Goal: Task Accomplishment & Management: Complete application form

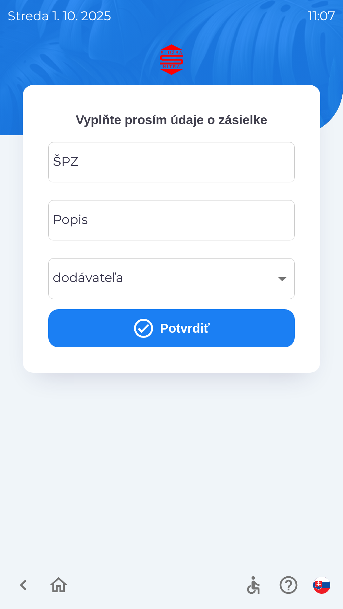
click at [319, 587] on img "button" at bounding box center [321, 585] width 17 height 17
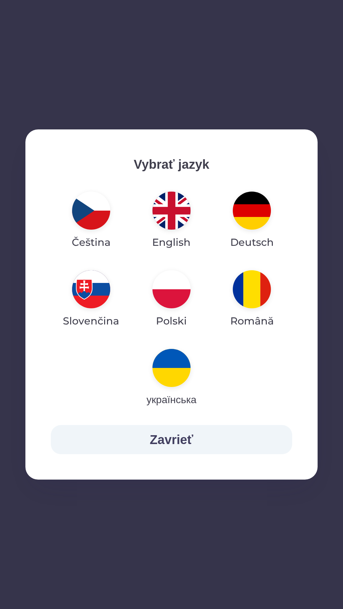
click at [255, 211] on img "button" at bounding box center [252, 211] width 38 height 38
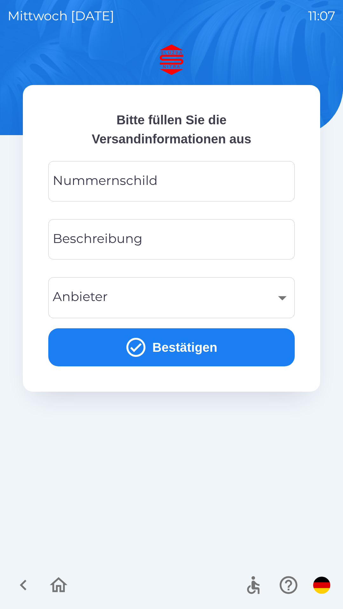
click at [194, 179] on input "Nummernschild" at bounding box center [171, 181] width 231 height 25
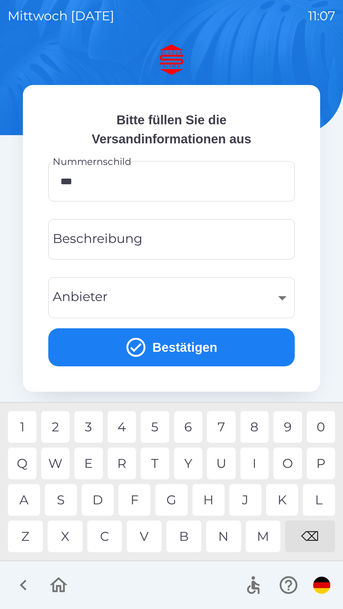
click at [326, 425] on div "0" at bounding box center [320, 427] width 29 height 32
click at [320, 428] on div "0" at bounding box center [320, 427] width 29 height 32
click at [29, 429] on div "1" at bounding box center [22, 427] width 29 height 32
click at [158, 431] on div "5" at bounding box center [155, 427] width 29 height 32
click at [63, 427] on div "2" at bounding box center [55, 427] width 29 height 32
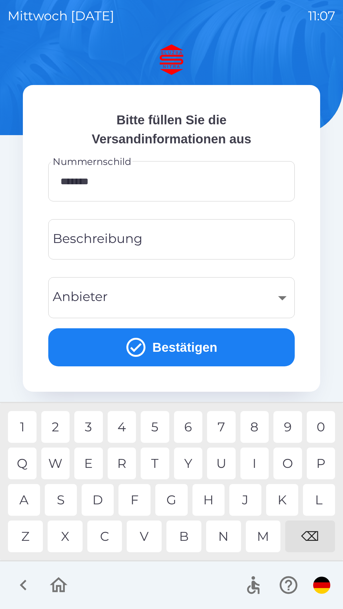
type input "********"
click at [59, 431] on div "2" at bounding box center [55, 427] width 29 height 32
click at [182, 243] on input "Beschreibung" at bounding box center [171, 239] width 231 height 25
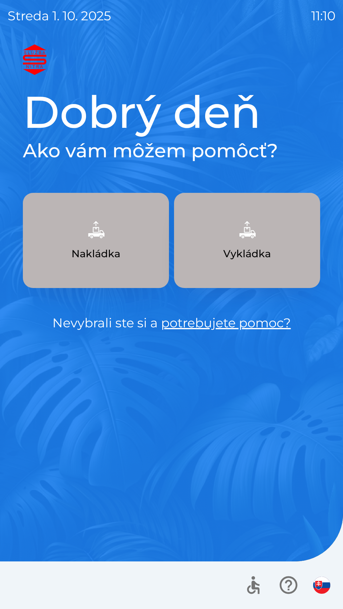
click at [323, 580] on img "button" at bounding box center [321, 585] width 17 height 17
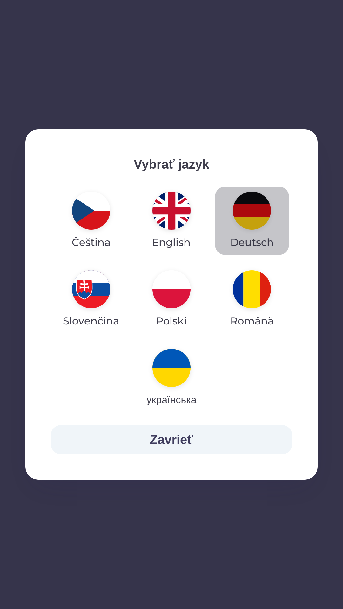
click at [253, 216] on img "button" at bounding box center [252, 211] width 38 height 38
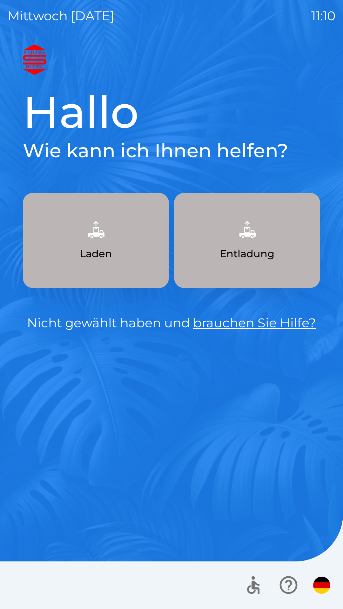
click at [135, 255] on button "Laden" at bounding box center [96, 240] width 146 height 95
click at [128, 254] on button "Laden" at bounding box center [96, 240] width 146 height 95
click at [138, 255] on button "Laden" at bounding box center [96, 240] width 146 height 95
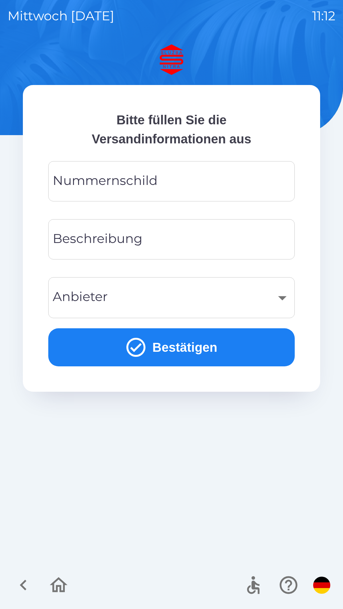
click at [280, 302] on div "​" at bounding box center [171, 298] width 231 height 26
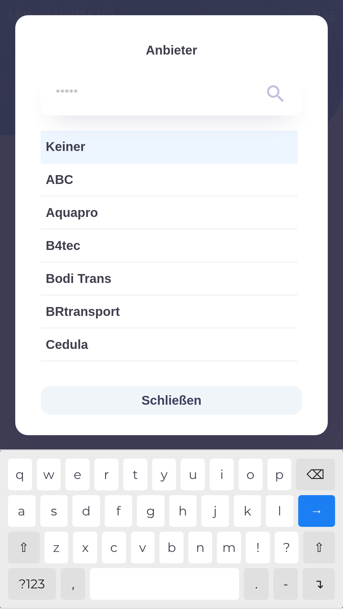
click at [180, 400] on button "Schließen" at bounding box center [171, 400] width 261 height 29
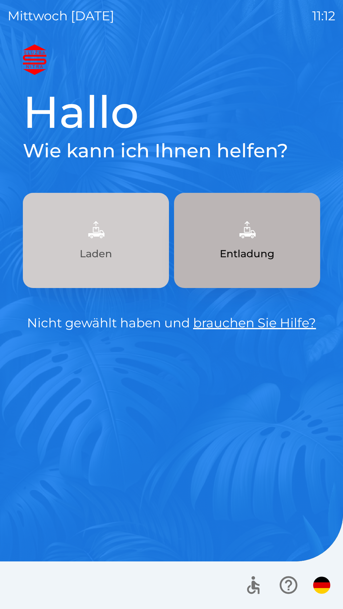
click at [122, 249] on button "Laden" at bounding box center [96, 240] width 146 height 95
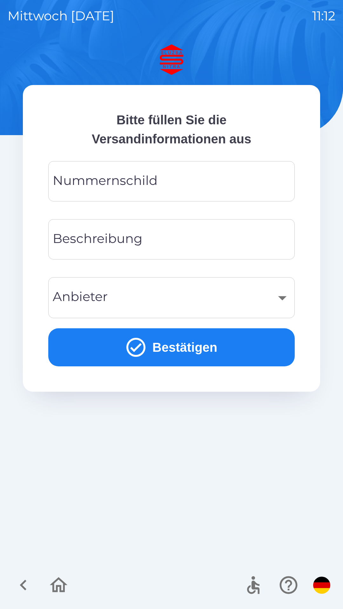
click at [192, 352] on button "Bestätigen" at bounding box center [171, 347] width 246 height 38
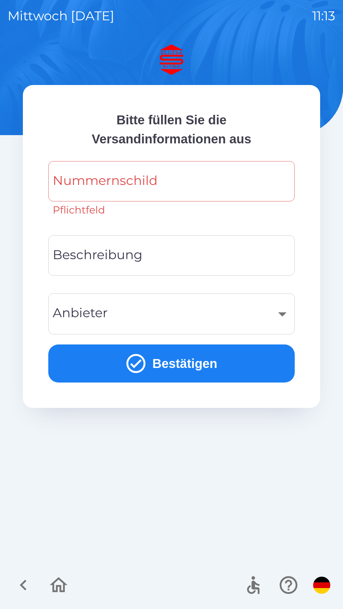
click at [282, 315] on div "​" at bounding box center [171, 314] width 231 height 26
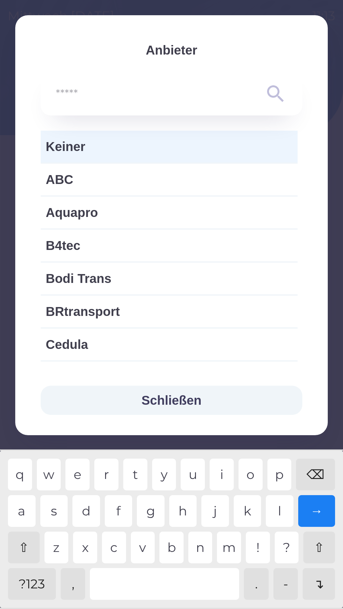
click at [192, 397] on button "Schließen" at bounding box center [171, 400] width 261 height 29
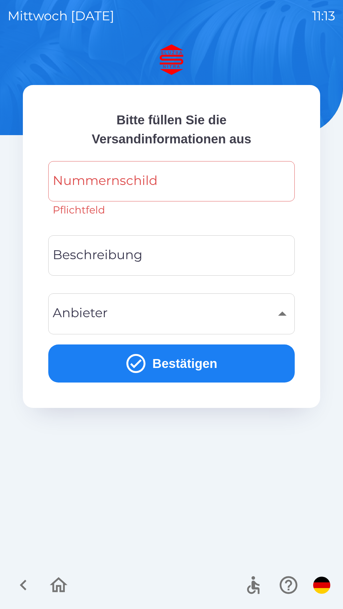
click at [279, 313] on div "​" at bounding box center [171, 314] width 231 height 26
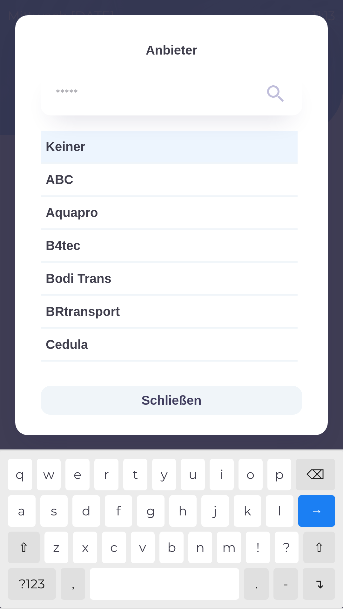
click at [187, 401] on button "Schließen" at bounding box center [171, 400] width 261 height 29
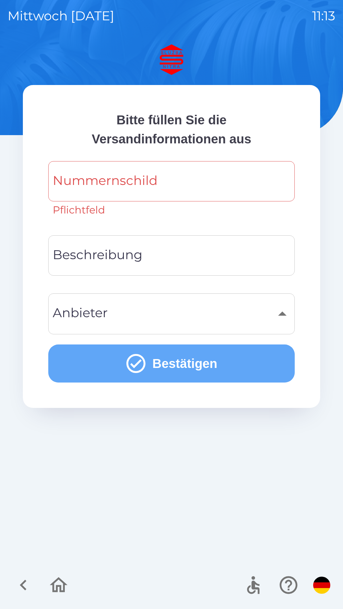
click at [132, 363] on icon "submit" at bounding box center [135, 363] width 23 height 23
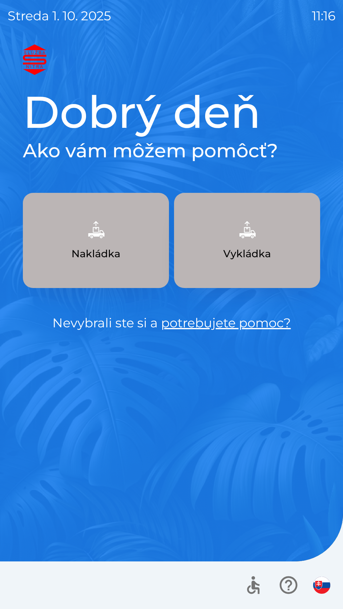
click at [131, 258] on button "Nakládka" at bounding box center [96, 240] width 146 height 95
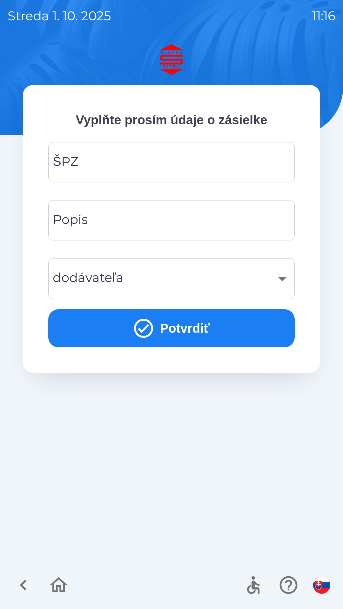
click at [321, 585] on img "button" at bounding box center [321, 585] width 17 height 17
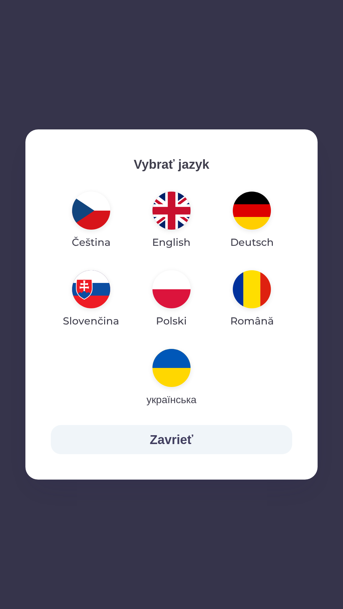
click at [253, 213] on img "button" at bounding box center [252, 211] width 38 height 38
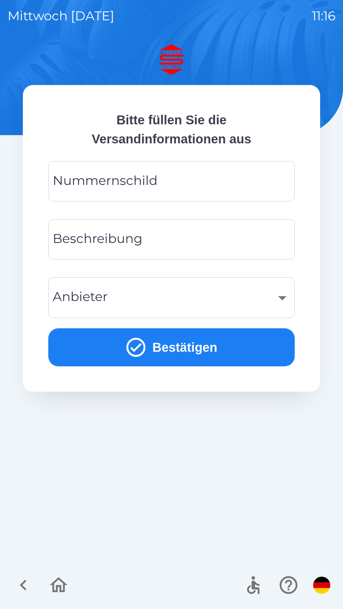
click at [173, 181] on input "Nummernschild" at bounding box center [171, 181] width 231 height 25
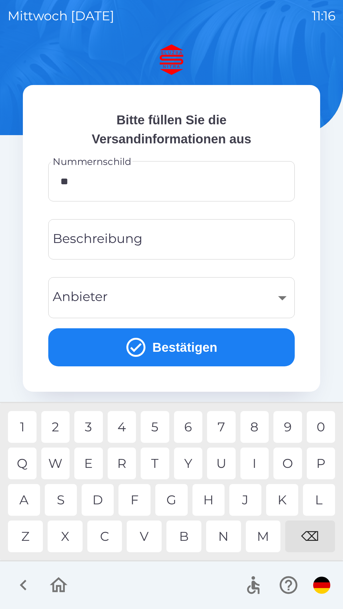
click at [224, 465] on div "U" at bounding box center [221, 464] width 29 height 32
click at [226, 466] on div "U" at bounding box center [221, 464] width 29 height 32
click at [323, 428] on div "0" at bounding box center [320, 427] width 29 height 32
click at [28, 430] on div "1" at bounding box center [22, 427] width 29 height 32
type input "******"
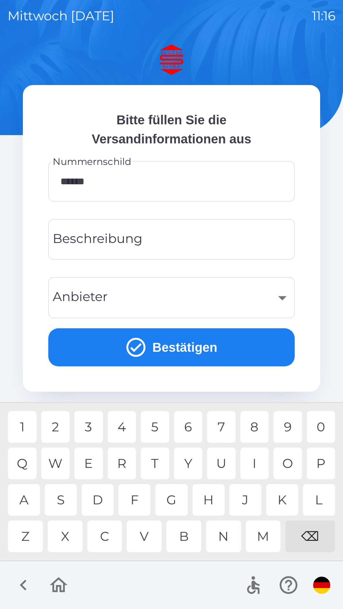
click at [28, 431] on div "1" at bounding box center [22, 427] width 29 height 32
click at [162, 246] on input "Beschreibung" at bounding box center [171, 239] width 231 height 25
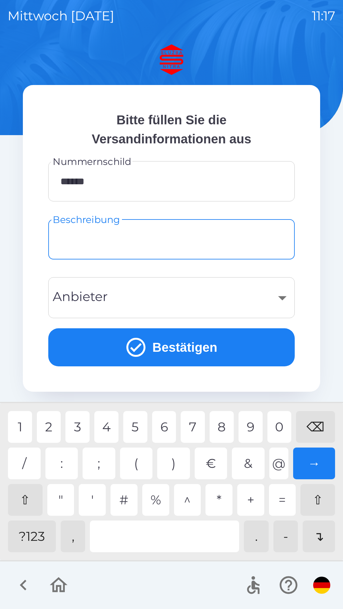
click at [41, 537] on div "?123" at bounding box center [32, 537] width 48 height 32
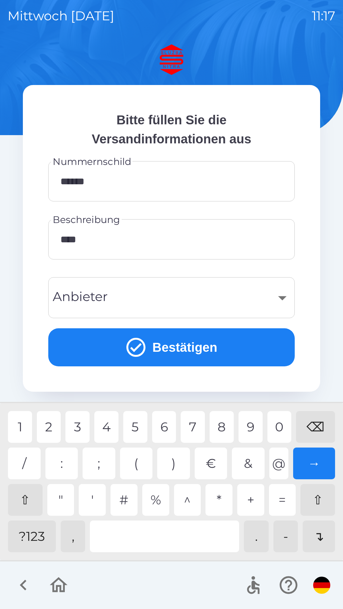
click at [277, 427] on div "0" at bounding box center [279, 427] width 24 height 32
click at [51, 426] on div "2" at bounding box center [49, 427] width 24 height 32
type input "********"
click at [280, 297] on div "​" at bounding box center [171, 298] width 231 height 26
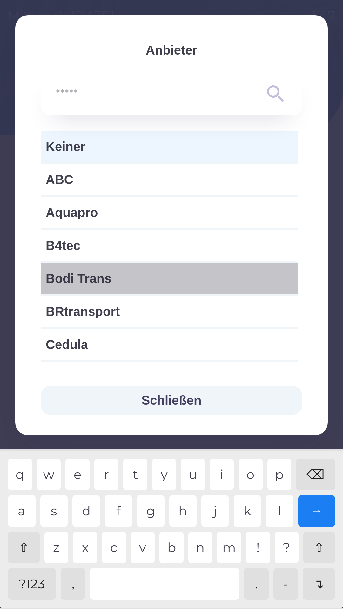
click at [202, 279] on span "Bodi Trans" at bounding box center [169, 278] width 247 height 19
type input "***"
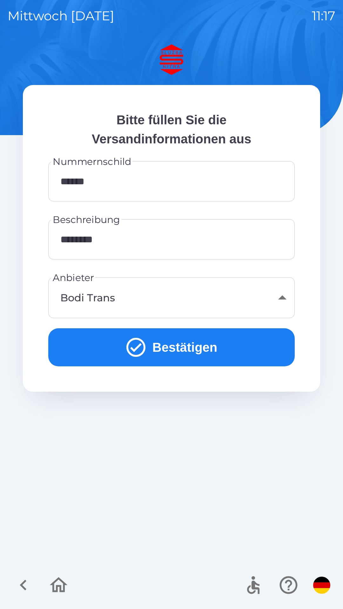
click at [135, 348] on icon "submit" at bounding box center [135, 347] width 23 height 23
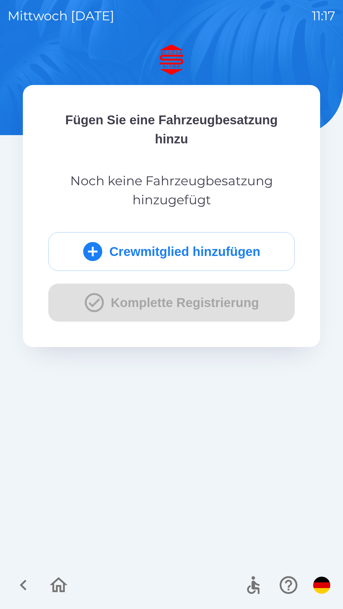
click at [86, 306] on div "Crewmitglied hinzufügen Komplette Registrierung" at bounding box center [171, 276] width 246 height 89
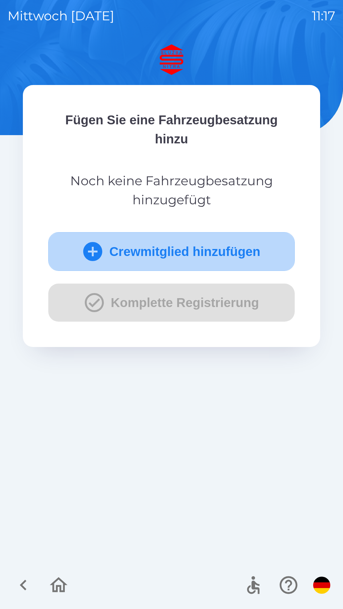
click at [87, 251] on icon "submit" at bounding box center [92, 251] width 23 height 23
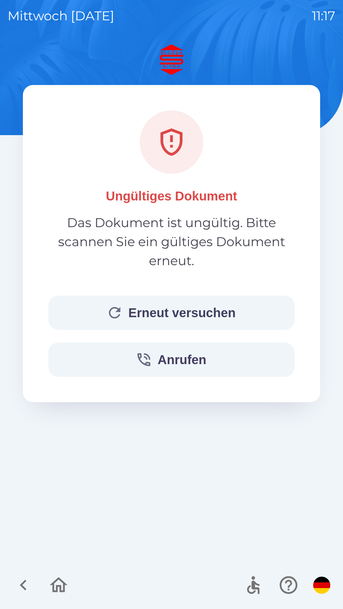
click at [175, 359] on button "Anrufen" at bounding box center [171, 360] width 246 height 34
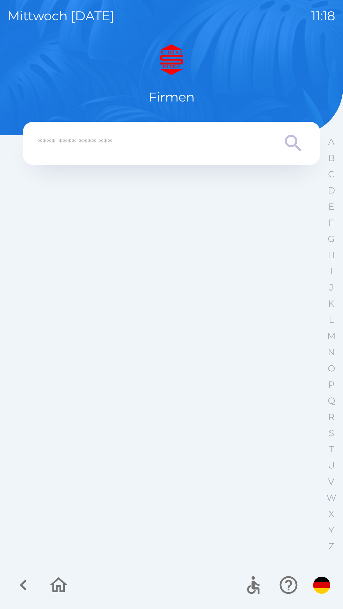
click at [133, 143] on input "text" at bounding box center [158, 143] width 241 height 17
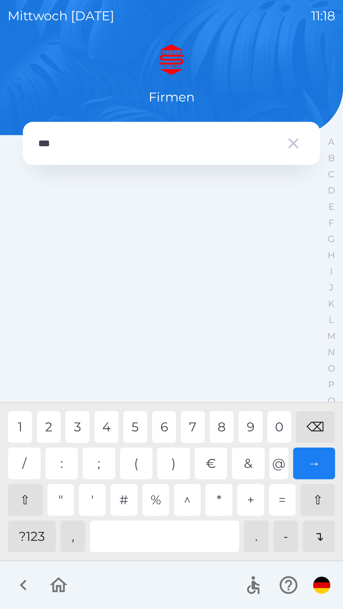
click at [163, 430] on div "6" at bounding box center [164, 427] width 24 height 32
click at [159, 531] on div at bounding box center [164, 537] width 149 height 32
click at [278, 426] on div "0" at bounding box center [279, 427] width 24 height 32
click at [78, 427] on div "3" at bounding box center [77, 427] width 24 height 32
click at [183, 536] on div at bounding box center [164, 537] width 149 height 32
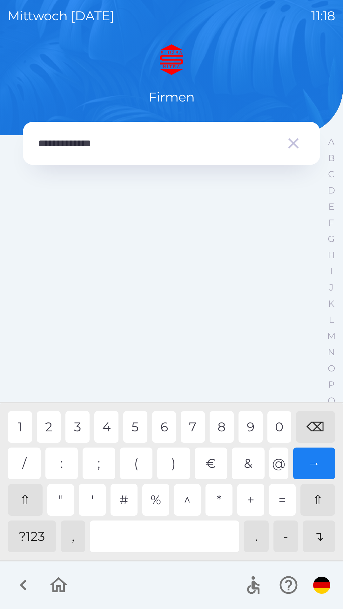
click at [163, 427] on div "6" at bounding box center [164, 427] width 24 height 32
click at [52, 424] on div "2" at bounding box center [49, 427] width 24 height 32
type input "**********"
click at [280, 431] on div "0" at bounding box center [279, 427] width 24 height 32
click at [291, 145] on icon "button" at bounding box center [293, 143] width 10 height 10
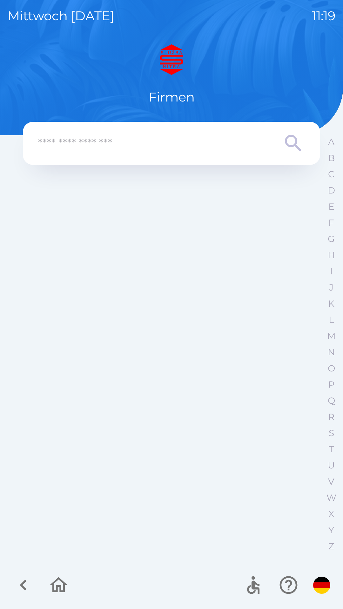
click at [322, 587] on img "button" at bounding box center [321, 585] width 17 height 17
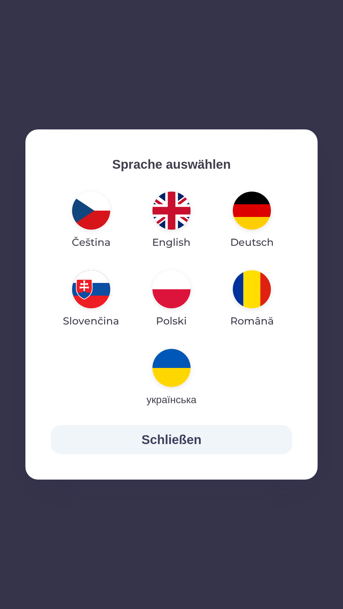
click at [178, 292] on img "button" at bounding box center [171, 289] width 38 height 38
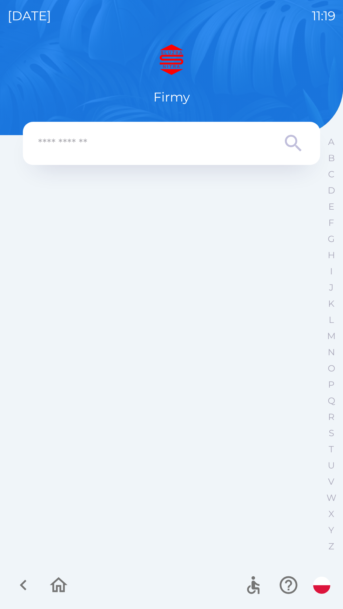
click at [167, 148] on input "text" at bounding box center [158, 143] width 241 height 17
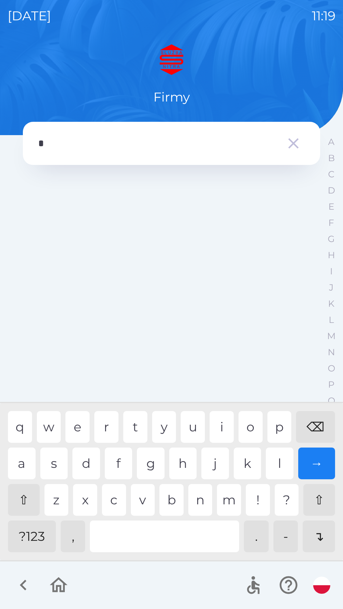
click at [124, 464] on div "f" at bounding box center [119, 464] width 28 height 32
click at [221, 428] on div "i" at bounding box center [221, 427] width 24 height 32
click at [256, 428] on div "o" at bounding box center [250, 427] width 24 height 32
click at [225, 426] on div "i" at bounding box center [221, 427] width 24 height 32
click at [107, 429] on div "r" at bounding box center [106, 427] width 24 height 32
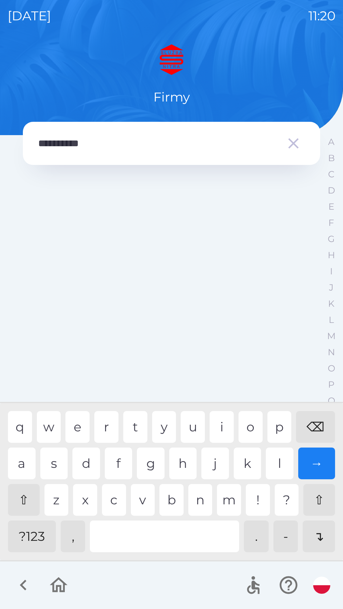
type input "**********"
click at [319, 463] on div "→" at bounding box center [316, 464] width 37 height 32
click at [293, 146] on icon "button" at bounding box center [293, 144] width 18 height 18
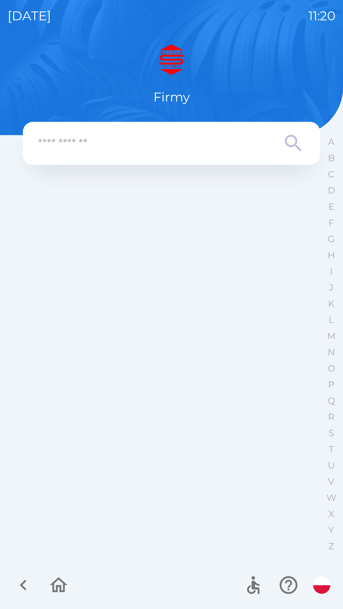
click at [128, 145] on input "text" at bounding box center [158, 143] width 241 height 17
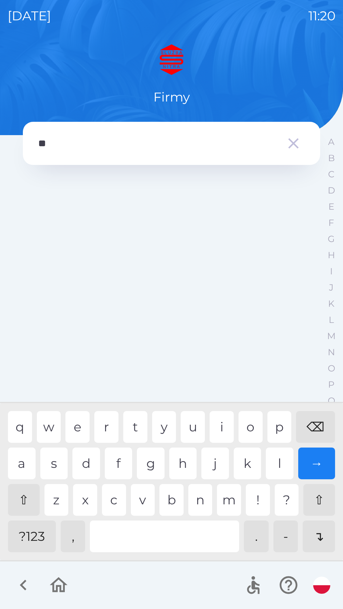
click at [281, 466] on div "l" at bounding box center [280, 464] width 28 height 32
click at [194, 431] on div "u" at bounding box center [193, 427] width 24 height 32
click at [61, 503] on div "z" at bounding box center [56, 500] width 24 height 32
click at [223, 430] on div "i" at bounding box center [221, 427] width 24 height 32
type input "**********"
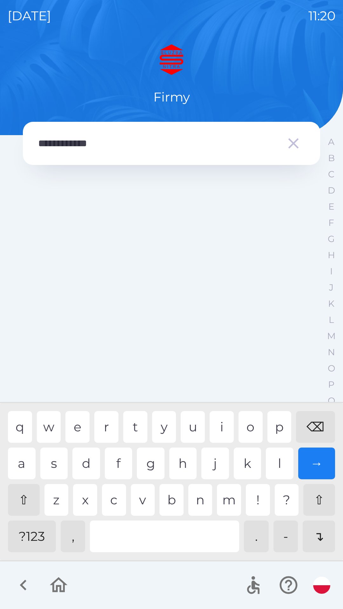
click at [23, 469] on div "a" at bounding box center [22, 464] width 28 height 32
click at [320, 468] on div "→" at bounding box center [316, 464] width 37 height 32
click at [297, 145] on icon "button" at bounding box center [293, 144] width 18 height 18
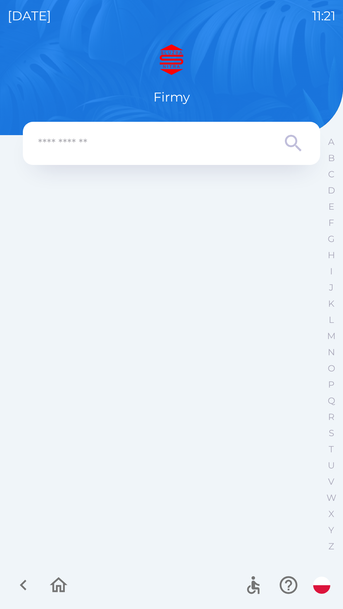
click at [199, 147] on input "text" at bounding box center [158, 143] width 241 height 17
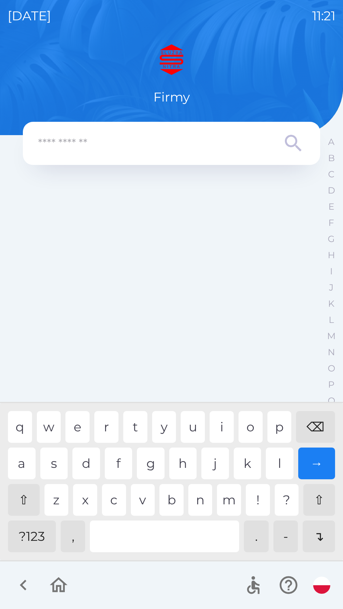
click at [292, 147] on icon at bounding box center [293, 143] width 16 height 16
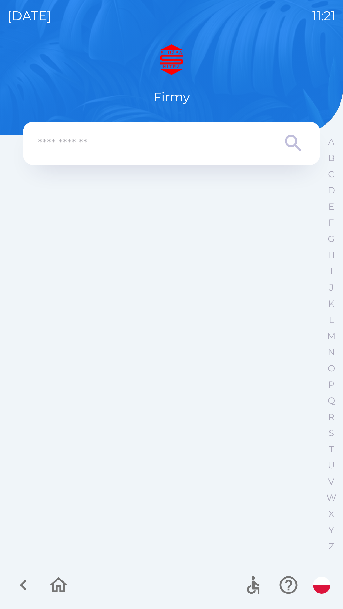
click at [293, 141] on icon at bounding box center [293, 143] width 23 height 23
click at [141, 148] on input "text" at bounding box center [158, 143] width 241 height 17
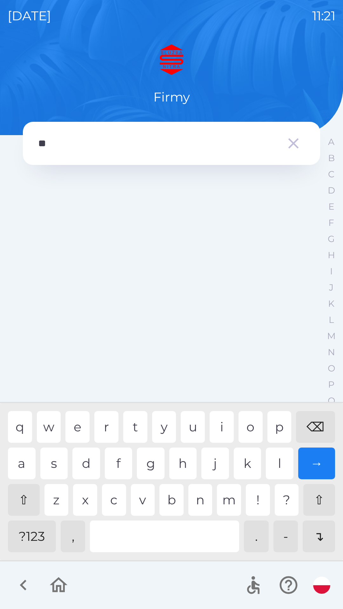
click at [110, 420] on div "r" at bounding box center [106, 427] width 24 height 32
click at [23, 464] on div "a" at bounding box center [22, 464] width 28 height 32
click at [203, 500] on div "n" at bounding box center [200, 500] width 24 height 32
click at [80, 426] on div "e" at bounding box center [77, 427] width 24 height 32
type input "**********"
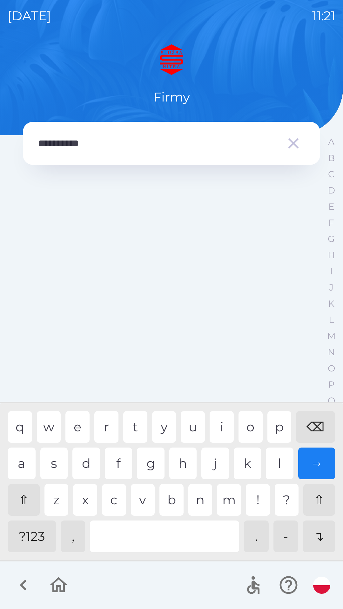
click at [234, 503] on div "m" at bounding box center [229, 500] width 24 height 32
click at [322, 458] on div "→" at bounding box center [316, 464] width 37 height 32
click at [313, 467] on div "→" at bounding box center [316, 464] width 37 height 32
click at [28, 590] on icon "button" at bounding box center [23, 585] width 21 height 21
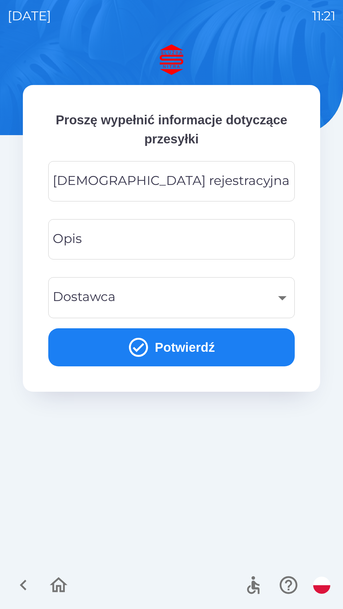
click at [202, 185] on input "[DEMOGRAPHIC_DATA] rejestracyjna" at bounding box center [171, 181] width 231 height 25
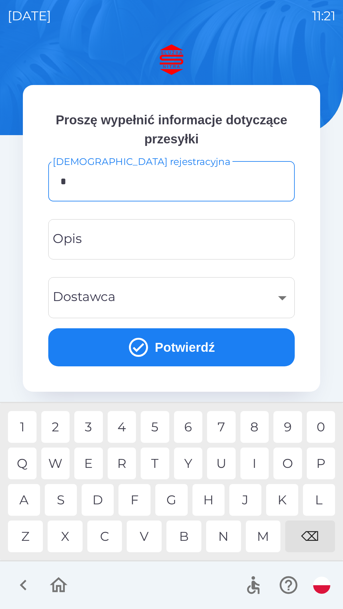
click at [283, 503] on div "K" at bounding box center [282, 500] width 32 height 32
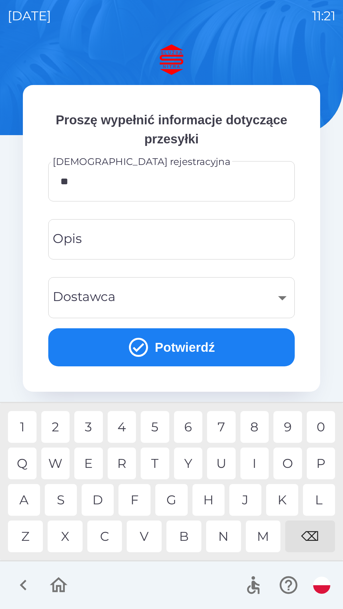
click at [125, 466] on div "R" at bounding box center [122, 464] width 29 height 32
click at [260, 427] on div "8" at bounding box center [254, 427] width 29 height 32
type input "*******"
click at [282, 300] on div "​" at bounding box center [171, 298] width 231 height 26
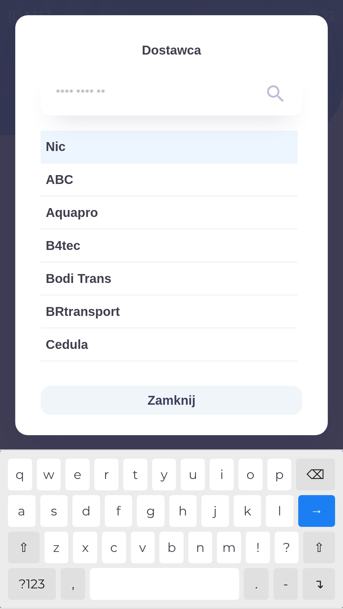
click at [175, 401] on button "Zamknij" at bounding box center [171, 400] width 261 height 29
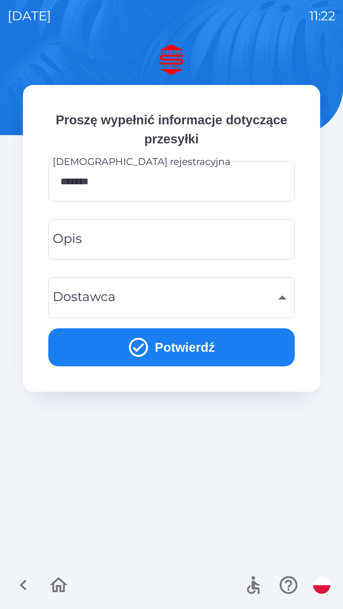
click at [282, 300] on div "​" at bounding box center [171, 298] width 231 height 26
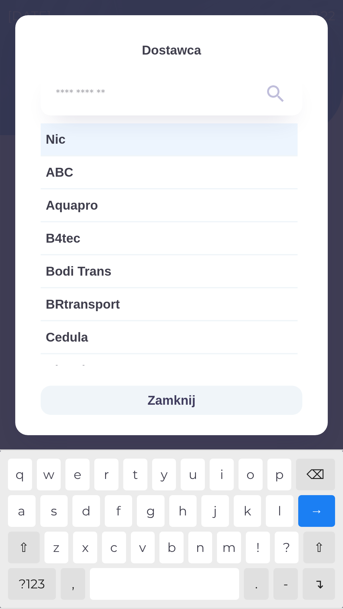
scroll to position [4, 0]
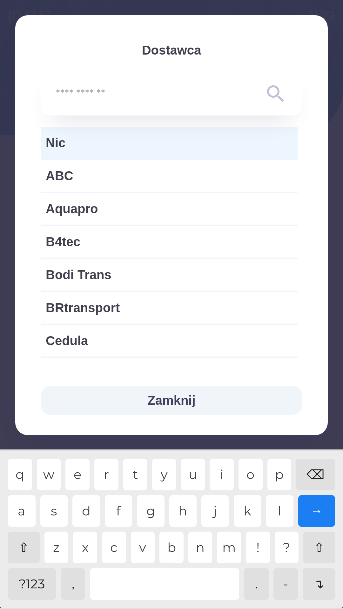
click at [185, 400] on button "Zamknij" at bounding box center [171, 400] width 261 height 29
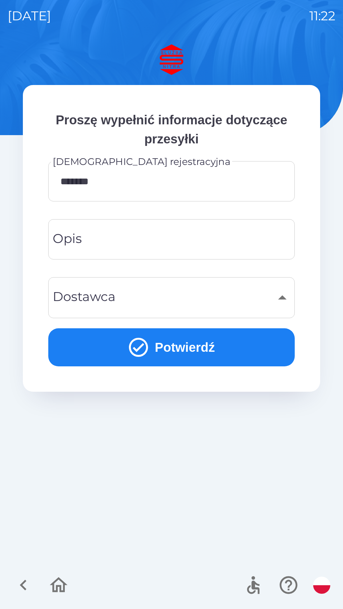
click at [218, 242] on input "Opis" at bounding box center [171, 239] width 231 height 25
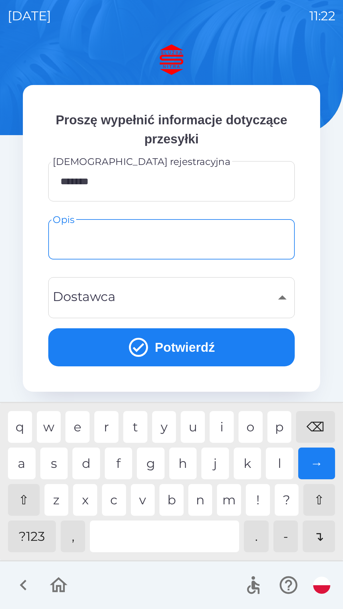
click at [29, 589] on icon "button" at bounding box center [23, 585] width 21 height 21
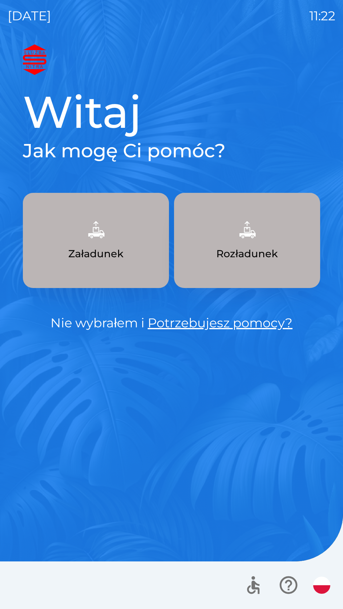
click at [27, 586] on div at bounding box center [171, 586] width 343 height 48
click at [29, 589] on div at bounding box center [171, 586] width 343 height 48
click at [30, 590] on div at bounding box center [171, 586] width 343 height 48
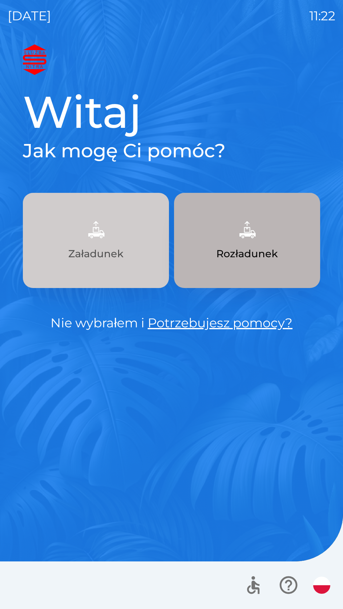
click at [101, 251] on p "Załadunek" at bounding box center [95, 253] width 55 height 15
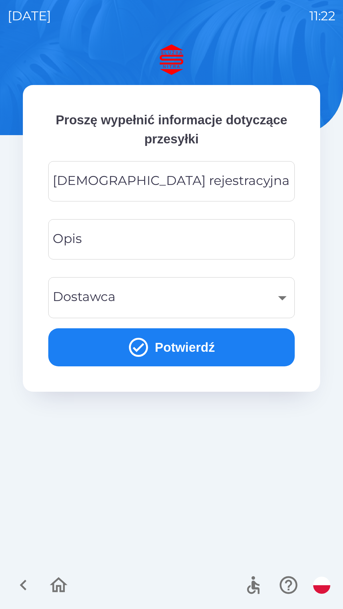
click at [193, 187] on input "[DEMOGRAPHIC_DATA] rejestracyjna" at bounding box center [171, 181] width 231 height 25
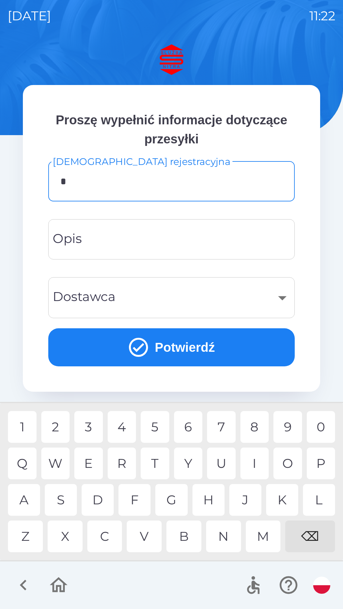
click at [282, 502] on div "K" at bounding box center [282, 500] width 32 height 32
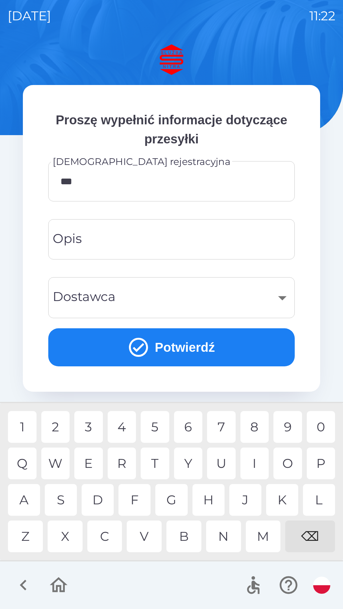
click at [258, 426] on div "8" at bounding box center [254, 427] width 29 height 32
click at [57, 428] on div "2" at bounding box center [55, 427] width 29 height 32
type input "*******"
click at [206, 349] on button "Potwierdź" at bounding box center [171, 347] width 246 height 38
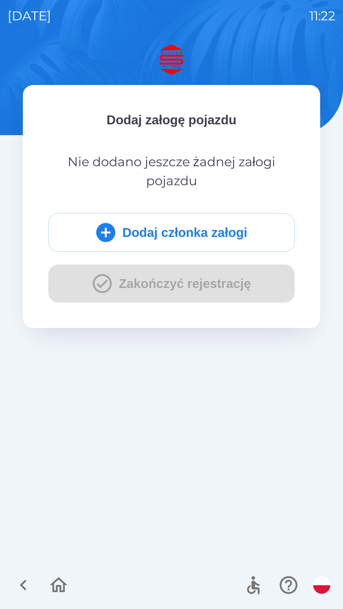
click at [166, 286] on div "Dodaj członka załogi Zakończyć rejestrację" at bounding box center [171, 257] width 246 height 89
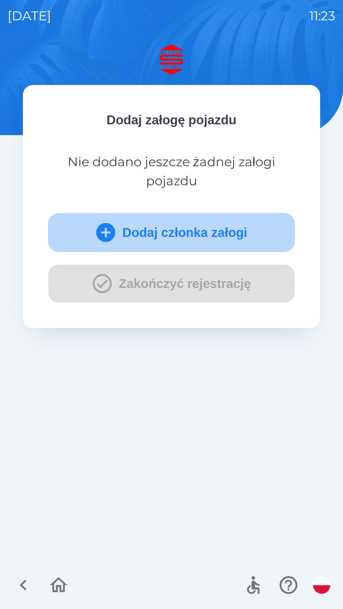
click at [178, 231] on button "Dodaj członka załogi" at bounding box center [171, 232] width 246 height 39
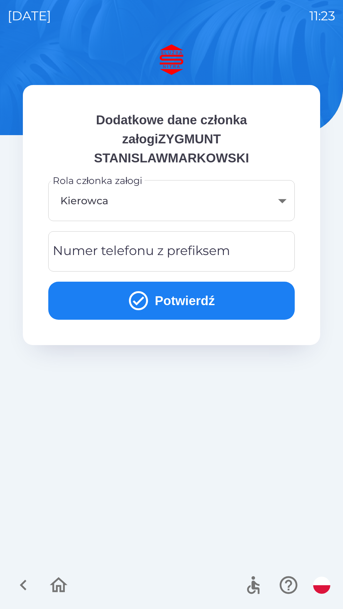
click at [182, 297] on button "Potwierdź" at bounding box center [171, 301] width 246 height 38
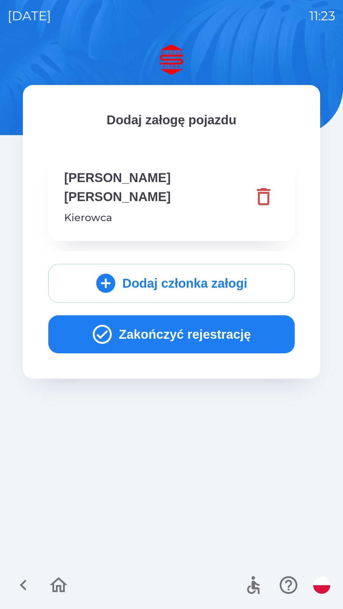
click at [181, 338] on button "Zakończyć rejestrację" at bounding box center [171, 334] width 246 height 38
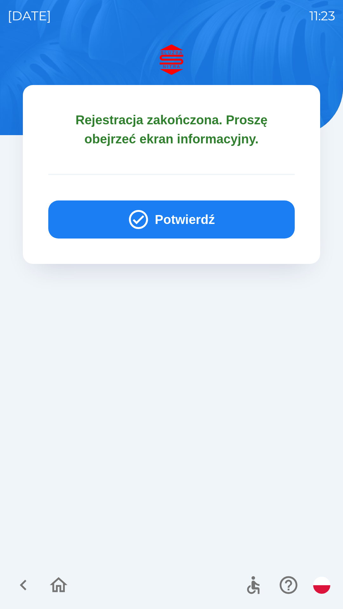
click at [175, 224] on button "Potwierdź" at bounding box center [171, 220] width 246 height 38
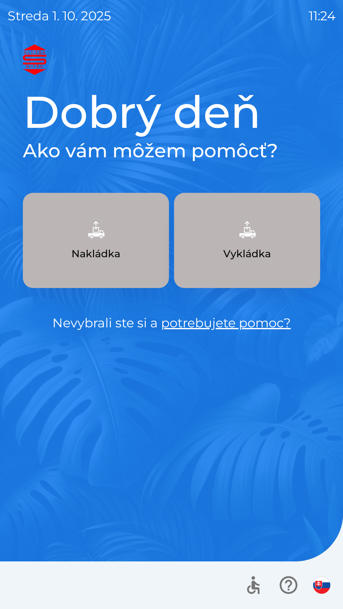
click at [107, 244] on button "Nakládka" at bounding box center [96, 240] width 146 height 95
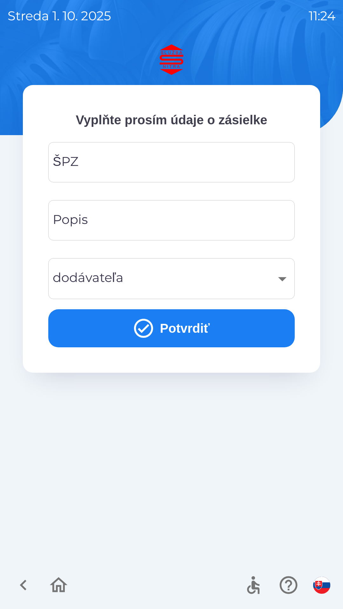
click at [157, 156] on input "ŠPZ" at bounding box center [171, 162] width 231 height 25
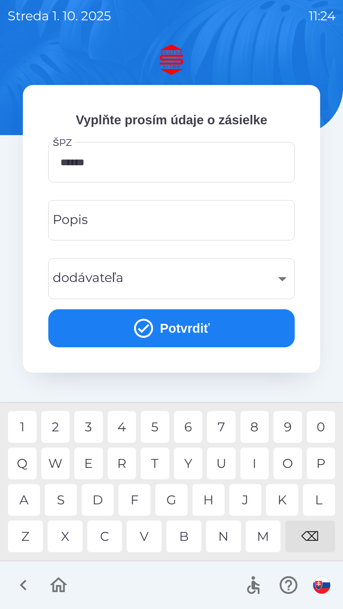
type input "*******"
click at [181, 330] on button "Potvrdiť" at bounding box center [171, 328] width 246 height 38
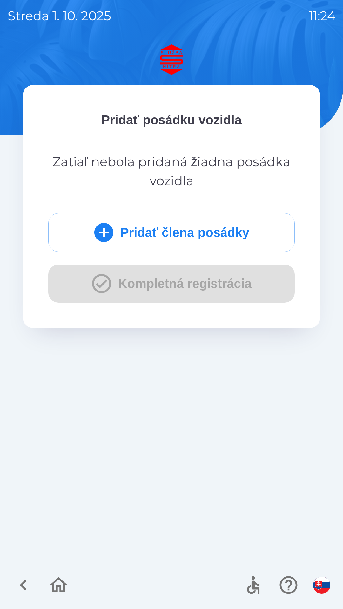
click at [201, 231] on button "Pridať člena posádky" at bounding box center [171, 232] width 246 height 39
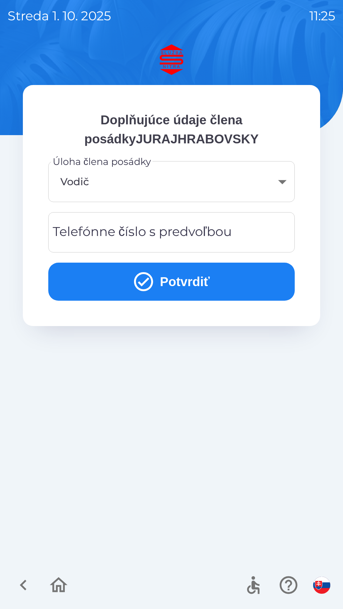
click at [177, 233] on div "Telefónne číslo s predvoľbou Telefónne číslo s predvoľbou" at bounding box center [171, 232] width 246 height 40
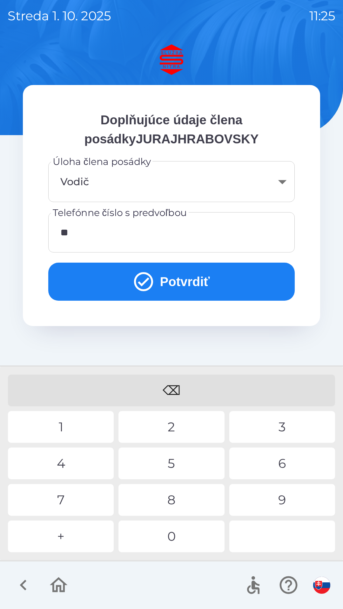
click at [84, 460] on div "4" at bounding box center [61, 464] width 106 height 32
click at [273, 504] on div "9" at bounding box center [282, 500] width 106 height 32
click at [85, 496] on div "7" at bounding box center [61, 500] width 106 height 32
type input "**********"
click at [184, 276] on button "Potvrdiť" at bounding box center [171, 282] width 246 height 38
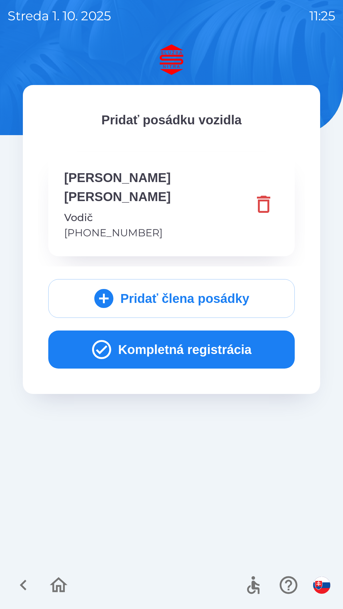
click at [182, 331] on button "Kompletná registrácia" at bounding box center [171, 350] width 246 height 38
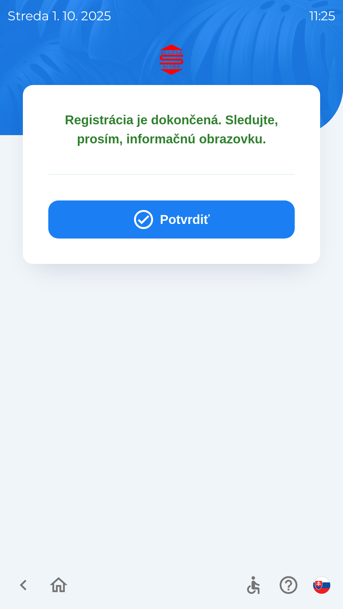
click at [177, 226] on button "Potvrdiť" at bounding box center [171, 220] width 246 height 38
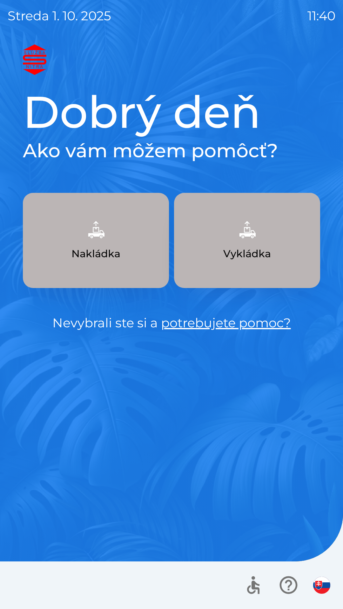
click at [70, 249] on button "Nakládka" at bounding box center [96, 240] width 146 height 95
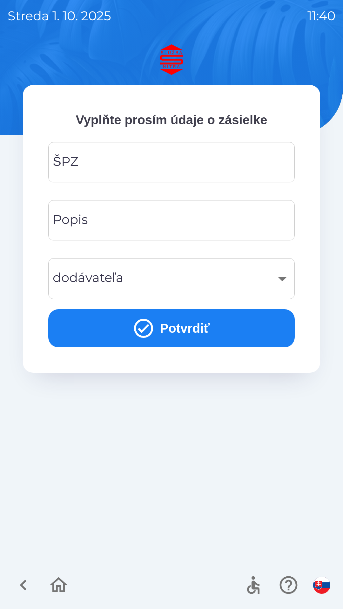
click at [318, 581] on img "button" at bounding box center [321, 585] width 17 height 17
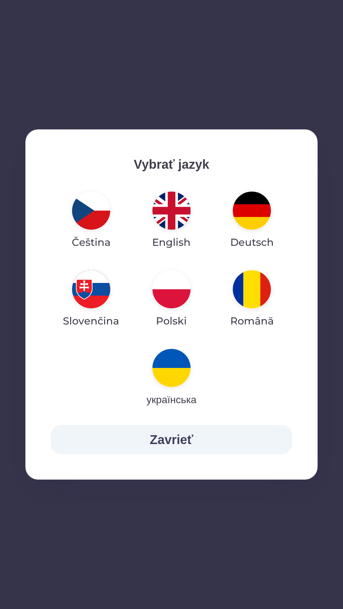
click at [166, 210] on img "button" at bounding box center [171, 211] width 38 height 38
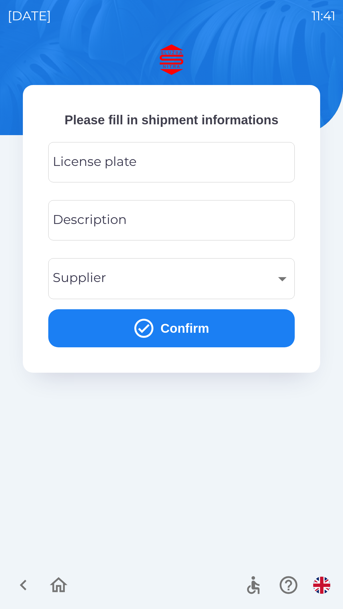
click at [70, 163] on div "License plate License plate" at bounding box center [171, 162] width 246 height 40
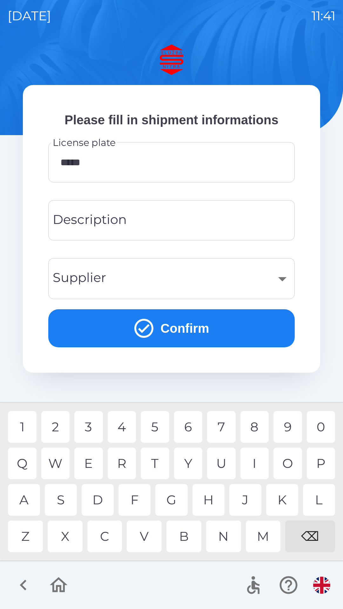
click at [57, 428] on div "2" at bounding box center [55, 427] width 29 height 32
click at [253, 430] on div "8" at bounding box center [254, 427] width 29 height 32
type input "********"
click at [95, 223] on div "Description Description" at bounding box center [171, 220] width 246 height 40
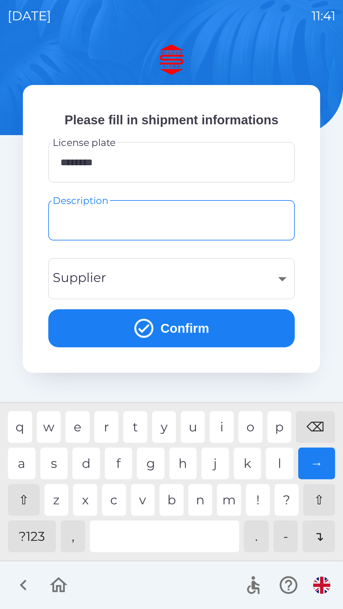
click at [88, 279] on div "​" at bounding box center [171, 279] width 231 height 26
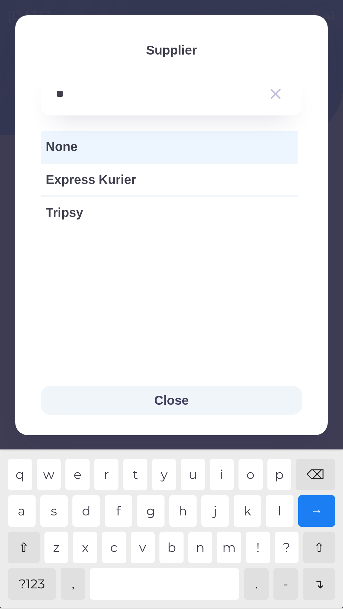
click at [219, 470] on div "i" at bounding box center [221, 475] width 24 height 32
click at [315, 476] on div "⌫" at bounding box center [315, 475] width 39 height 32
type input "*"
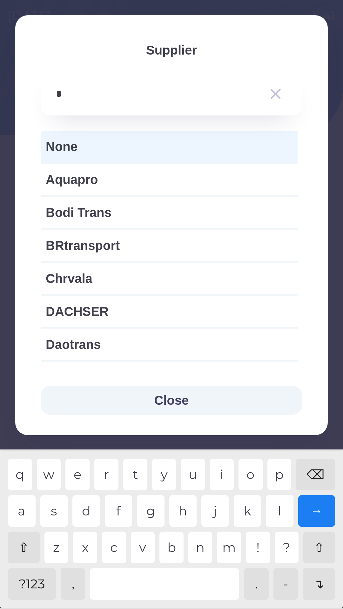
click at [314, 472] on div "⌫" at bounding box center [315, 475] width 39 height 32
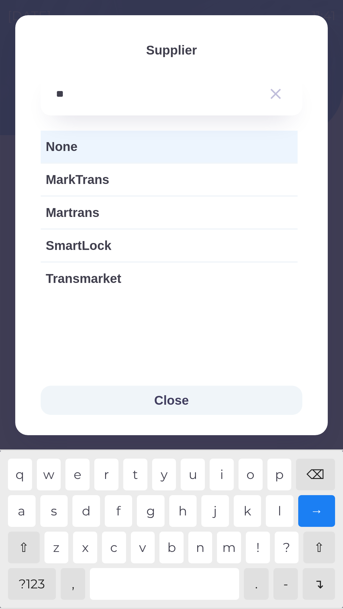
type input "*"
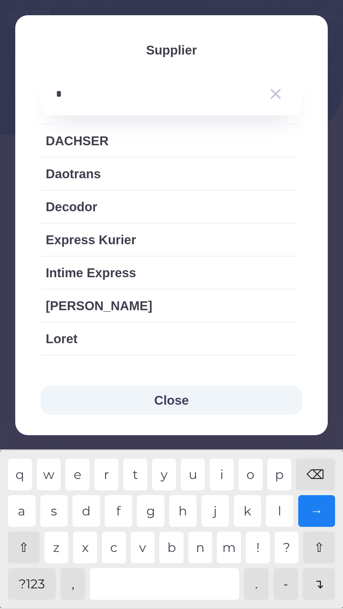
scroll to position [105, 0]
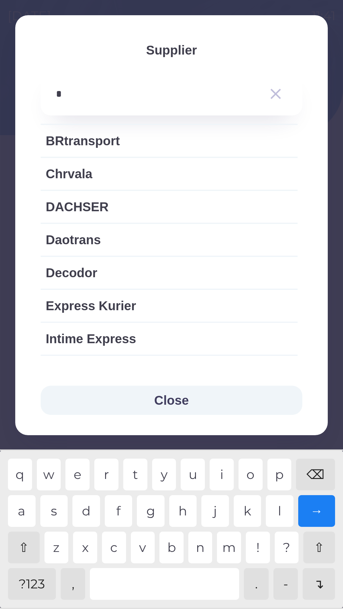
click at [110, 472] on div "r" at bounding box center [106, 475] width 24 height 32
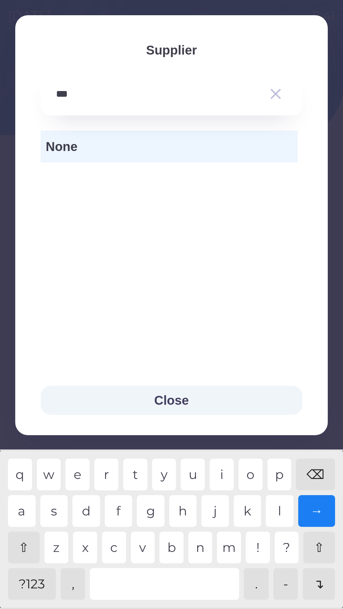
click at [25, 516] on div "a" at bounding box center [22, 511] width 28 height 32
click at [113, 550] on div "c" at bounding box center [114, 548] width 24 height 32
click at [80, 476] on div "e" at bounding box center [77, 475] width 24 height 32
type input "**********"
click at [151, 586] on div at bounding box center [164, 584] width 149 height 32
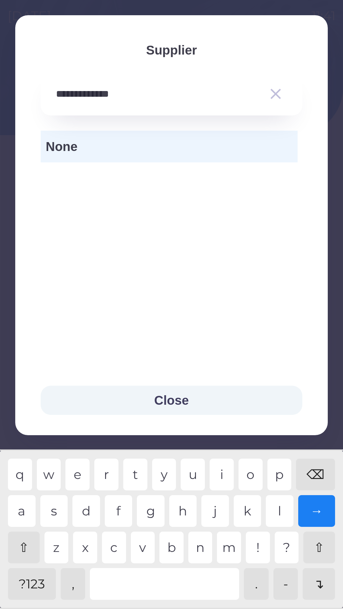
click at [314, 511] on div "→" at bounding box center [316, 511] width 37 height 32
click at [312, 514] on div "→" at bounding box center [316, 511] width 37 height 32
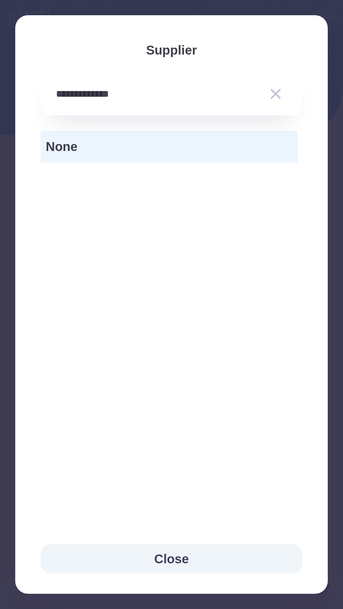
click at [316, 586] on div "Close" at bounding box center [171, 559] width 312 height 70
click at [275, 94] on icon "button" at bounding box center [275, 94] width 10 height 10
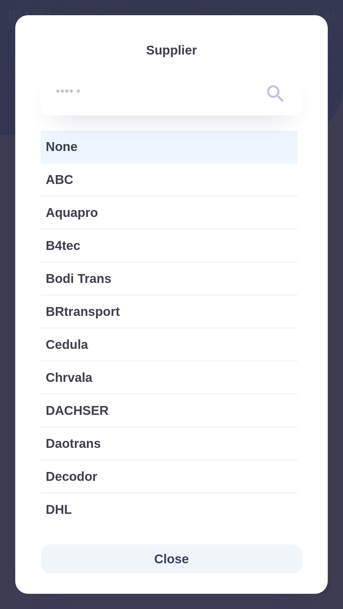
click at [70, 100] on input "text" at bounding box center [159, 93] width 206 height 17
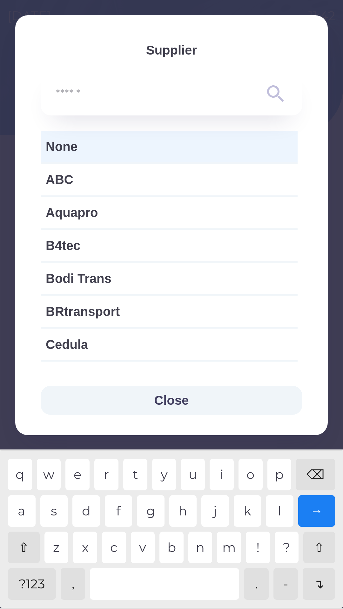
click at [156, 397] on button "Close" at bounding box center [171, 400] width 261 height 29
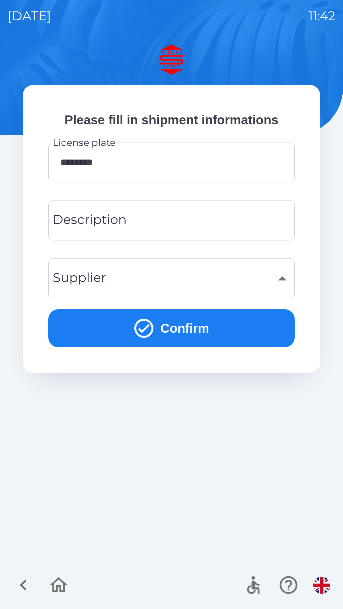
click at [86, 276] on div "​" at bounding box center [171, 279] width 231 height 26
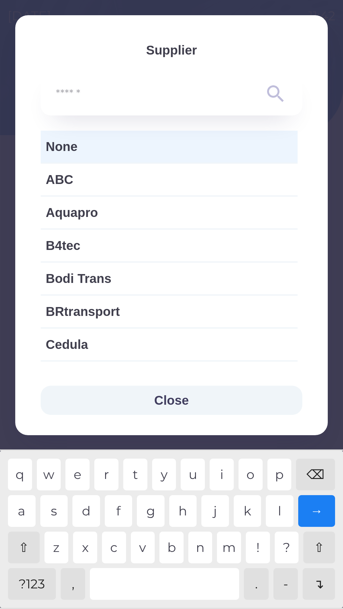
click at [166, 404] on button "Close" at bounding box center [171, 400] width 261 height 29
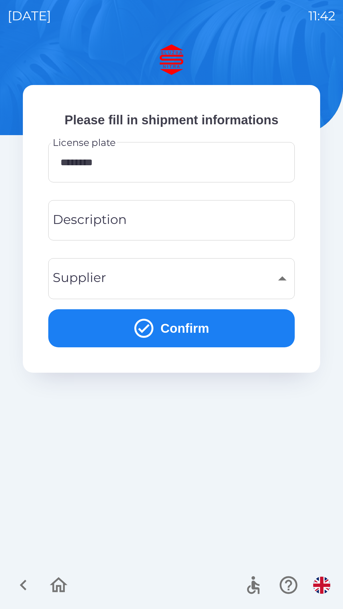
click at [115, 333] on button "Confirm" at bounding box center [171, 328] width 246 height 38
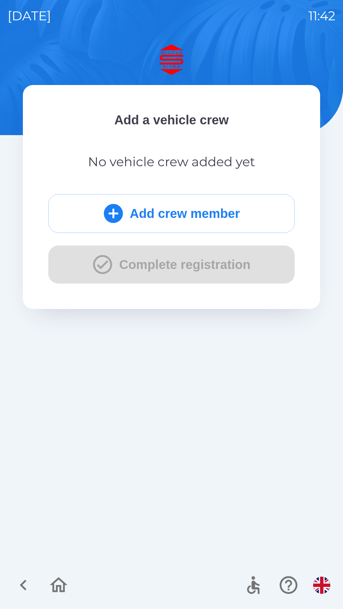
click at [145, 214] on button "Add crew member" at bounding box center [171, 213] width 246 height 39
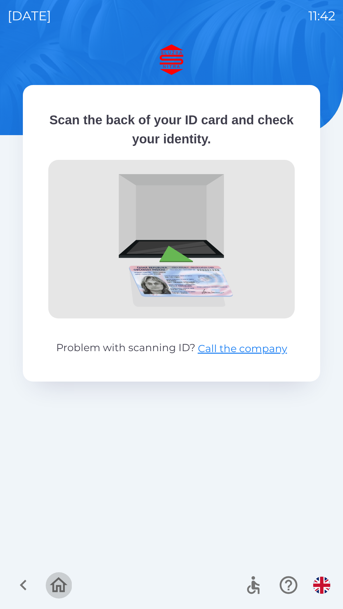
click at [65, 587] on icon "button" at bounding box center [58, 585] width 21 height 21
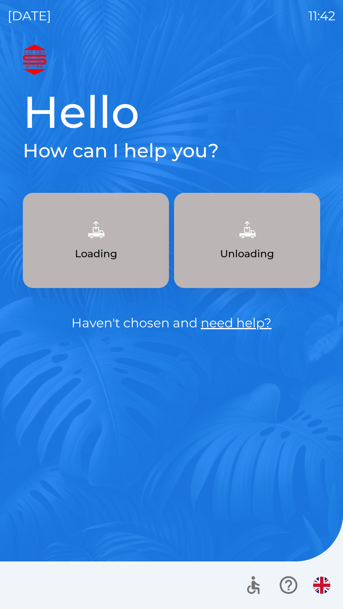
click at [94, 262] on button "Loading" at bounding box center [96, 240] width 146 height 95
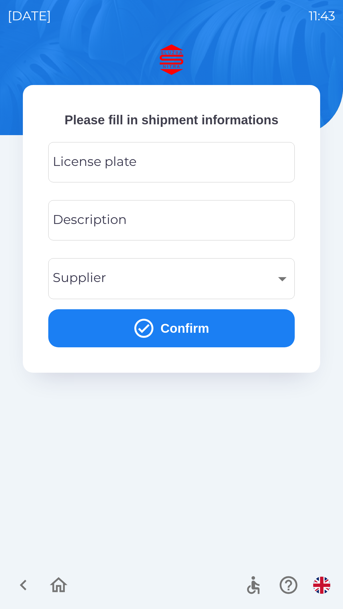
click at [61, 582] on icon "button" at bounding box center [58, 585] width 21 height 21
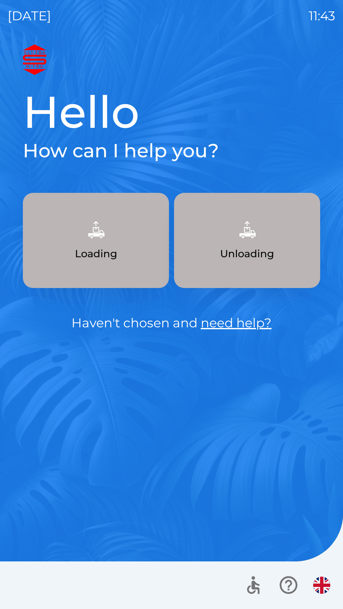
click at [319, 583] on img "button" at bounding box center [321, 585] width 17 height 17
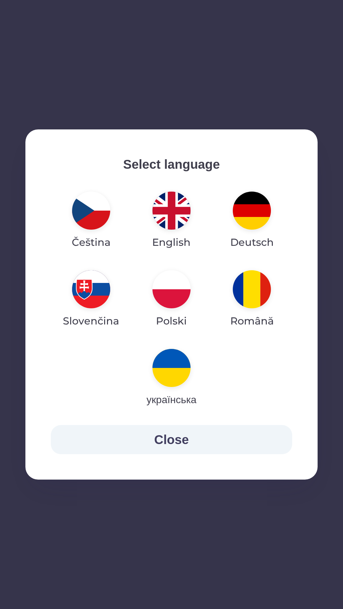
click at [171, 218] on img "button" at bounding box center [171, 211] width 38 height 38
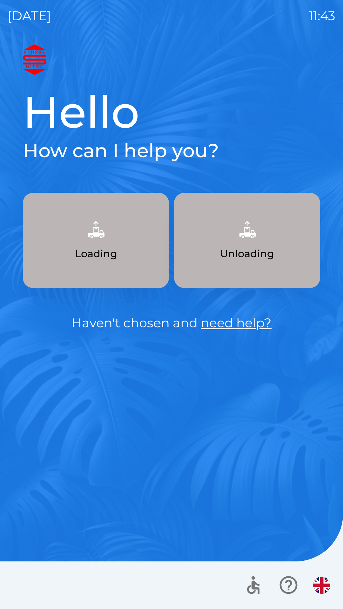
click at [130, 248] on button "Loading" at bounding box center [96, 240] width 146 height 95
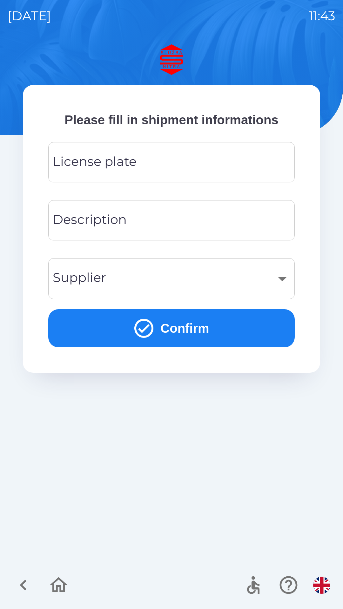
click at [159, 158] on input "License plate" at bounding box center [171, 162] width 231 height 25
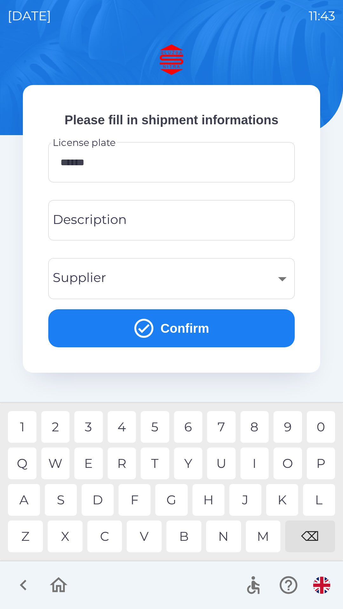
click at [257, 426] on div "8" at bounding box center [254, 427] width 29 height 32
click at [31, 503] on div "A" at bounding box center [24, 500] width 32 height 32
type input "********"
click at [190, 330] on button "Confirm" at bounding box center [171, 328] width 246 height 38
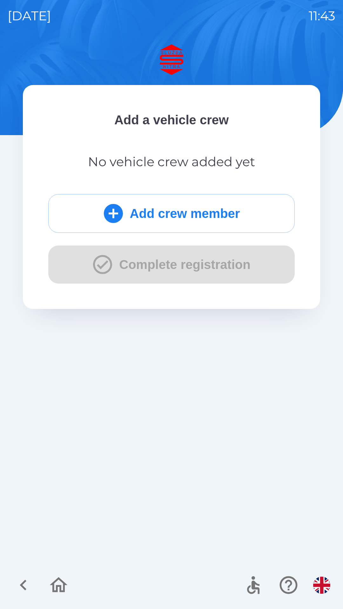
click at [193, 210] on button "Add crew member" at bounding box center [171, 213] width 246 height 39
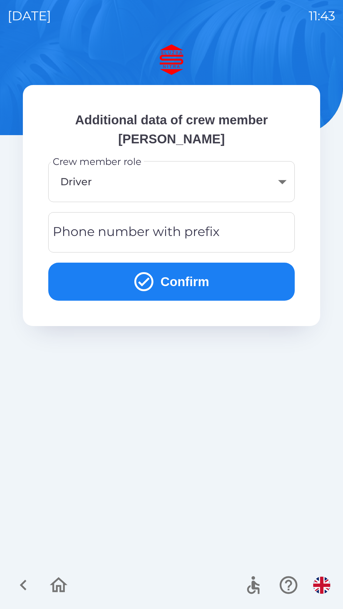
click at [273, 181] on body "[DATE] 11:43 Additional data of crew member [PERSON_NAME] Crew member role Driv…" at bounding box center [171, 304] width 343 height 609
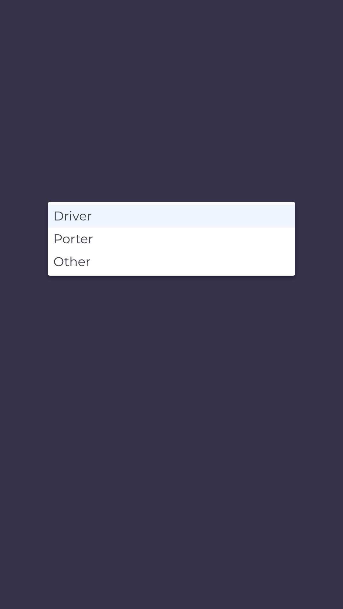
click at [134, 218] on li "Driver" at bounding box center [171, 216] width 246 height 23
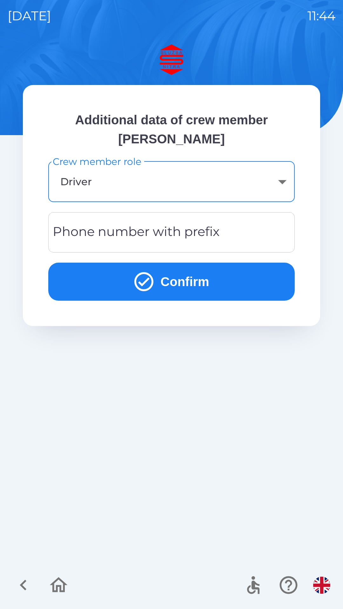
click at [155, 233] on div "Phone number with prefix Phone number with prefix" at bounding box center [171, 232] width 246 height 40
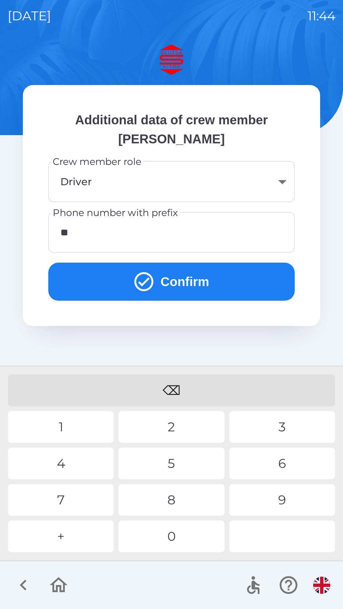
click at [174, 539] on div "0" at bounding box center [171, 537] width 106 height 32
click at [274, 497] on div "9" at bounding box center [282, 500] width 106 height 32
click at [77, 497] on div "7" at bounding box center [61, 500] width 106 height 32
click at [168, 497] on div "8" at bounding box center [171, 500] width 106 height 32
click at [182, 287] on button "Confirm" at bounding box center [171, 282] width 246 height 38
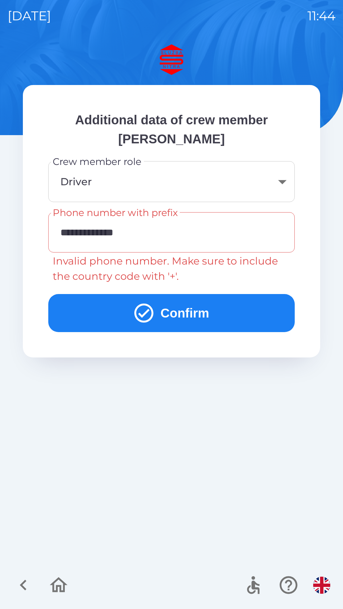
click at [74, 230] on input "**********" at bounding box center [171, 232] width 231 height 25
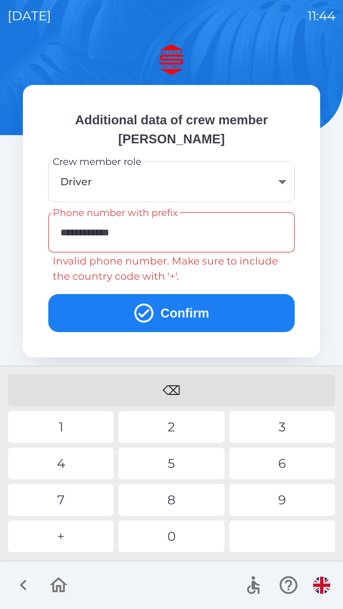
click at [175, 394] on div "⌫" at bounding box center [171, 391] width 327 height 32
click at [176, 392] on div "⌫" at bounding box center [171, 391] width 327 height 32
click at [175, 390] on div "⌫" at bounding box center [171, 391] width 327 height 32
click at [176, 389] on div "⌫" at bounding box center [171, 391] width 327 height 32
click at [174, 386] on div "⌫" at bounding box center [171, 391] width 327 height 32
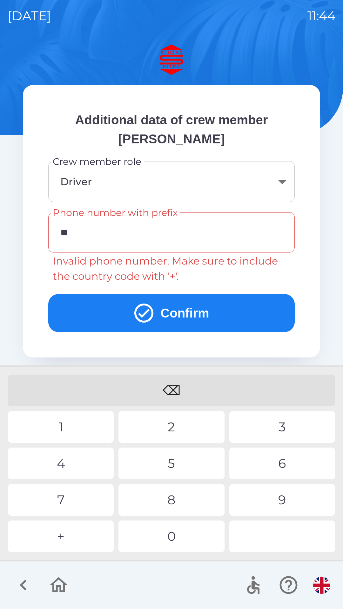
type input "*"
click at [170, 384] on div "⌫" at bounding box center [171, 391] width 327 height 32
click at [76, 538] on div "+" at bounding box center [61, 537] width 106 height 32
click at [276, 424] on div "3" at bounding box center [282, 427] width 106 height 32
click at [274, 495] on div "9" at bounding box center [282, 500] width 106 height 32
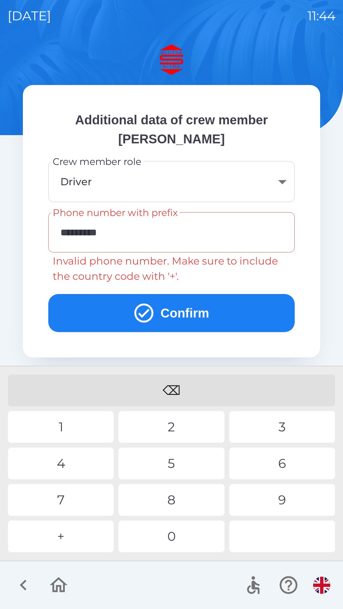
click at [80, 422] on div "1" at bounding box center [61, 427] width 106 height 32
click at [80, 424] on div "1" at bounding box center [61, 427] width 106 height 32
type input "**********"
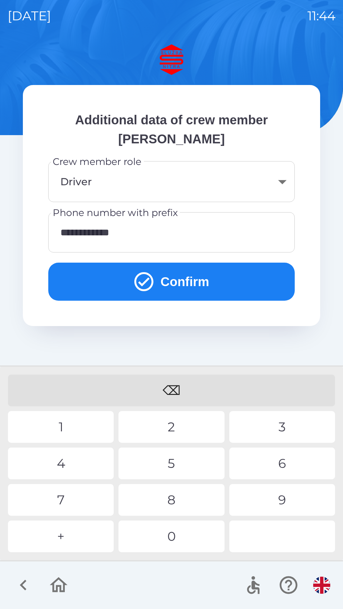
click at [179, 281] on button "Confirm" at bounding box center [171, 282] width 246 height 38
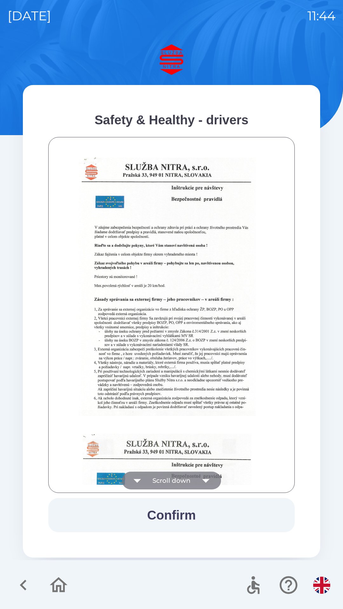
click at [204, 478] on icon "button" at bounding box center [206, 481] width 18 height 18
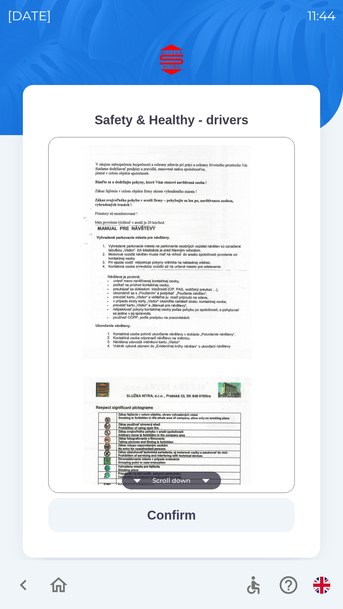
click at [204, 477] on icon "button" at bounding box center [206, 481] width 18 height 18
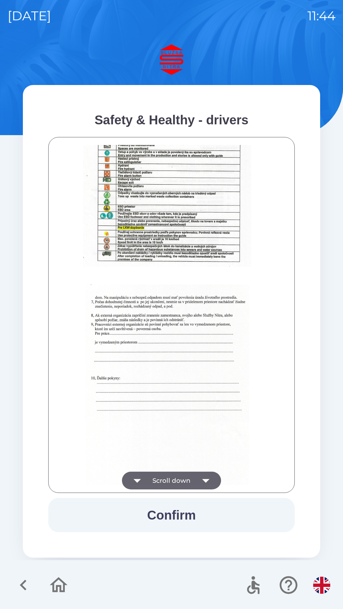
click at [181, 518] on button "Confirm" at bounding box center [171, 515] width 246 height 34
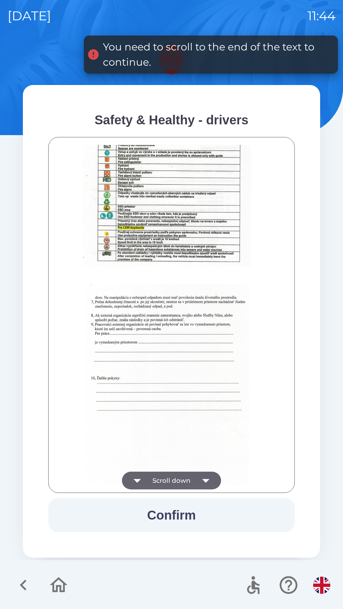
click at [192, 477] on button "Scroll down" at bounding box center [171, 481] width 99 height 18
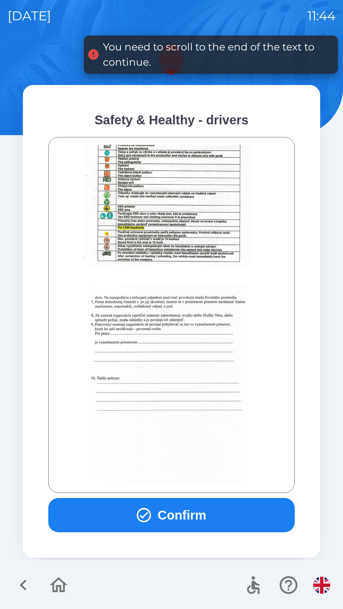
scroll to position [711, 0]
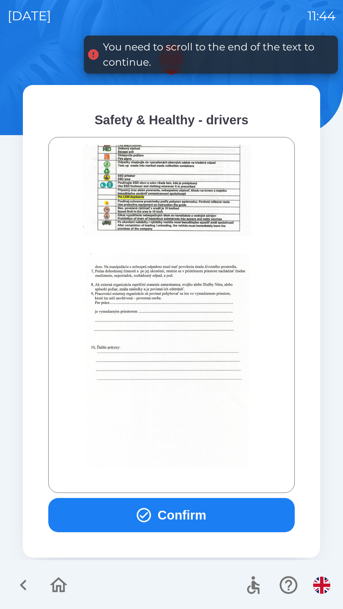
click at [195, 476] on div at bounding box center [171, 315] width 230 height 340
click at [191, 515] on button "Confirm" at bounding box center [171, 515] width 246 height 34
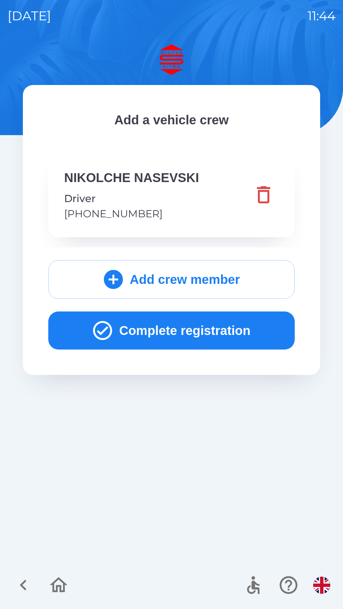
click at [184, 334] on button "Complete registration" at bounding box center [171, 331] width 246 height 38
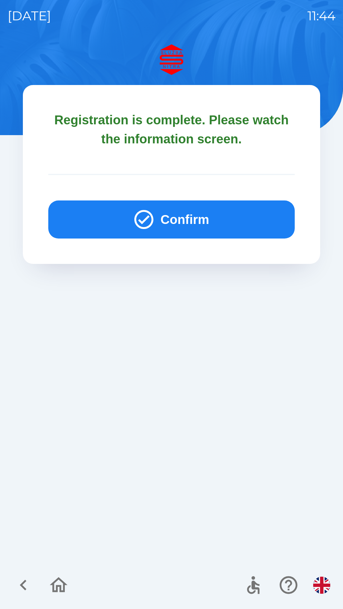
click at [185, 219] on button "Confirm" at bounding box center [171, 220] width 246 height 38
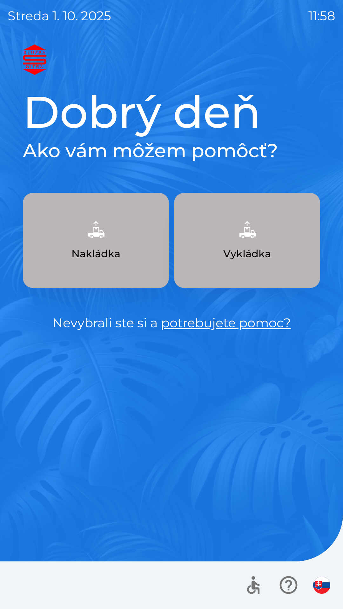
click at [257, 243] on img "button" at bounding box center [247, 230] width 28 height 28
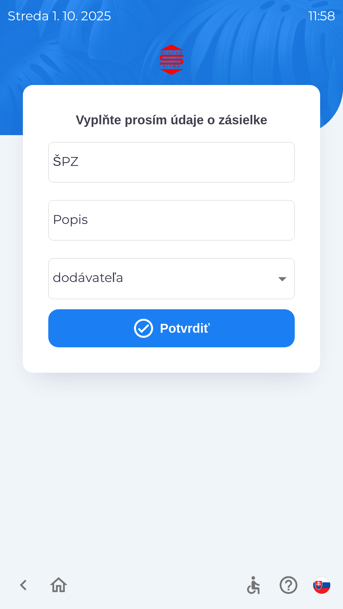
click at [211, 165] on input "ŠPZ" at bounding box center [171, 162] width 231 height 25
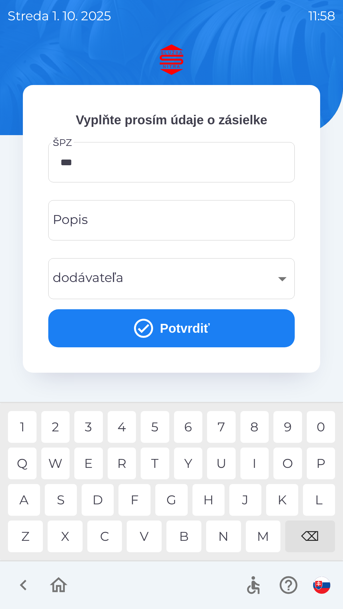
click at [222, 431] on div "7" at bounding box center [221, 427] width 29 height 32
click at [62, 429] on div "2" at bounding box center [55, 427] width 29 height 32
click at [155, 465] on div "T" at bounding box center [155, 464] width 29 height 32
type input "*******"
click at [232, 280] on div "​" at bounding box center [171, 279] width 231 height 26
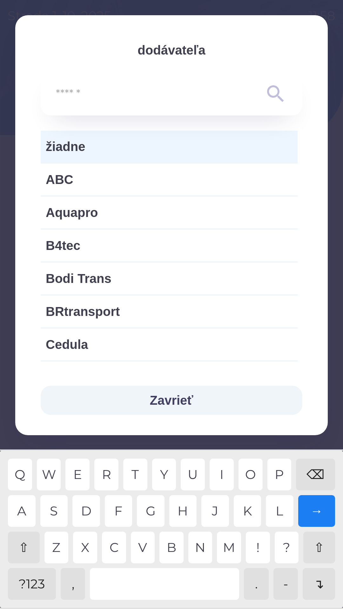
click at [27, 551] on div "⇧" at bounding box center [24, 548] width 32 height 32
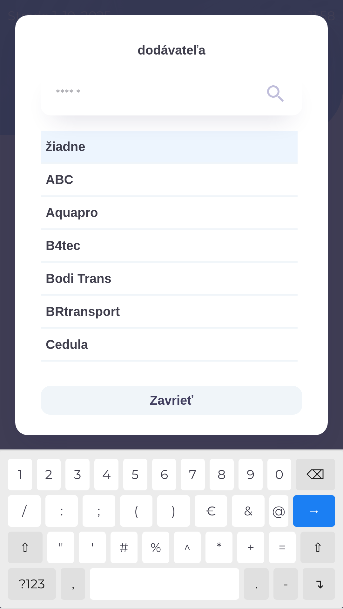
click at [34, 584] on div "?123" at bounding box center [32, 584] width 48 height 32
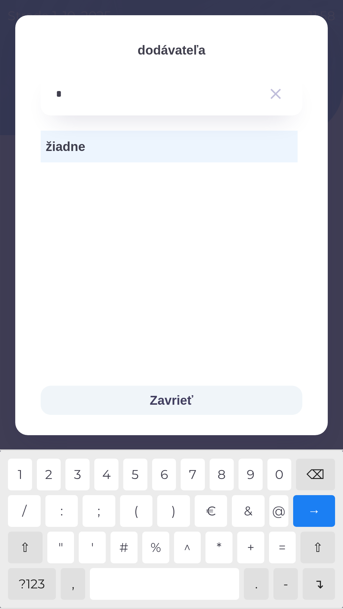
click at [79, 471] on div "3" at bounding box center [77, 475] width 24 height 32
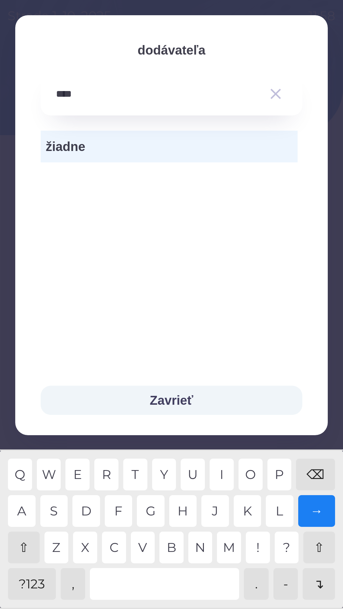
type input "*****"
click at [181, 404] on button "Zavrieť" at bounding box center [171, 400] width 261 height 29
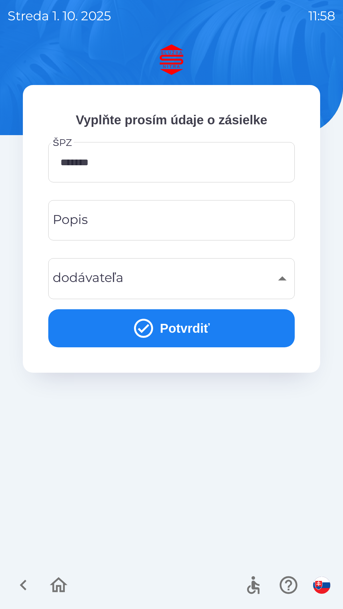
click at [173, 338] on button "Potvrdiť" at bounding box center [171, 328] width 246 height 38
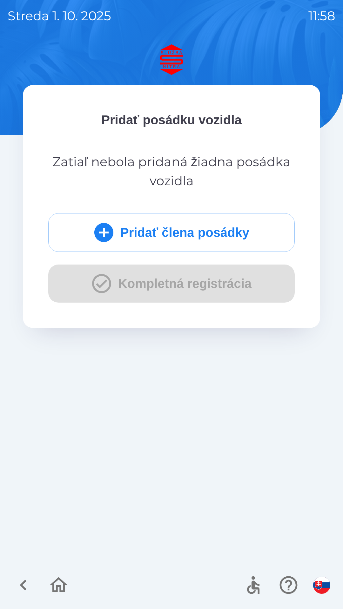
click at [175, 283] on div "Pridať člena posádky Kompletná registrácia" at bounding box center [171, 257] width 246 height 89
click at [172, 236] on button "Pridať člena posádky" at bounding box center [171, 232] width 246 height 39
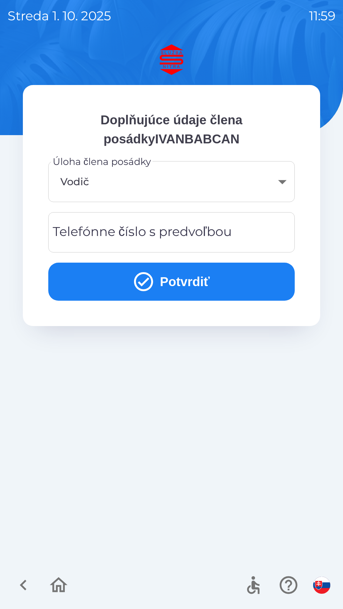
click at [189, 283] on button "Potvrdiť" at bounding box center [171, 282] width 246 height 38
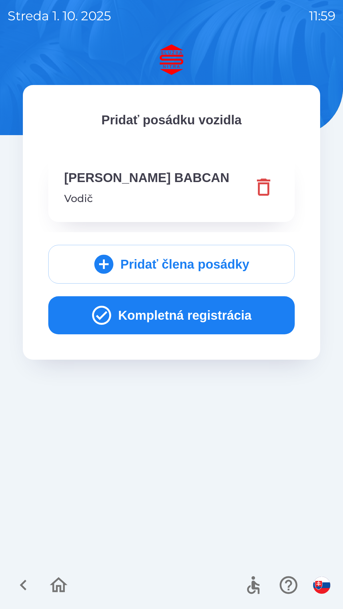
click at [187, 320] on button "Kompletná registrácia" at bounding box center [171, 315] width 246 height 38
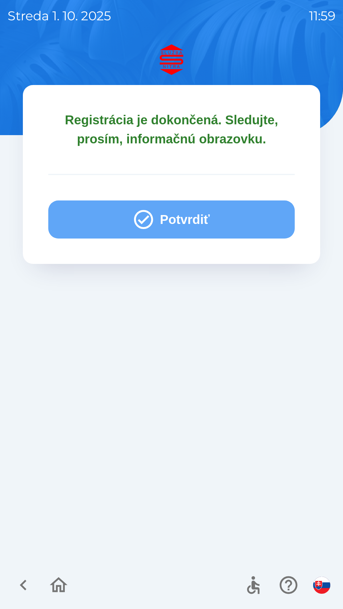
click at [194, 221] on button "Potvrdiť" at bounding box center [171, 220] width 246 height 38
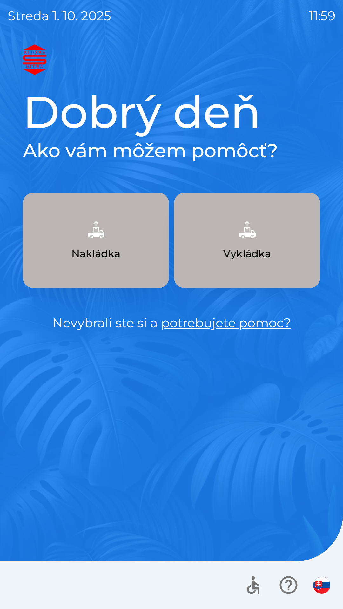
click at [120, 243] on button "Nakládka" at bounding box center [96, 240] width 146 height 95
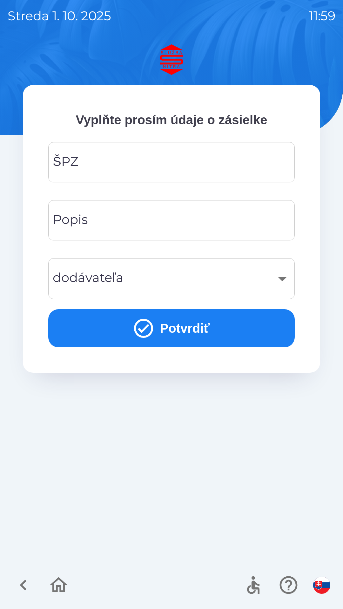
click at [175, 163] on input "ŠPZ" at bounding box center [171, 162] width 231 height 25
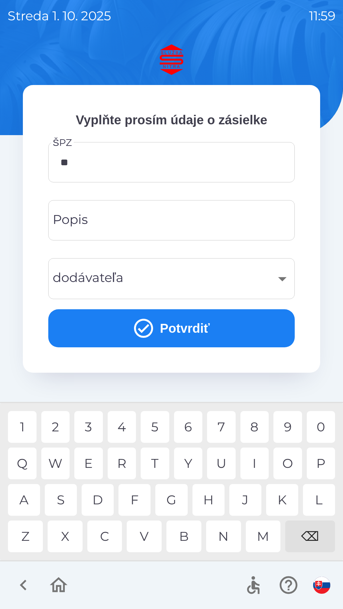
click at [127, 464] on div "R" at bounding box center [122, 464] width 29 height 32
click at [290, 426] on div "9" at bounding box center [287, 427] width 29 height 32
click at [254, 426] on div "8" at bounding box center [254, 427] width 29 height 32
click at [319, 500] on div "L" at bounding box center [319, 500] width 32 height 32
type input "*******"
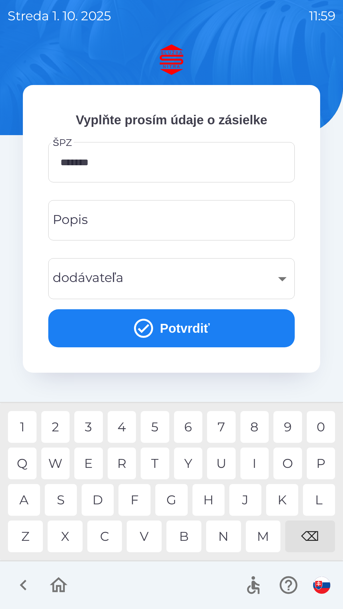
click at [108, 498] on div "D" at bounding box center [98, 500] width 32 height 32
click at [191, 221] on input "Popis" at bounding box center [171, 220] width 231 height 25
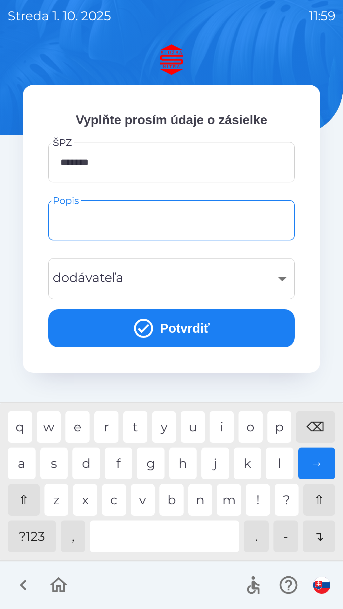
click at [279, 282] on div "​" at bounding box center [171, 279] width 231 height 26
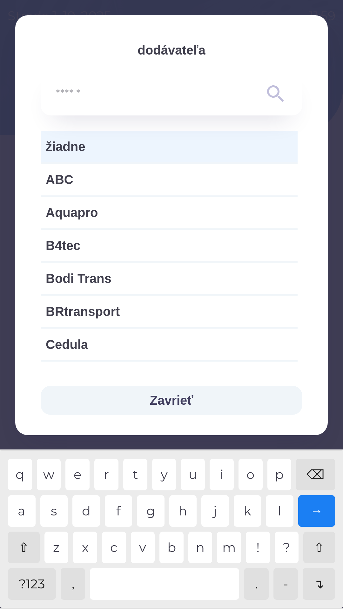
click at [124, 100] on input "text" at bounding box center [159, 93] width 206 height 17
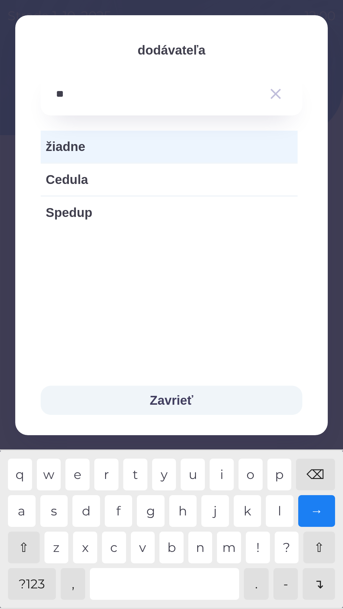
click at [192, 471] on div "u" at bounding box center [193, 475] width 24 height 32
click at [80, 472] on div "e" at bounding box center [77, 475] width 24 height 32
type input "*"
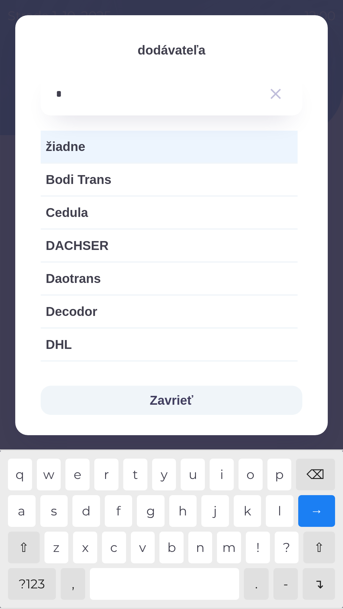
click at [312, 470] on div "⌫" at bounding box center [315, 475] width 39 height 32
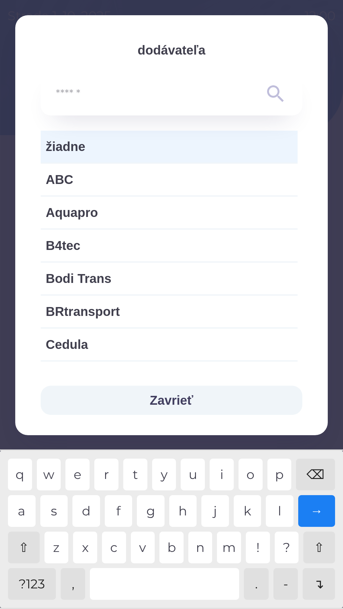
click at [313, 471] on div "⌫" at bounding box center [315, 475] width 39 height 32
click at [311, 468] on div "⌫" at bounding box center [315, 475] width 39 height 32
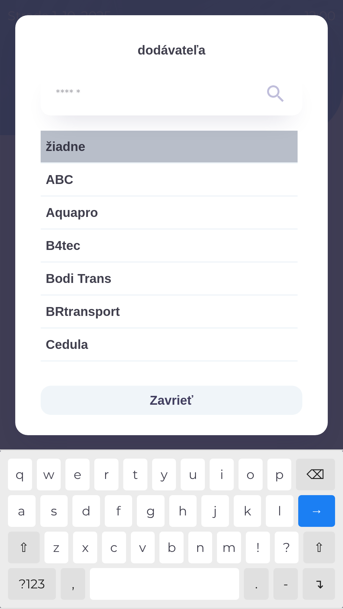
click at [157, 145] on span "žiadne" at bounding box center [169, 146] width 247 height 19
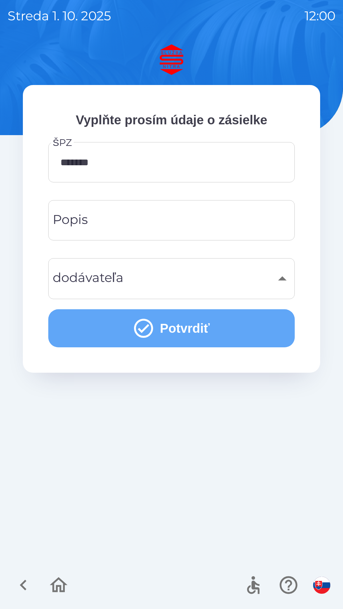
click at [195, 333] on button "Potvrdiť" at bounding box center [171, 328] width 246 height 38
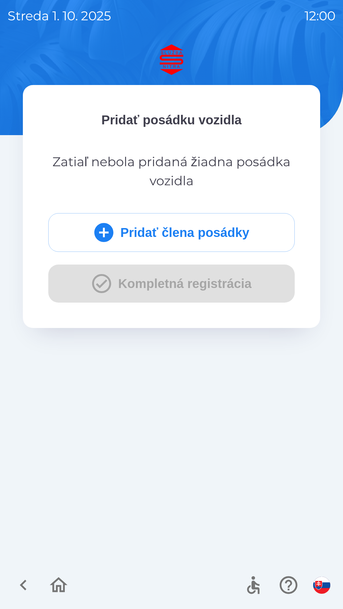
click at [216, 236] on button "Pridať člena posádky" at bounding box center [171, 232] width 246 height 39
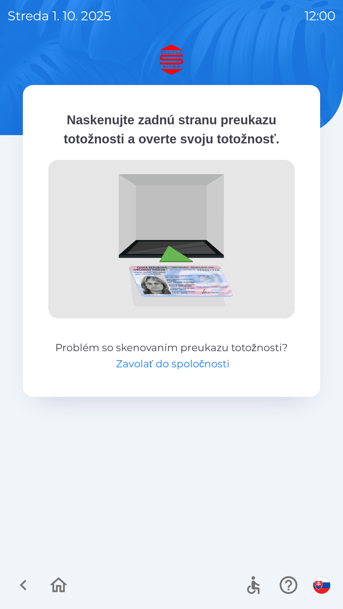
click at [193, 364] on button "Zavolať do spoločnosti" at bounding box center [173, 363] width 114 height 15
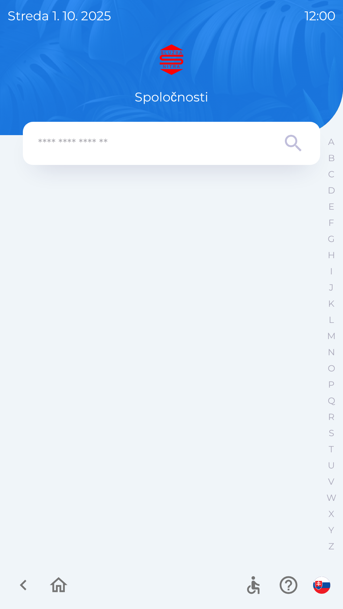
click at [274, 145] on input "text" at bounding box center [158, 143] width 241 height 17
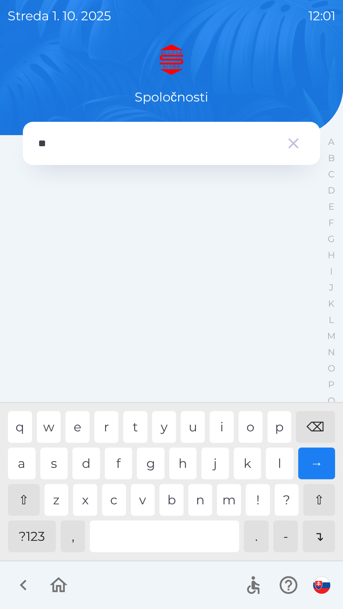
click at [196, 426] on div "u" at bounding box center [193, 427] width 24 height 32
click at [173, 497] on div "b" at bounding box center [171, 500] width 24 height 32
type input "********"
click at [316, 462] on div "→" at bounding box center [316, 464] width 37 height 32
click at [24, 582] on icon "button" at bounding box center [23, 585] width 7 height 11
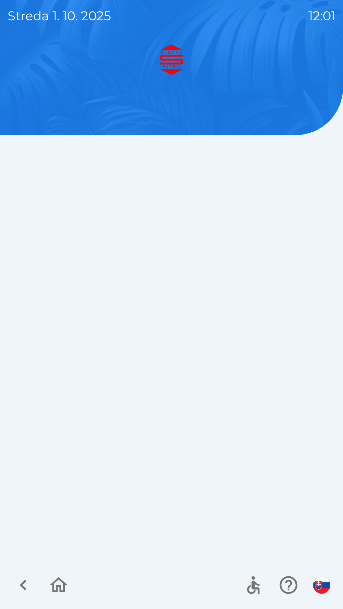
click at [24, 583] on icon "button" at bounding box center [23, 585] width 7 height 11
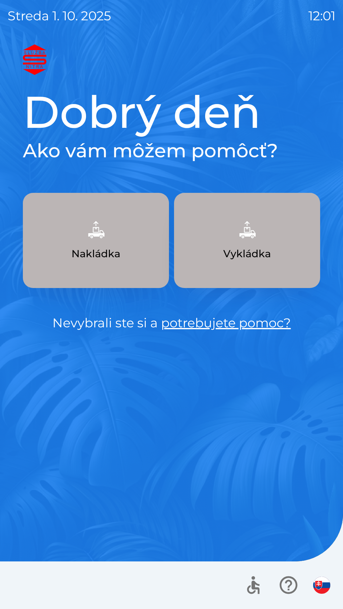
click at [26, 582] on div at bounding box center [171, 586] width 343 height 48
click at [27, 583] on div at bounding box center [171, 586] width 343 height 48
click at [27, 586] on div at bounding box center [171, 586] width 343 height 48
click at [123, 233] on button "Nakládka" at bounding box center [96, 240] width 146 height 95
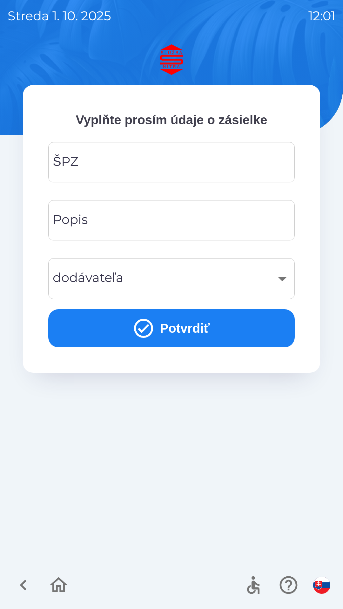
click at [194, 163] on input "ŠPZ" at bounding box center [171, 162] width 231 height 25
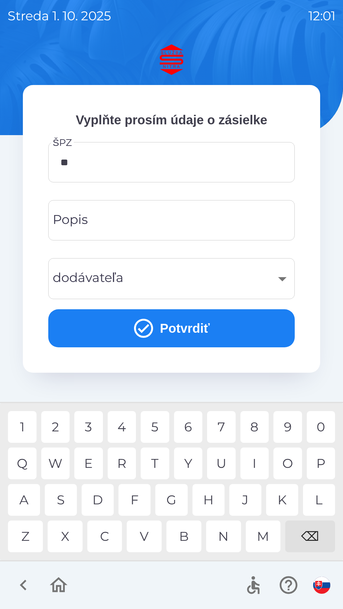
click at [125, 460] on div "R" at bounding box center [122, 464] width 29 height 32
click at [256, 426] on div "8" at bounding box center [254, 427] width 29 height 32
click at [310, 532] on div "⌫" at bounding box center [310, 537] width 50 height 32
click at [311, 534] on div "⌫" at bounding box center [310, 537] width 50 height 32
click at [286, 425] on div "9" at bounding box center [287, 427] width 29 height 32
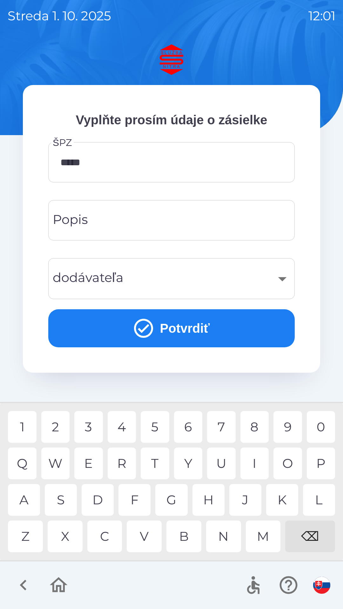
click at [251, 426] on div "8" at bounding box center [254, 427] width 29 height 32
type input "*******"
click at [101, 495] on div "D" at bounding box center [98, 500] width 32 height 32
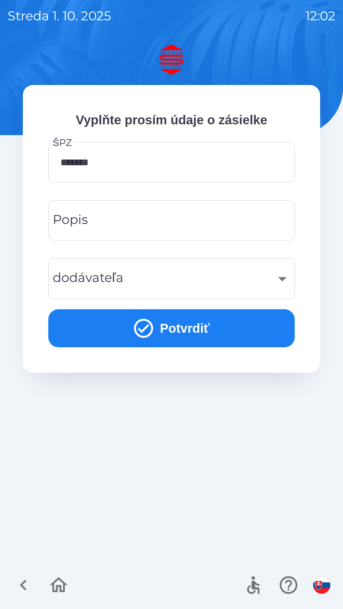
click at [275, 276] on div "​" at bounding box center [171, 279] width 231 height 26
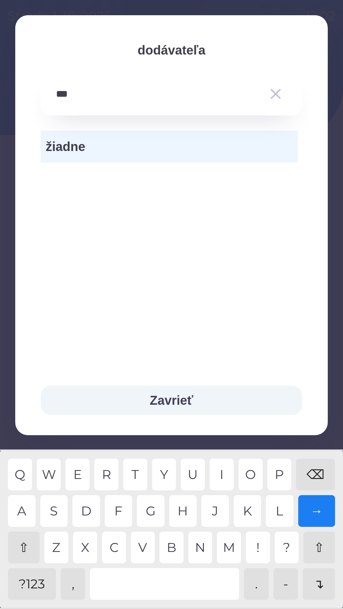
click at [76, 471] on div "E" at bounding box center [77, 475] width 24 height 32
click at [56, 510] on div "S" at bounding box center [54, 511] width 28 height 32
click at [317, 507] on div "→" at bounding box center [316, 511] width 37 height 32
click at [314, 469] on div "⌫" at bounding box center [315, 475] width 39 height 32
click at [218, 476] on div "I" at bounding box center [221, 475] width 24 height 32
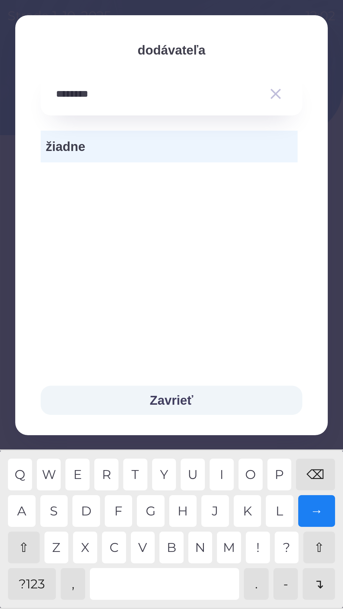
click at [26, 510] on div "A" at bounding box center [22, 511] width 28 height 32
click at [312, 470] on div "⌫" at bounding box center [315, 475] width 39 height 32
click at [313, 468] on div "⌫" at bounding box center [315, 475] width 39 height 32
click at [56, 541] on div "Z" at bounding box center [56, 548] width 24 height 32
click at [54, 509] on div "S" at bounding box center [54, 511] width 28 height 32
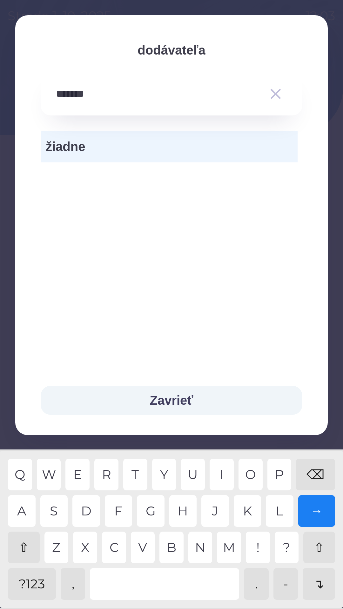
click at [222, 470] on div "I" at bounding box center [221, 475] width 24 height 32
click at [24, 512] on div "A" at bounding box center [22, 511] width 28 height 32
click at [318, 504] on div "→" at bounding box center [316, 511] width 37 height 32
click at [316, 470] on div "⌫" at bounding box center [315, 475] width 39 height 32
click at [310, 473] on div "⌫" at bounding box center [315, 475] width 39 height 32
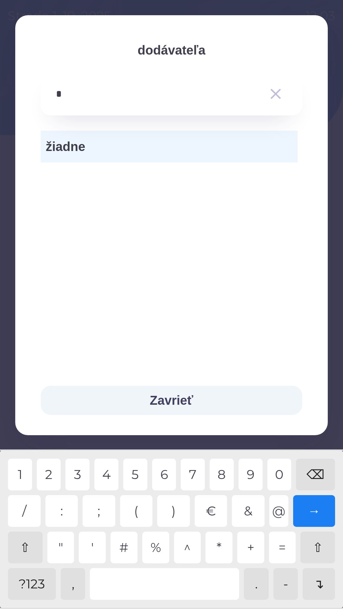
click at [37, 587] on div "?123" at bounding box center [32, 584] width 48 height 32
click at [19, 469] on div "1" at bounding box center [20, 475] width 24 height 32
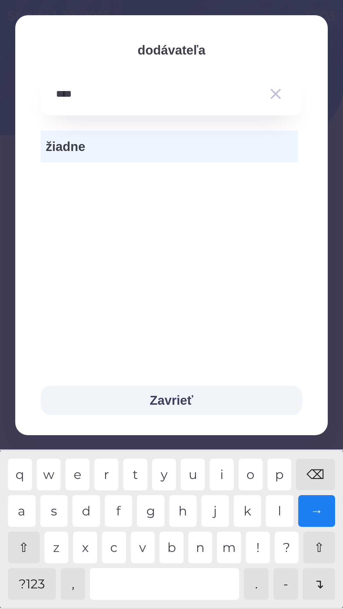
click at [114, 548] on div "c" at bounding box center [114, 548] width 24 height 32
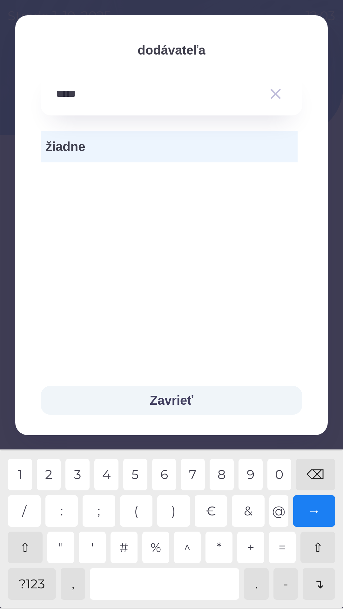
click at [26, 473] on div "1" at bounding box center [20, 475] width 24 height 32
click at [309, 469] on div "⌫" at bounding box center [315, 475] width 39 height 32
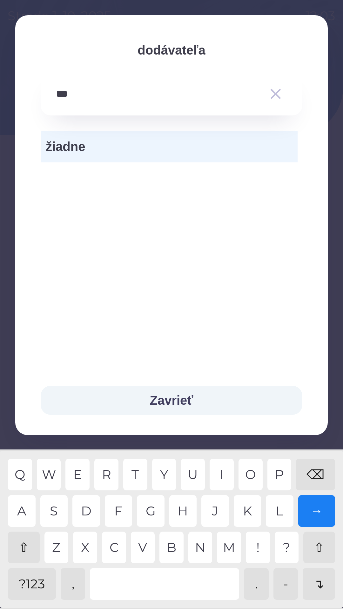
click at [28, 544] on div "⇧" at bounding box center [24, 548] width 32 height 32
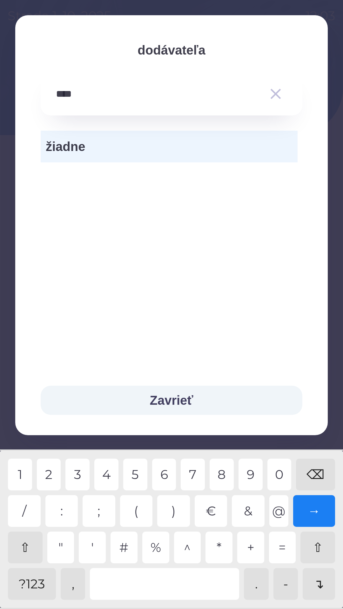
click at [33, 582] on div "?123" at bounding box center [32, 584] width 48 height 32
type input "*****"
click at [311, 509] on div "→" at bounding box center [314, 511] width 42 height 32
click at [279, 90] on icon "button" at bounding box center [275, 94] width 10 height 10
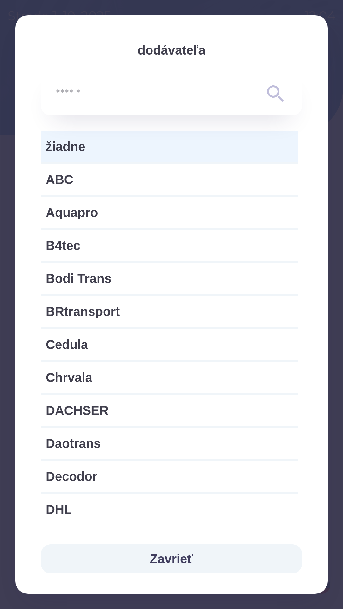
click at [136, 96] on input "text" at bounding box center [159, 93] width 206 height 17
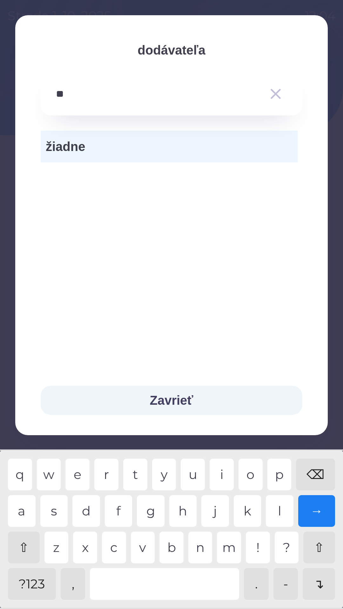
type input "*"
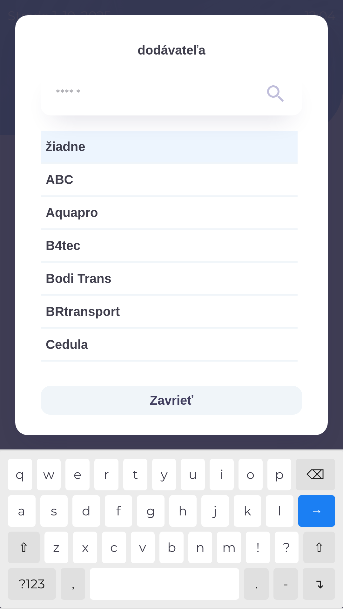
click at [320, 470] on div "⌫" at bounding box center [315, 475] width 39 height 32
click at [317, 467] on div "⌫" at bounding box center [315, 475] width 39 height 32
click at [311, 469] on div "⌫" at bounding box center [315, 475] width 39 height 32
click at [181, 397] on button "Zavrieť" at bounding box center [171, 400] width 261 height 29
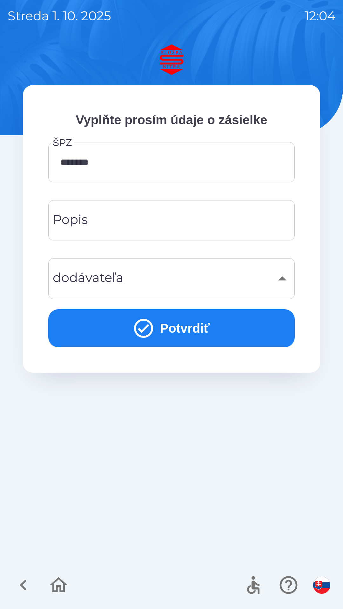
click at [204, 216] on input "Popis" at bounding box center [171, 220] width 231 height 25
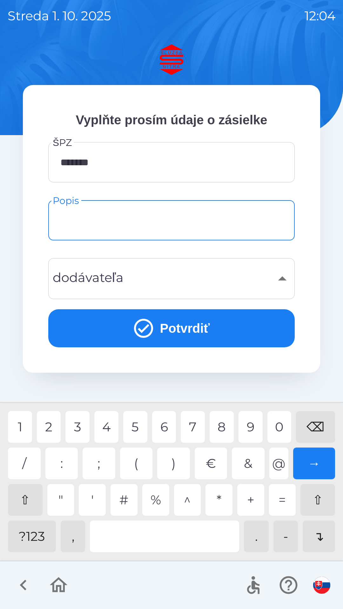
click at [33, 533] on div "?123" at bounding box center [32, 537] width 48 height 32
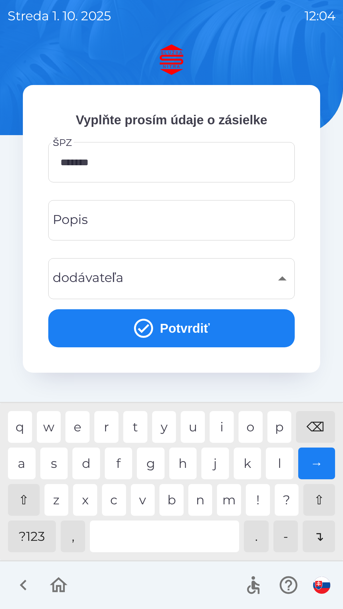
click at [34, 533] on div "?123" at bounding box center [32, 537] width 48 height 32
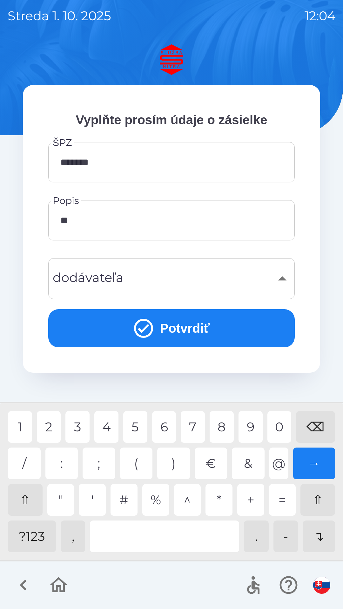
click at [275, 426] on div "0" at bounding box center [279, 427] width 24 height 32
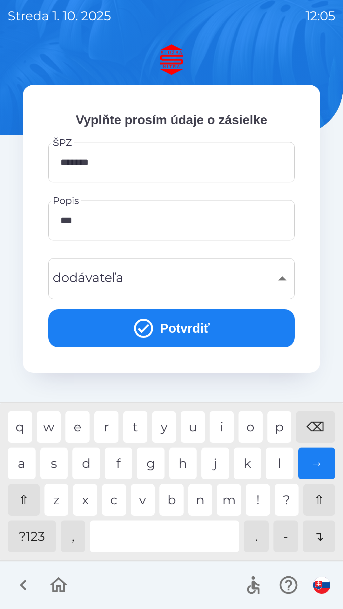
click at [34, 533] on div "?123" at bounding box center [32, 537] width 48 height 32
click at [118, 502] on div "c" at bounding box center [114, 500] width 24 height 32
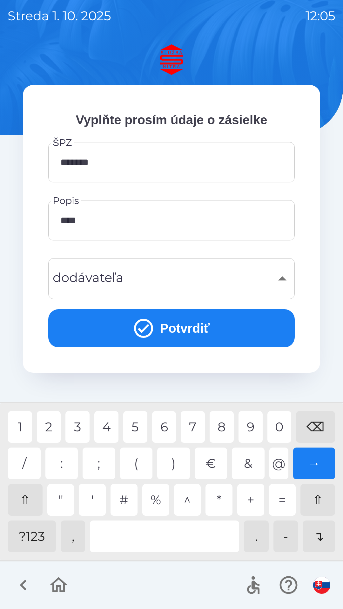
type input "*****"
click at [279, 428] on div "0" at bounding box center [279, 427] width 24 height 32
click at [283, 282] on div "​" at bounding box center [171, 279] width 231 height 26
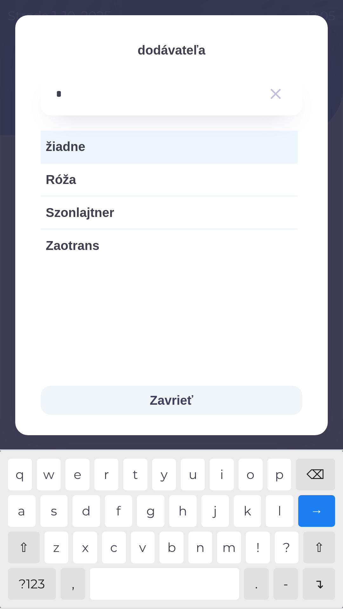
click at [312, 465] on div "⌫" at bounding box center [315, 475] width 39 height 32
click at [229, 541] on div "m" at bounding box center [229, 548] width 24 height 32
click at [128, 586] on div at bounding box center [164, 584] width 149 height 32
click at [109, 471] on div "r" at bounding box center [106, 475] width 24 height 32
click at [30, 516] on div "a" at bounding box center [22, 511] width 28 height 32
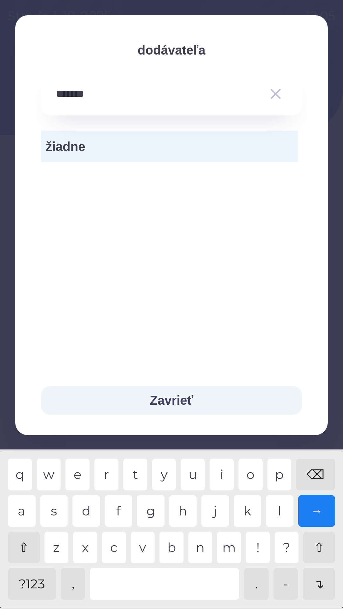
type input "********"
click at [314, 507] on div "→" at bounding box center [316, 511] width 37 height 32
click at [307, 505] on div "→" at bounding box center [316, 511] width 37 height 32
click at [171, 400] on button "Zavrieť" at bounding box center [171, 400] width 261 height 29
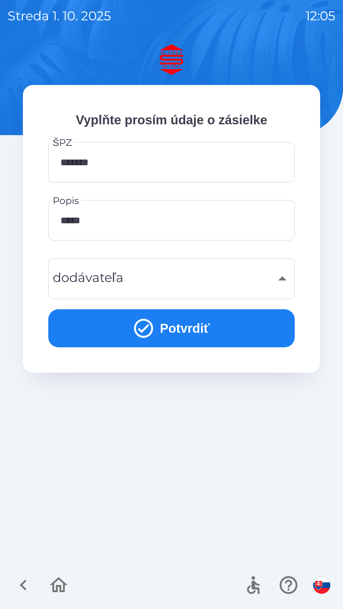
click at [171, 403] on div "Vyplňte prosím údaje o zásielke ŠPZ ******* ŠPZ Popis ***** Popis dodávateľa ​ …" at bounding box center [171, 326] width 327 height 565
click at [198, 219] on input "*****" at bounding box center [171, 220] width 231 height 25
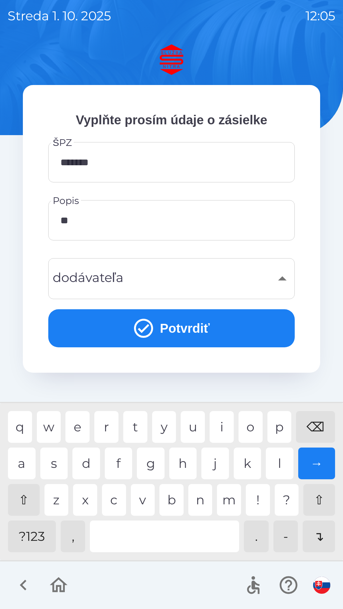
type input "*"
click at [309, 424] on div "⌫" at bounding box center [315, 427] width 39 height 32
click at [310, 423] on div "⌫" at bounding box center [315, 427] width 39 height 32
click at [282, 280] on div "​" at bounding box center [171, 279] width 231 height 26
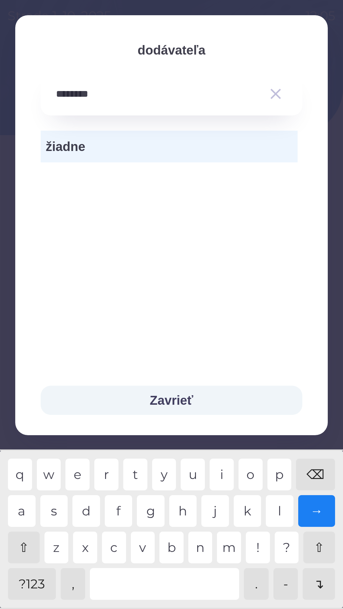
click at [278, 91] on icon "button" at bounding box center [275, 94] width 10 height 10
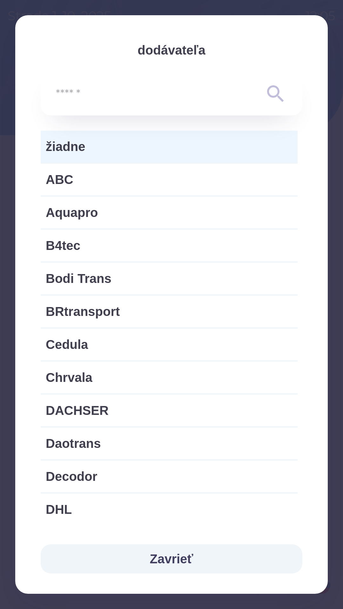
click at [139, 144] on span "žiadne" at bounding box center [169, 146] width 247 height 19
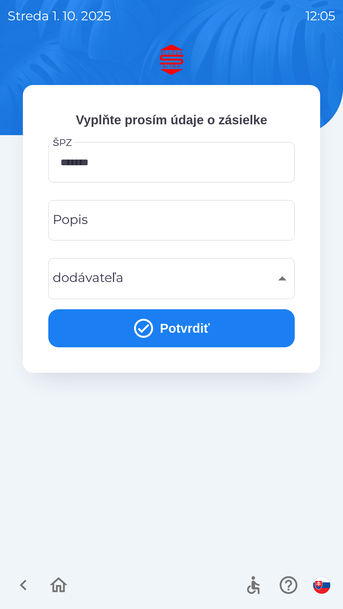
click at [214, 329] on button "Potvrdiť" at bounding box center [171, 328] width 246 height 38
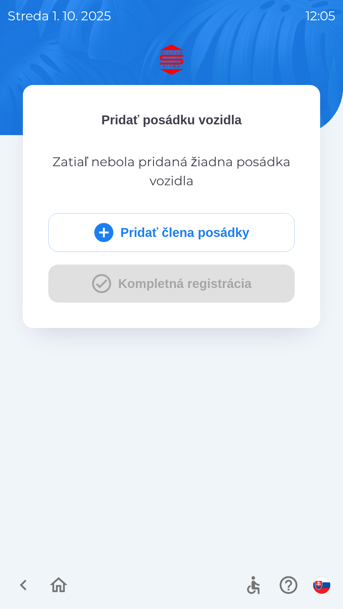
click at [255, 234] on button "Pridať člena posádky" at bounding box center [171, 232] width 246 height 39
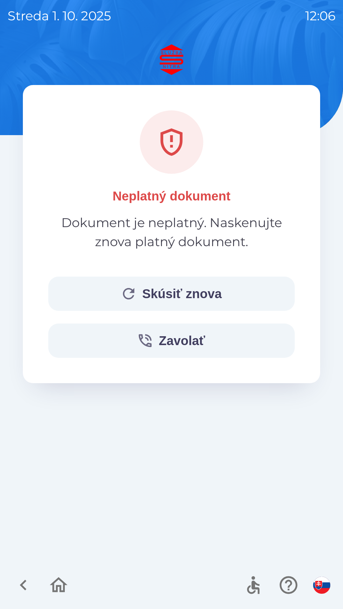
click at [181, 333] on button "Zavolať" at bounding box center [171, 341] width 246 height 34
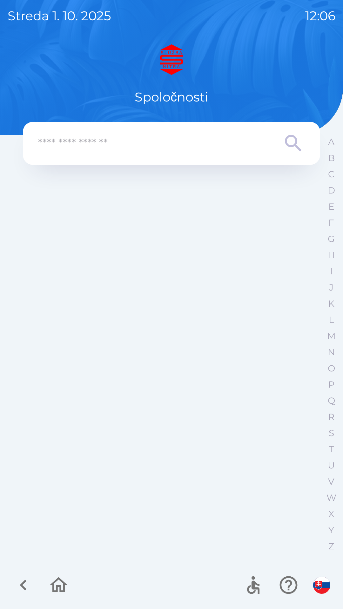
click at [181, 101] on p "Spoločnosti" at bounding box center [172, 97] width 74 height 19
click at [185, 148] on input "text" at bounding box center [158, 143] width 241 height 17
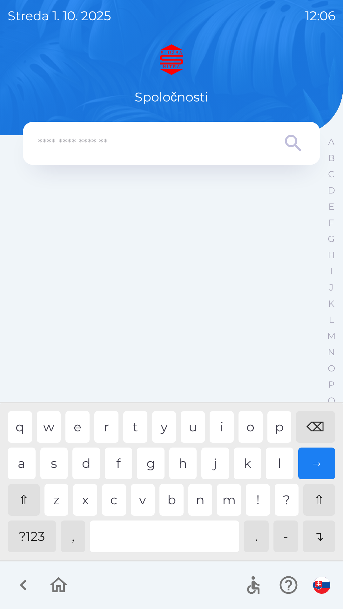
click at [313, 464] on div "→" at bounding box center [316, 464] width 37 height 32
click at [313, 461] on div "→" at bounding box center [316, 464] width 37 height 32
click at [295, 138] on icon at bounding box center [293, 143] width 16 height 16
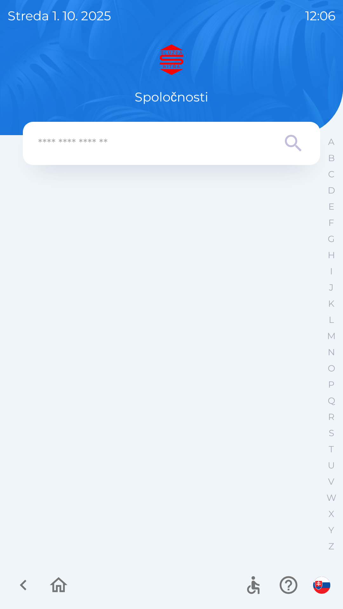
click at [287, 142] on icon at bounding box center [293, 143] width 23 height 23
click at [25, 584] on icon "button" at bounding box center [23, 585] width 21 height 21
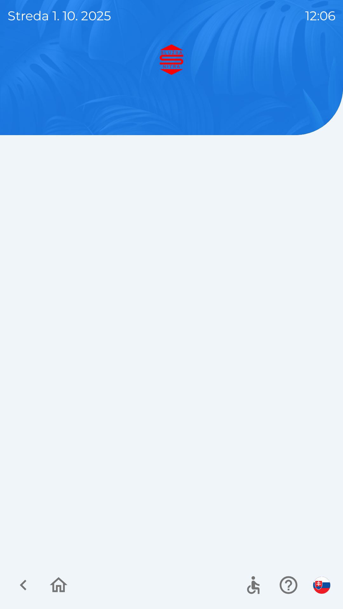
click at [28, 585] on icon "button" at bounding box center [23, 585] width 21 height 21
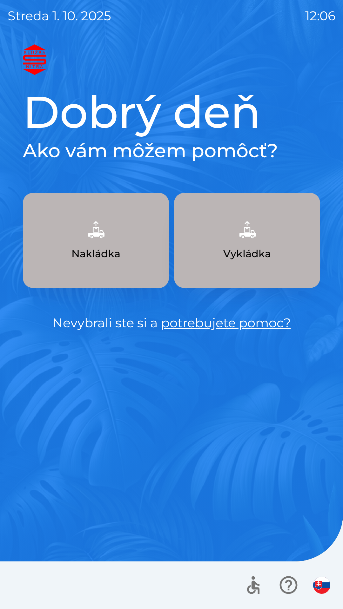
click at [27, 581] on div at bounding box center [171, 586] width 343 height 48
click at [228, 327] on link "potrebujete pomoc?" at bounding box center [226, 323] width 130 height 16
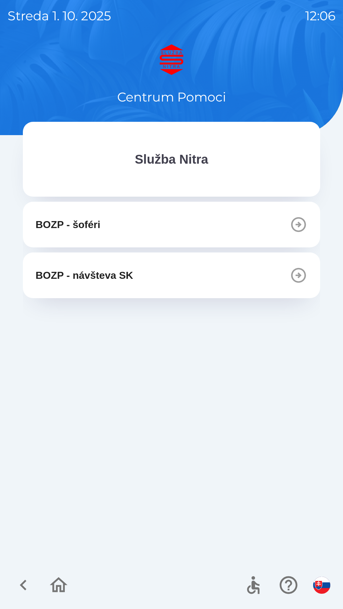
click at [296, 219] on icon "button" at bounding box center [298, 224] width 15 height 15
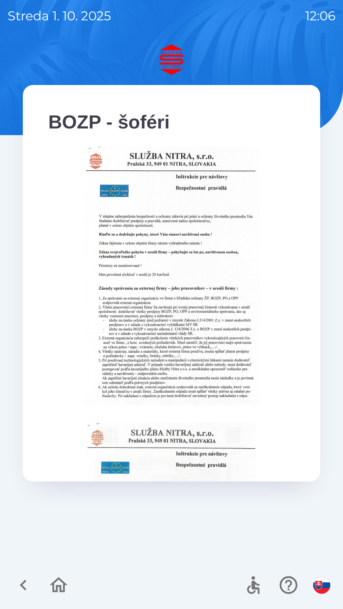
click at [24, 584] on icon "button" at bounding box center [23, 585] width 21 height 21
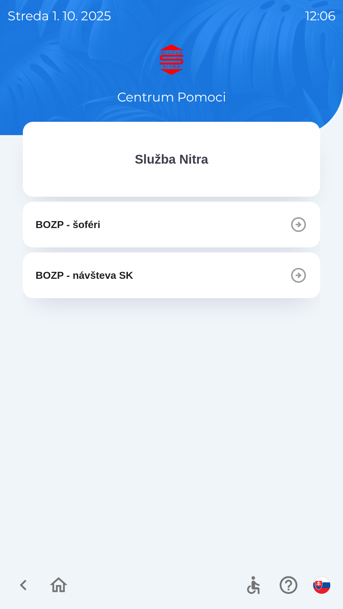
click at [299, 273] on icon "button" at bounding box center [298, 275] width 15 height 15
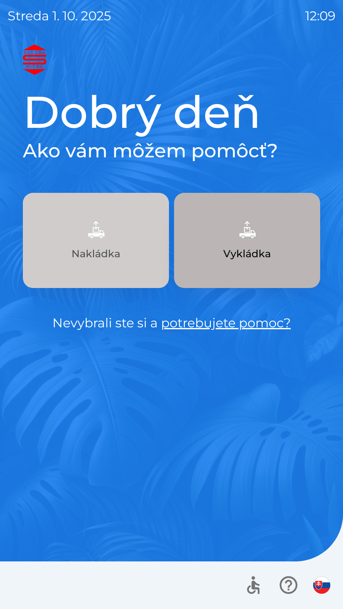
click at [96, 254] on p "Nakládka" at bounding box center [95, 253] width 49 height 15
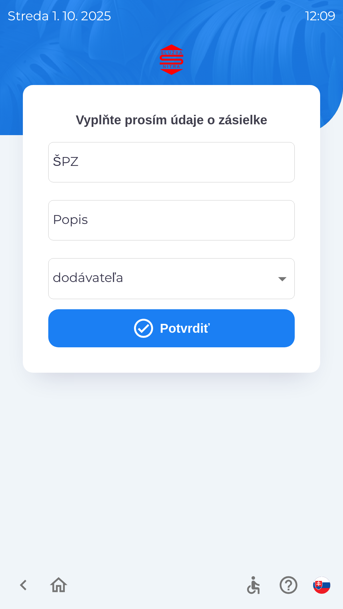
click at [217, 158] on input "ŠPZ" at bounding box center [171, 162] width 231 height 25
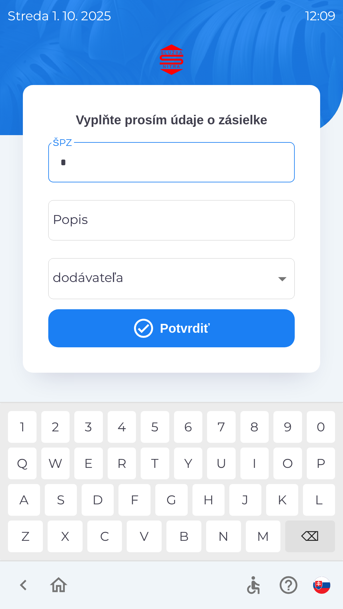
click at [228, 533] on div "N" at bounding box center [223, 537] width 35 height 32
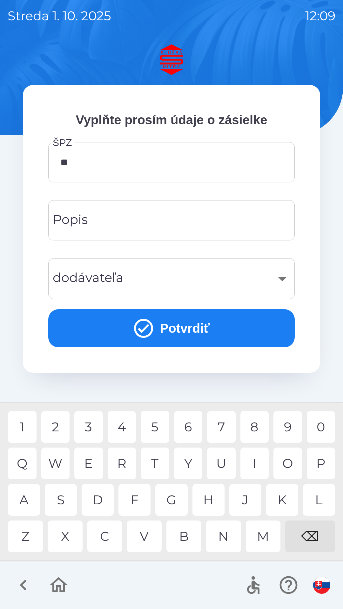
click at [124, 457] on div "R" at bounding box center [122, 464] width 29 height 32
click at [322, 422] on div "0" at bounding box center [320, 427] width 29 height 32
click at [316, 496] on div "L" at bounding box center [319, 500] width 32 height 32
type input "*******"
click at [98, 493] on div "D" at bounding box center [98, 500] width 32 height 32
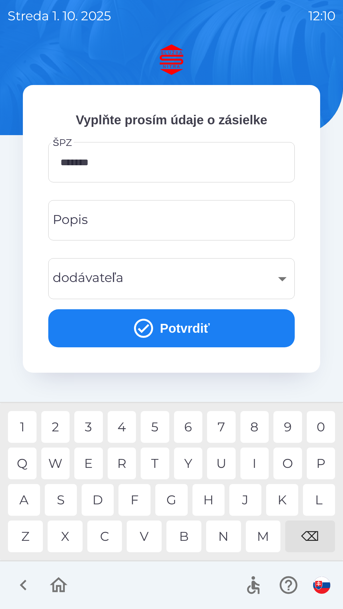
click at [283, 278] on div "​" at bounding box center [171, 279] width 231 height 26
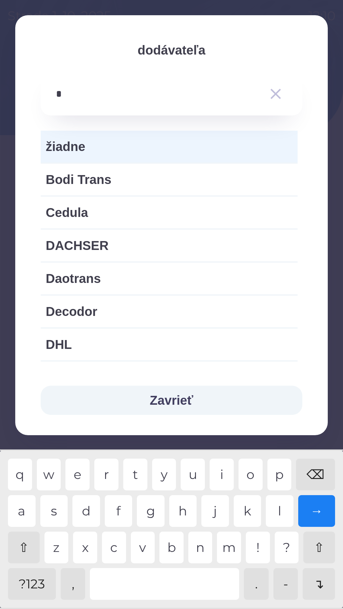
click at [92, 512] on div "d" at bounding box center [86, 511] width 28 height 32
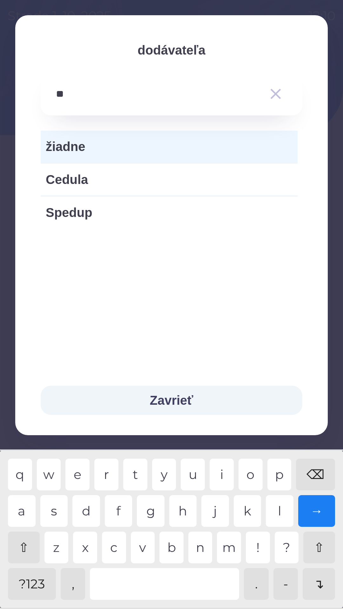
click at [199, 471] on div "u" at bounding box center [193, 475] width 24 height 32
click at [319, 470] on div "⌫" at bounding box center [315, 475] width 39 height 32
click at [173, 543] on div "b" at bounding box center [171, 548] width 24 height 32
click at [83, 466] on div "e" at bounding box center [77, 475] width 24 height 32
click at [119, 548] on div "c" at bounding box center [114, 548] width 24 height 32
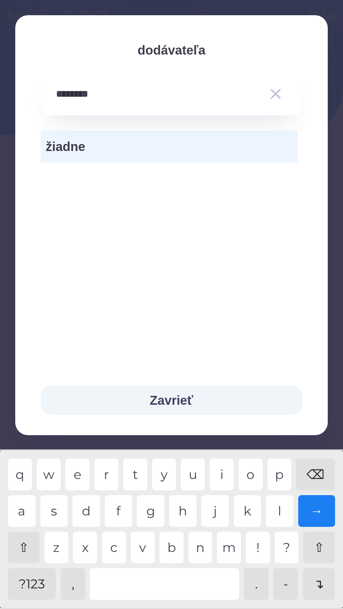
type input "*********"
click at [179, 402] on button "Zavrieť" at bounding box center [171, 400] width 261 height 29
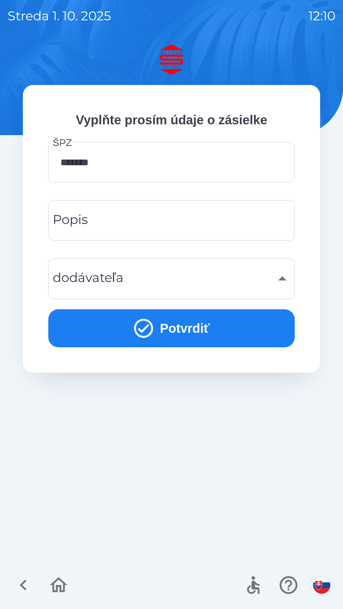
click at [284, 277] on div "​" at bounding box center [171, 279] width 231 height 26
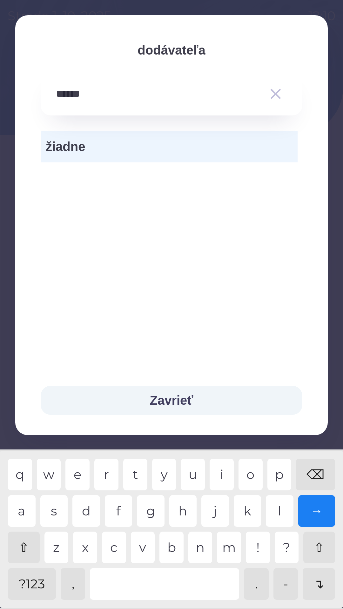
click at [316, 469] on div "⌫" at bounding box center [315, 475] width 39 height 32
click at [315, 470] on div "⌫" at bounding box center [315, 475] width 39 height 32
click at [315, 466] on div "⌫" at bounding box center [315, 475] width 39 height 32
type input "*"
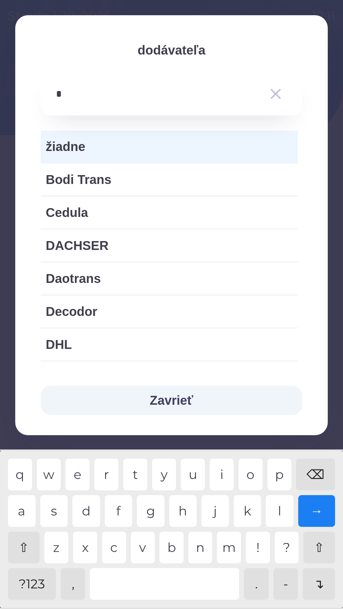
click at [135, 341] on span "DHL" at bounding box center [169, 344] width 247 height 19
type input "***"
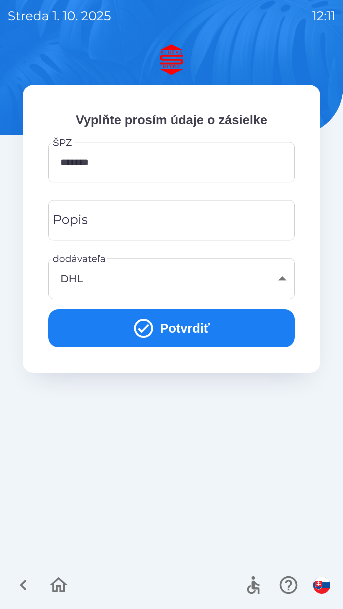
click at [239, 219] on input "Popis" at bounding box center [171, 220] width 231 height 25
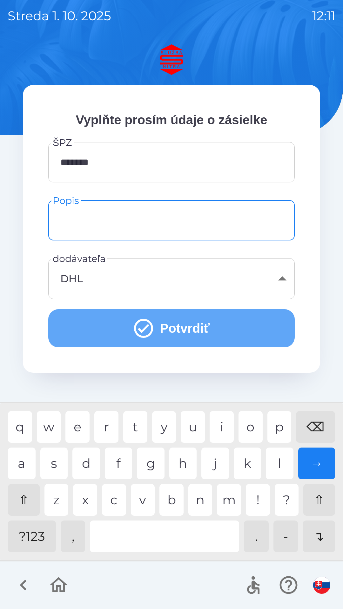
click at [217, 331] on button "Potvrdiť" at bounding box center [171, 328] width 246 height 38
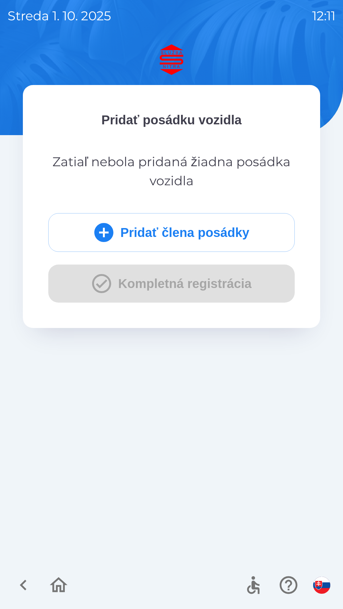
click at [131, 235] on button "Pridať člena posádky" at bounding box center [171, 232] width 246 height 39
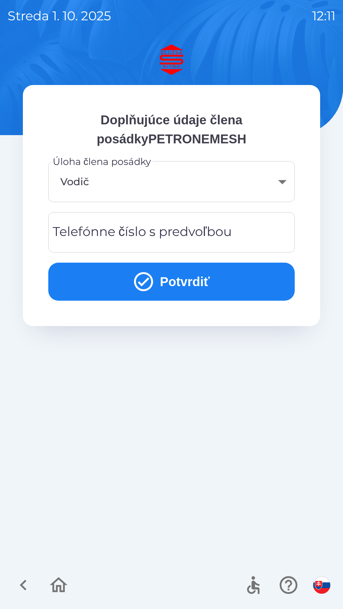
click at [201, 284] on button "Potvrdiť" at bounding box center [171, 282] width 246 height 38
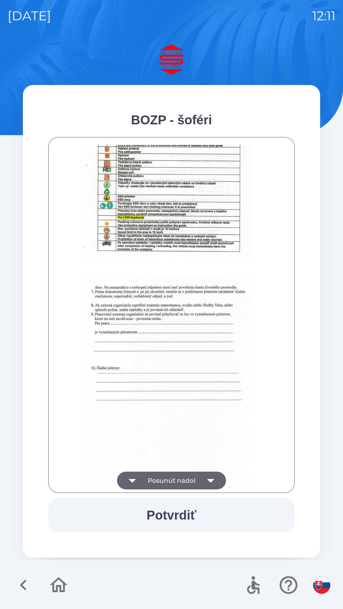
scroll to position [711, 0]
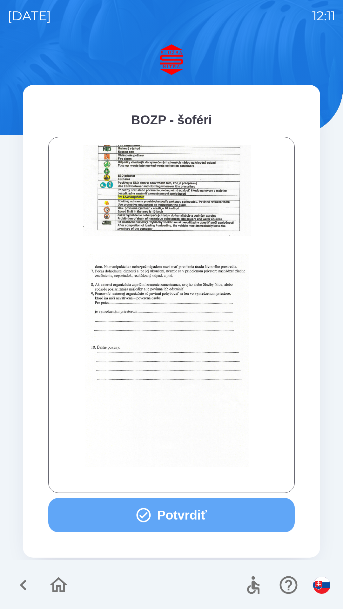
click at [187, 508] on button "Potvrdiť" at bounding box center [171, 515] width 246 height 34
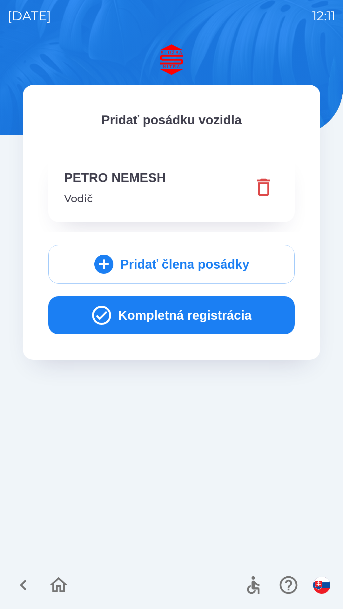
click at [201, 314] on button "Kompletná registrácia" at bounding box center [171, 315] width 246 height 38
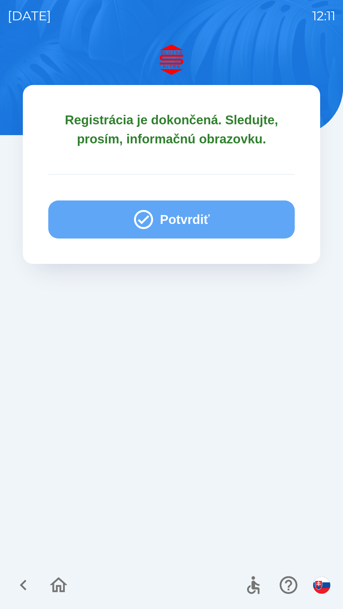
click at [218, 215] on button "Potvrdiť" at bounding box center [171, 220] width 246 height 38
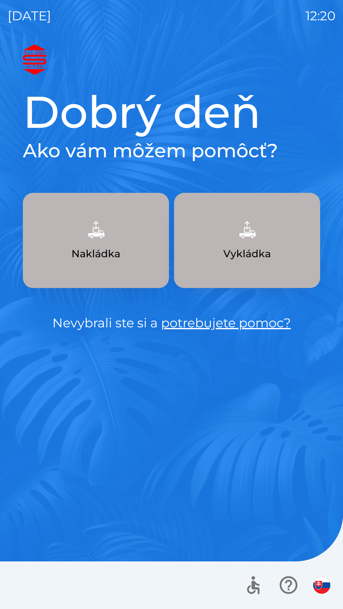
click at [226, 245] on button "Vykládka" at bounding box center [247, 240] width 146 height 95
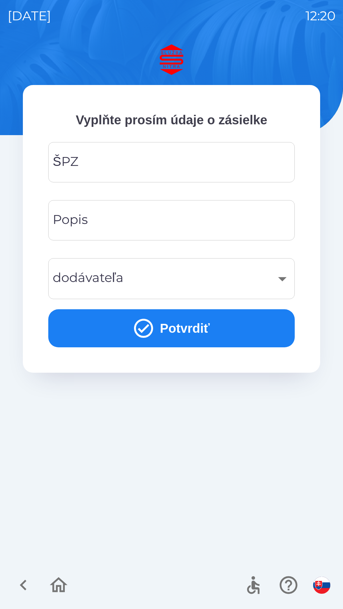
click at [91, 168] on input "ŠPZ" at bounding box center [171, 162] width 231 height 25
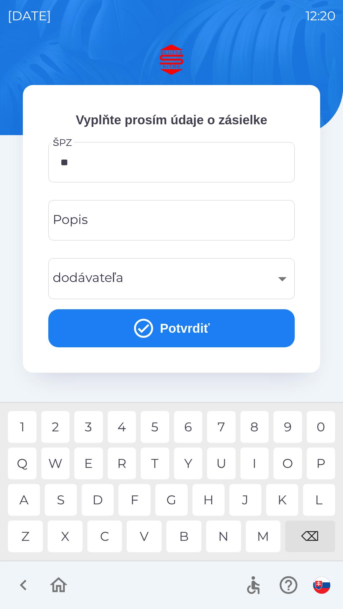
click at [23, 500] on div "A" at bounding box center [24, 500] width 32 height 32
click at [20, 499] on div "A" at bounding box center [24, 500] width 32 height 32
click at [89, 464] on div "E" at bounding box center [88, 464] width 29 height 32
type input "*******"
click at [91, 219] on input "Popis" at bounding box center [171, 220] width 231 height 25
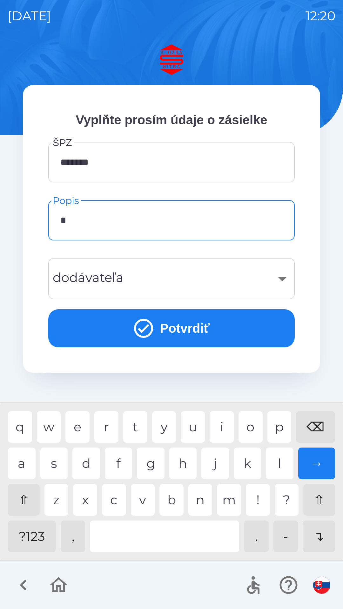
click at [90, 463] on div "d" at bounding box center [86, 464] width 28 height 32
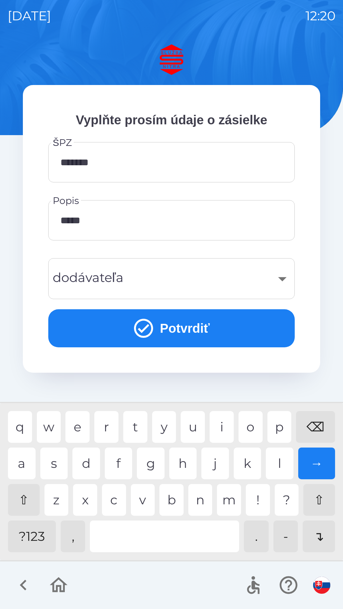
click at [247, 466] on div "k" at bounding box center [247, 464] width 28 height 32
click at [111, 428] on div "r" at bounding box center [106, 427] width 24 height 32
click at [160, 529] on div at bounding box center [164, 537] width 149 height 32
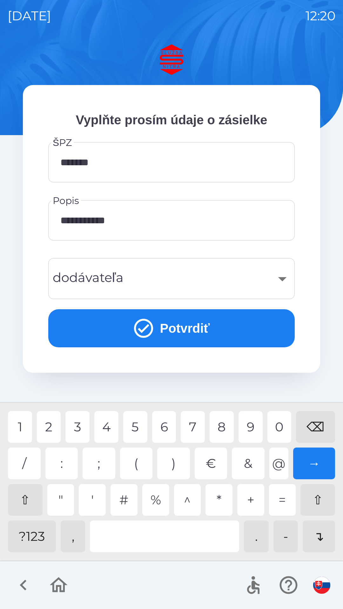
click at [34, 535] on div "?123" at bounding box center [32, 537] width 48 height 32
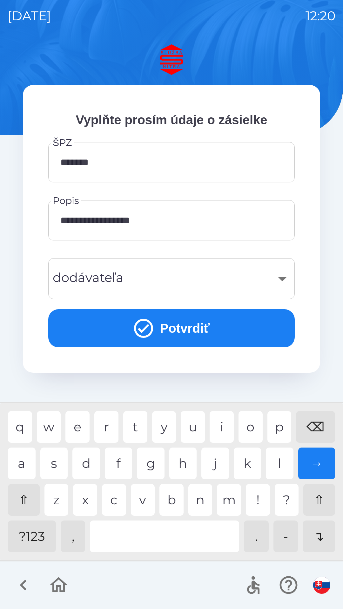
click at [134, 428] on div "t" at bounding box center [135, 427] width 24 height 32
type input "**********"
click at [132, 276] on div "​" at bounding box center [171, 279] width 231 height 26
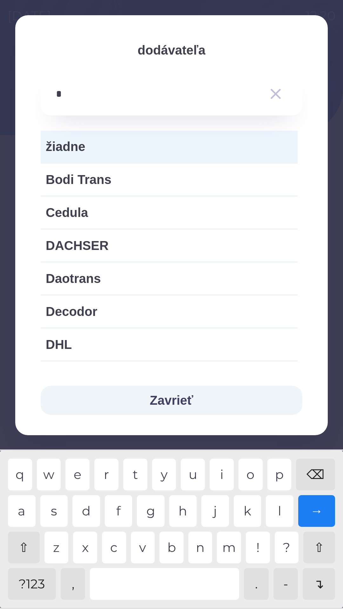
type input "**"
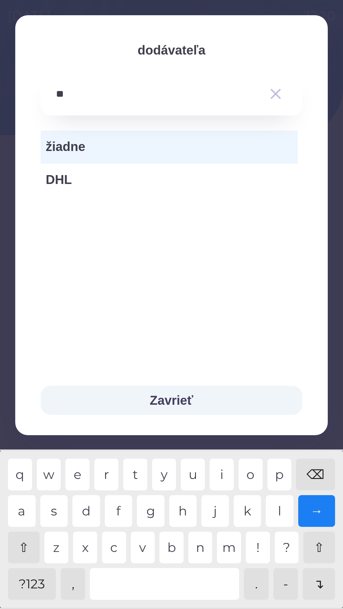
click at [82, 176] on span "DHL" at bounding box center [169, 179] width 247 height 19
type input "***"
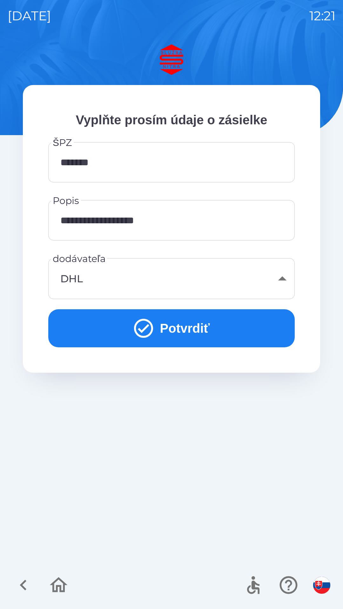
click at [196, 332] on button "Potvrdiť" at bounding box center [171, 328] width 246 height 38
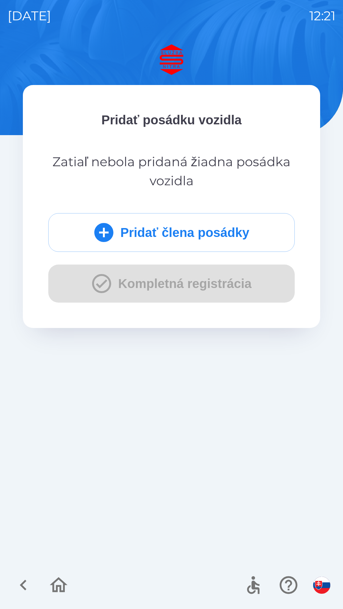
click at [173, 286] on div "Pridať člena posádky Kompletná registrácia" at bounding box center [171, 257] width 246 height 89
click at [167, 282] on div "Pridať člena posádky Kompletná registrácia" at bounding box center [171, 257] width 246 height 89
click at [129, 240] on button "Pridať člena posádky" at bounding box center [171, 232] width 246 height 39
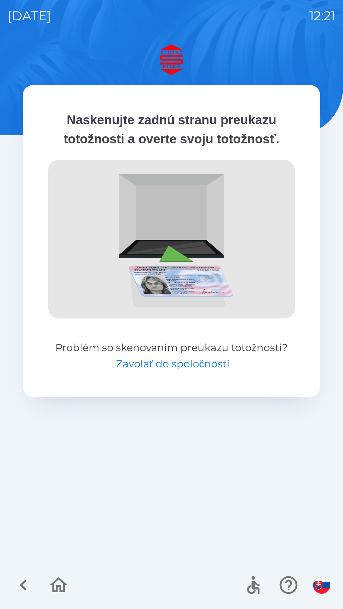
click at [159, 366] on button "Zavolať do spoločnosti" at bounding box center [173, 363] width 114 height 15
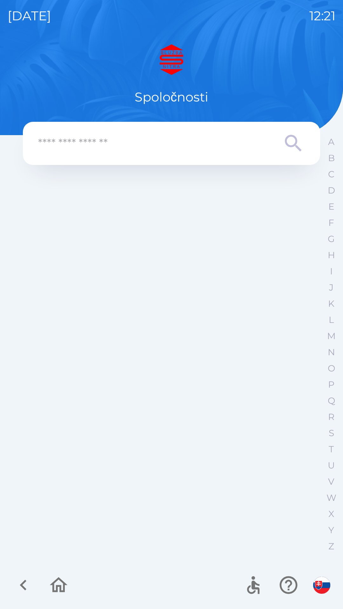
click at [21, 579] on icon "button" at bounding box center [23, 585] width 21 height 21
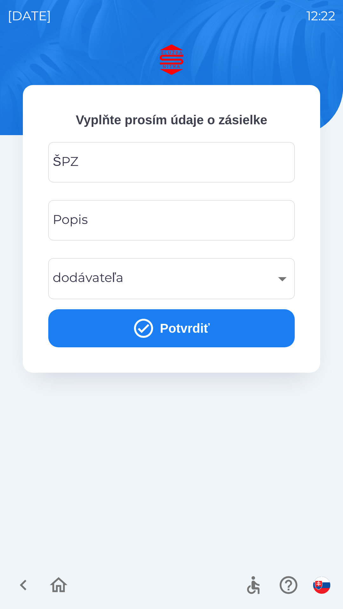
click at [205, 167] on input "ŠPZ" at bounding box center [171, 162] width 231 height 25
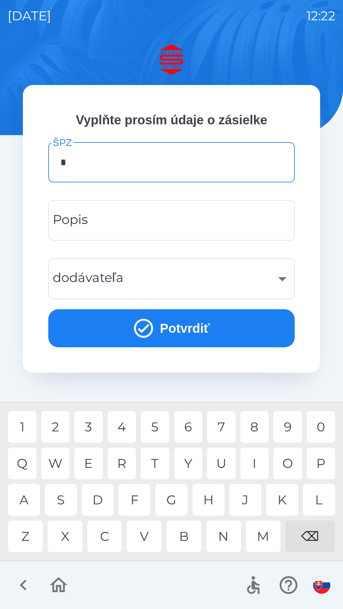
click at [171, 503] on div "G" at bounding box center [171, 500] width 32 height 32
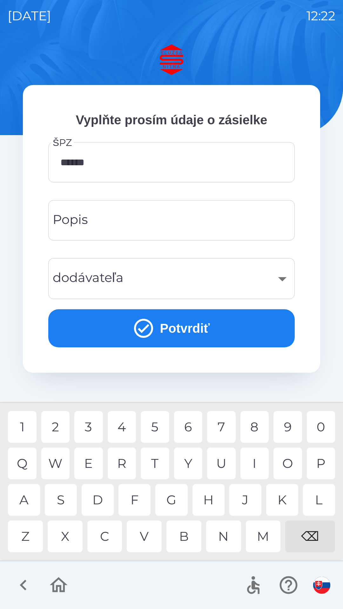
type input "*******"
click at [134, 221] on input "Popis" at bounding box center [171, 220] width 231 height 25
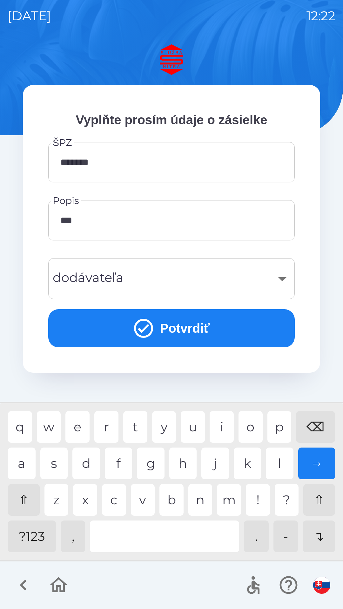
click at [277, 464] on div "l" at bounding box center [280, 464] width 28 height 32
click at [253, 464] on div "k" at bounding box center [247, 464] width 28 height 32
click at [110, 432] on div "r" at bounding box center [106, 427] width 24 height 32
click at [135, 540] on div at bounding box center [164, 537] width 149 height 32
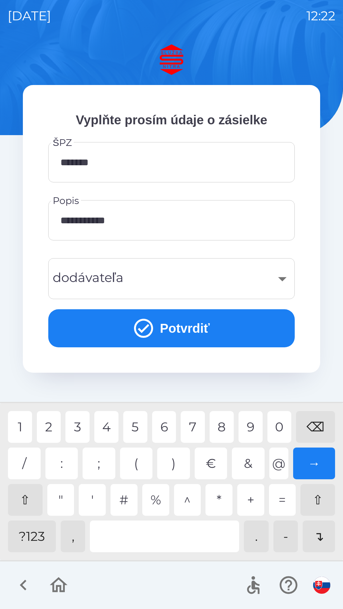
click at [29, 537] on div "?123" at bounding box center [32, 537] width 48 height 32
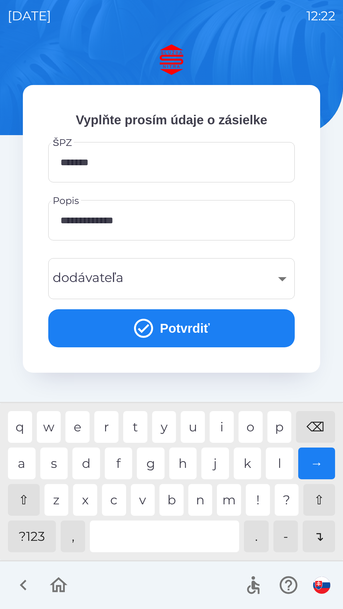
click at [91, 501] on div "x" at bounding box center [85, 500] width 24 height 32
click at [39, 534] on div "?123" at bounding box center [32, 537] width 48 height 32
click at [284, 426] on div "p" at bounding box center [279, 427] width 24 height 32
click at [22, 464] on div "a" at bounding box center [22, 464] width 28 height 32
click at [81, 433] on div "e" at bounding box center [77, 427] width 24 height 32
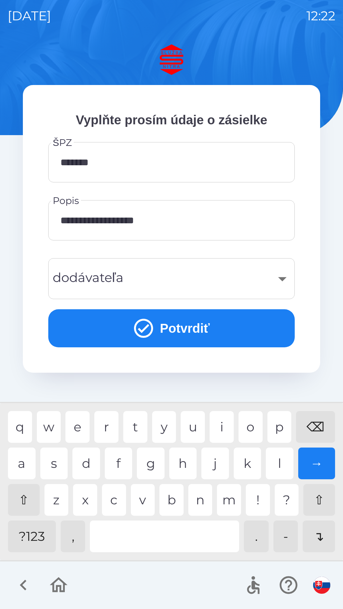
click at [135, 426] on div "t" at bounding box center [135, 427] width 24 height 32
type input "**********"
click at [268, 281] on div "​" at bounding box center [171, 279] width 231 height 26
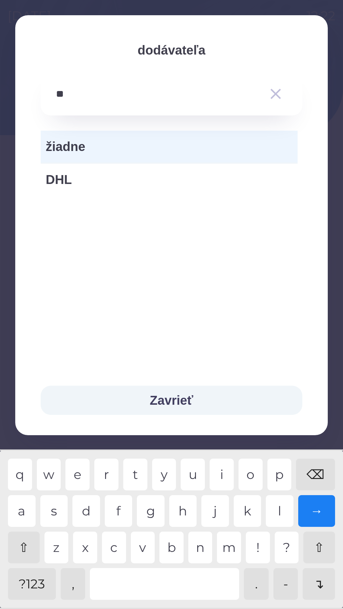
type input "***"
click at [94, 178] on span "DHL" at bounding box center [169, 179] width 247 height 19
type input "***"
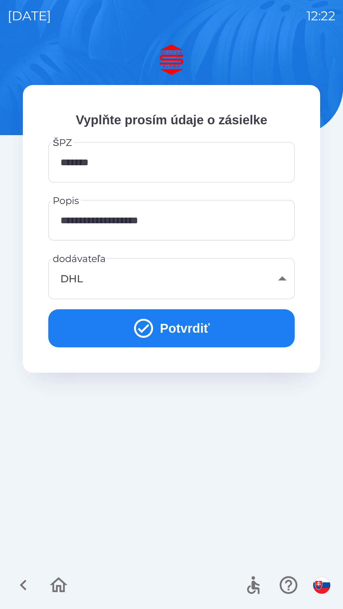
click at [162, 327] on button "Potvrdiť" at bounding box center [171, 328] width 246 height 38
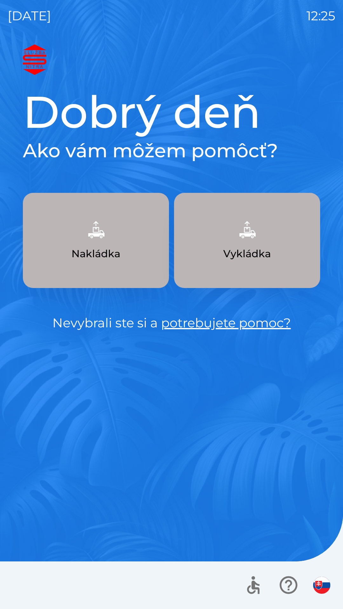
click at [218, 256] on button "Vykládka" at bounding box center [247, 240] width 146 height 95
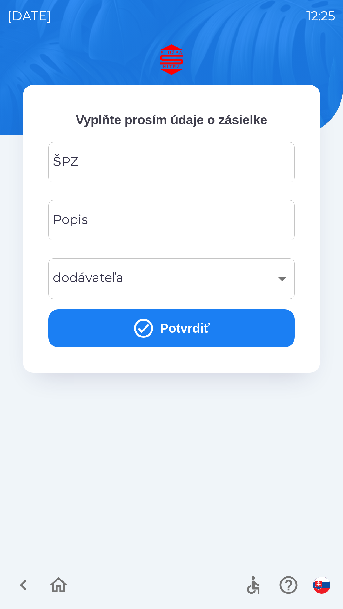
click at [134, 168] on input "ŠPZ" at bounding box center [171, 162] width 231 height 25
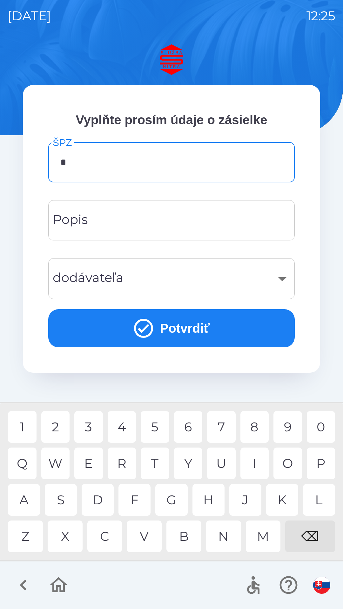
click at [175, 502] on div "G" at bounding box center [171, 500] width 32 height 32
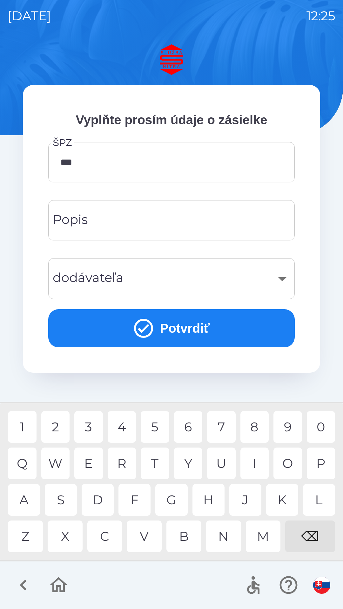
click at [32, 503] on div "A" at bounding box center [24, 500] width 32 height 32
click at [89, 461] on div "E" at bounding box center [88, 464] width 29 height 32
type input "*******"
click at [223, 431] on div "7" at bounding box center [221, 427] width 29 height 32
click at [124, 222] on input "Popis" at bounding box center [171, 220] width 231 height 25
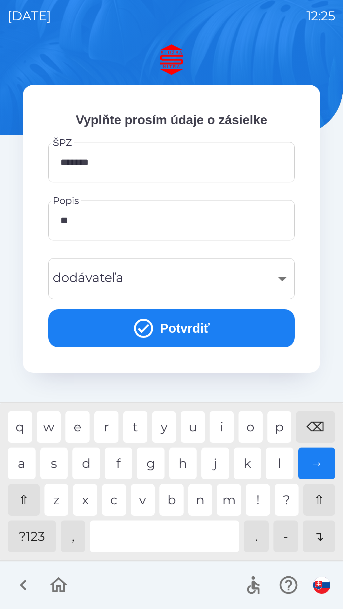
click at [194, 433] on div "u" at bounding box center [193, 427] width 24 height 32
click at [109, 431] on div "r" at bounding box center [106, 427] width 24 height 32
click at [145, 550] on div at bounding box center [164, 537] width 149 height 32
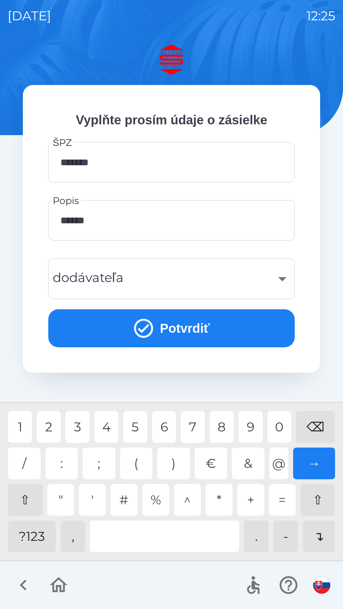
click at [38, 544] on div "?123" at bounding box center [32, 537] width 48 height 32
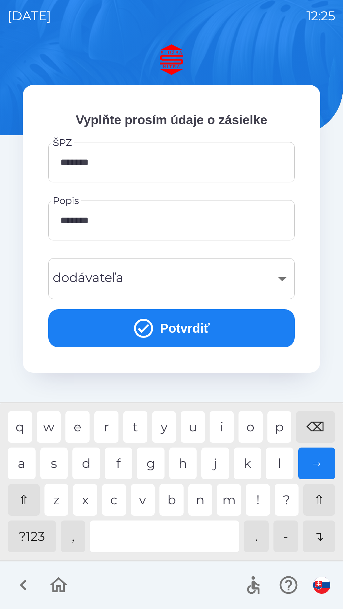
click at [49, 541] on div "?123" at bounding box center [32, 537] width 48 height 32
click at [134, 430] on div "t" at bounding box center [135, 427] width 24 height 32
type input "**********"
click at [149, 291] on div "​" at bounding box center [171, 279] width 231 height 26
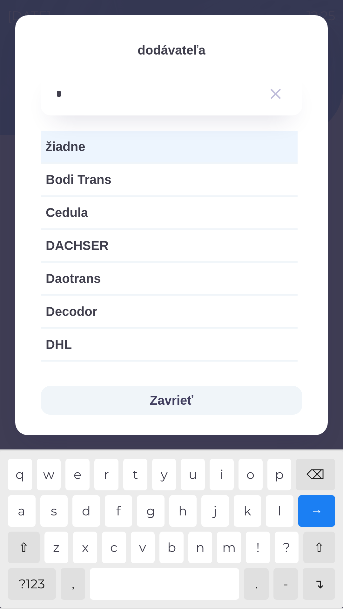
click at [89, 515] on div "d" at bounding box center [86, 511] width 28 height 32
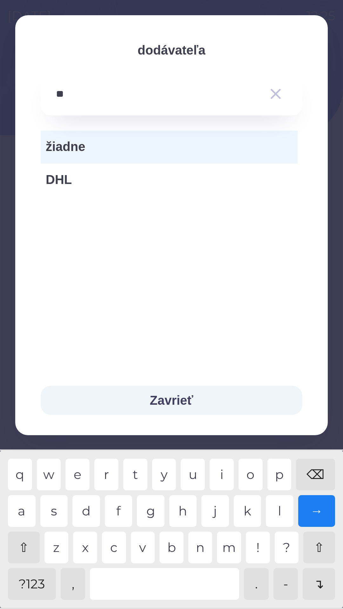
type input "***"
click at [80, 182] on span "DHL" at bounding box center [169, 179] width 247 height 19
type input "***"
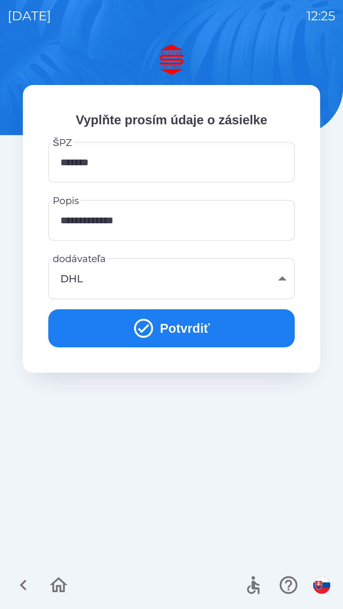
click at [193, 328] on button "Potvrdiť" at bounding box center [171, 328] width 246 height 38
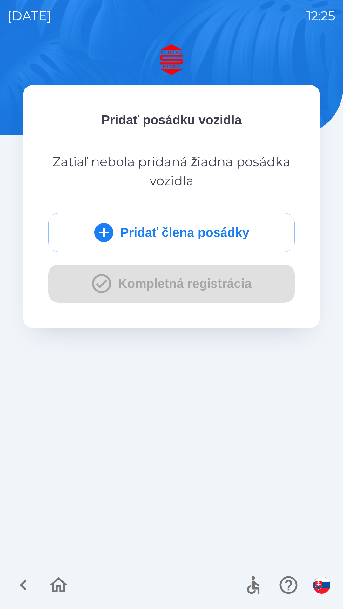
click at [179, 233] on button "Pridať člena posádky" at bounding box center [171, 232] width 246 height 39
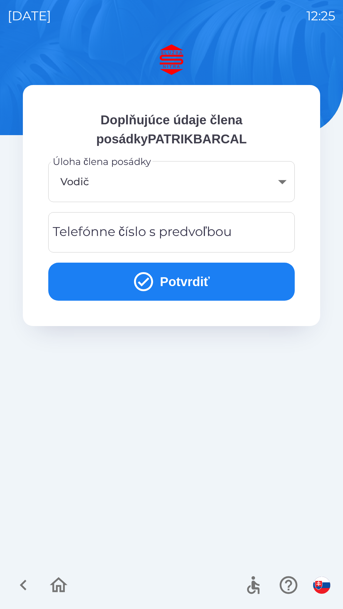
click at [131, 232] on div "Telefónne číslo s predvoľbou Telefónne číslo s predvoľbou" at bounding box center [171, 232] width 246 height 40
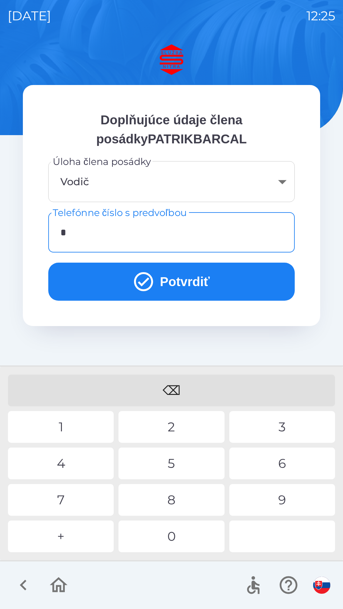
click at [273, 497] on div "9" at bounding box center [282, 500] width 106 height 32
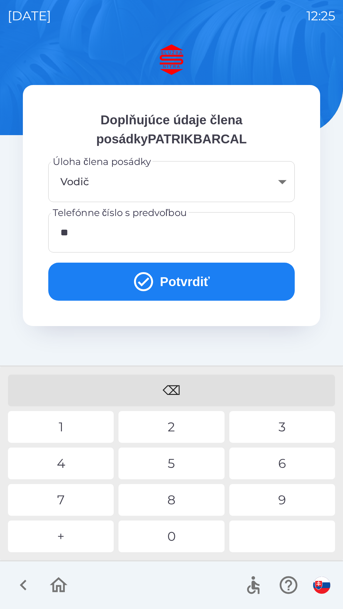
click at [188, 536] on div "0" at bounding box center [171, 537] width 106 height 32
click at [81, 498] on div "7" at bounding box center [61, 500] width 106 height 32
type input "*"
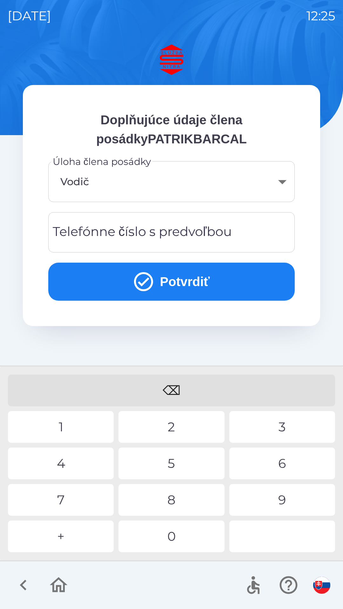
click at [171, 388] on div "⌫" at bounding box center [171, 391] width 327 height 32
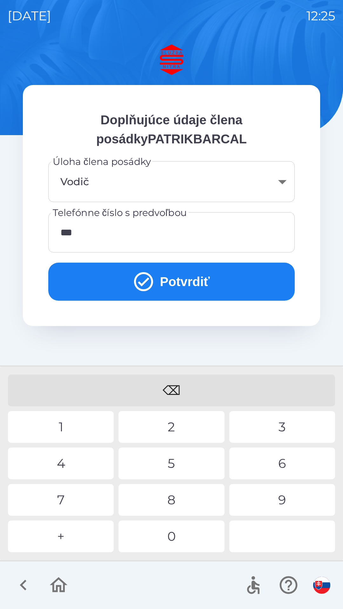
click at [164, 432] on div "2" at bounding box center [171, 427] width 106 height 32
click at [72, 432] on div "1" at bounding box center [61, 427] width 106 height 32
click at [281, 502] on div "9" at bounding box center [282, 500] width 106 height 32
type input "**********"
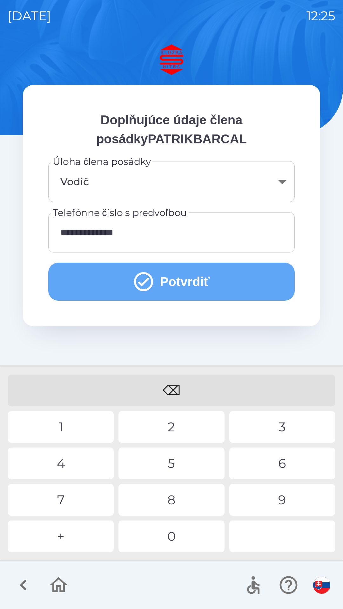
click at [192, 285] on button "Potvrdiť" at bounding box center [171, 282] width 246 height 38
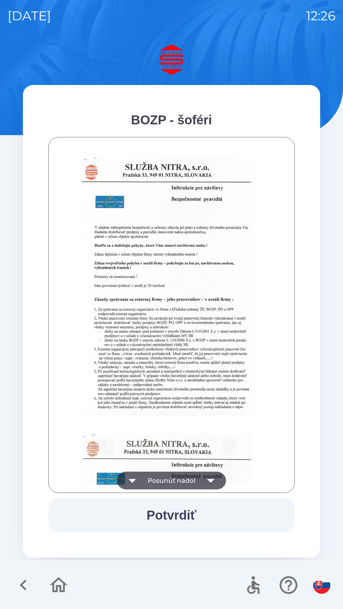
click at [184, 480] on button "Posunúť nadol" at bounding box center [171, 481] width 109 height 18
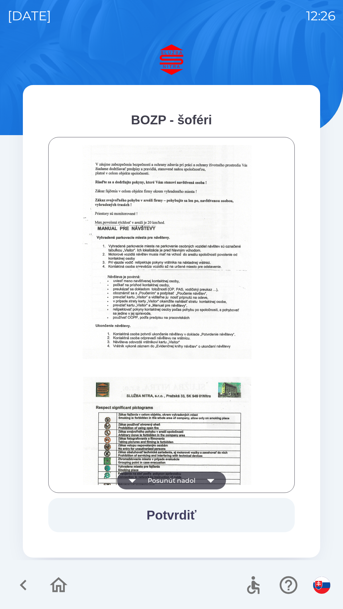
click at [187, 484] on button "Posunúť nadol" at bounding box center [171, 481] width 109 height 18
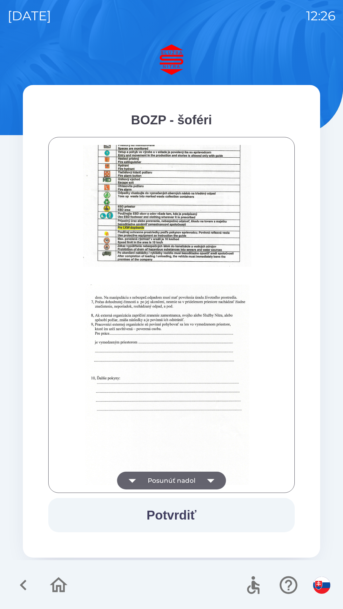
click at [186, 486] on button "Posunúť nadol" at bounding box center [171, 481] width 109 height 18
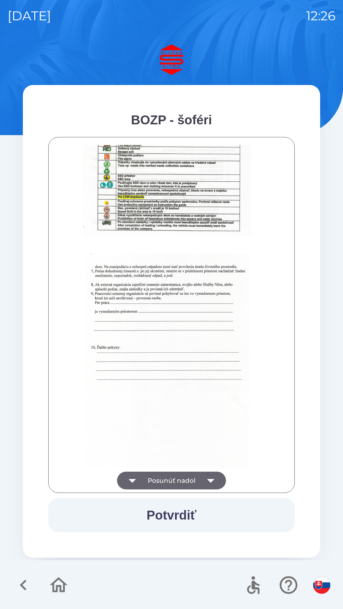
click at [186, 481] on div at bounding box center [171, 315] width 230 height 340
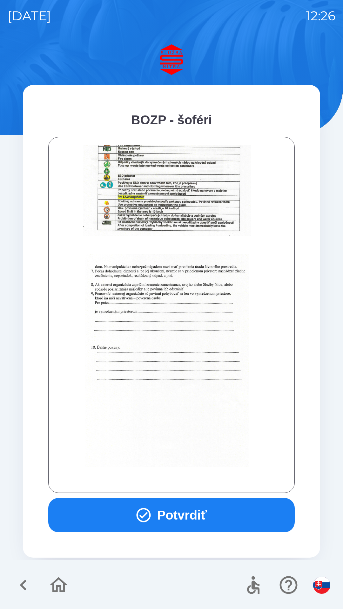
click at [186, 483] on div at bounding box center [171, 315] width 230 height 340
click at [194, 517] on button "Potvrdiť" at bounding box center [171, 515] width 246 height 34
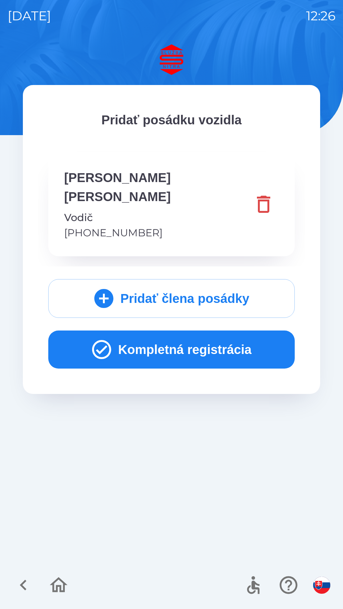
click at [168, 332] on button "Kompletná registrácia" at bounding box center [171, 350] width 246 height 38
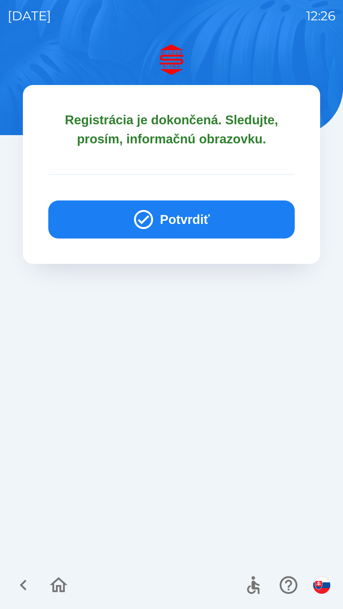
click at [176, 209] on button "Potvrdiť" at bounding box center [171, 220] width 246 height 38
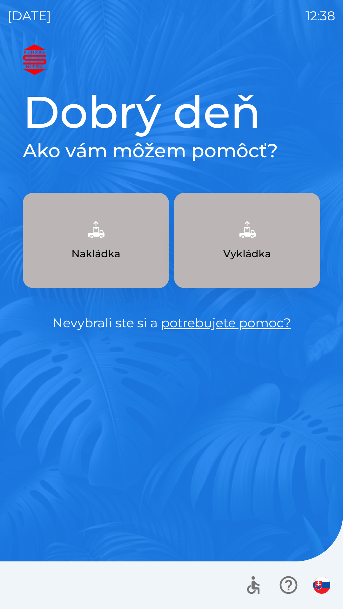
click at [257, 250] on p "Vykládka" at bounding box center [247, 253] width 48 height 15
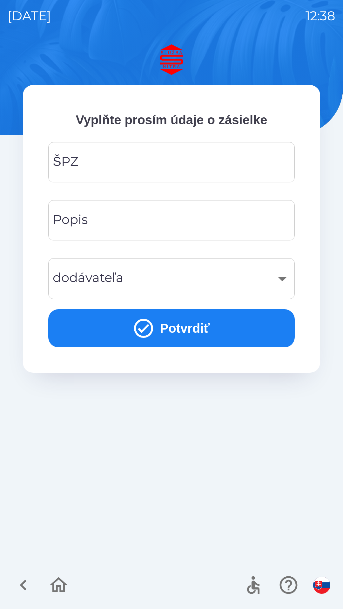
click at [163, 166] on input "ŠPZ" at bounding box center [171, 162] width 231 height 25
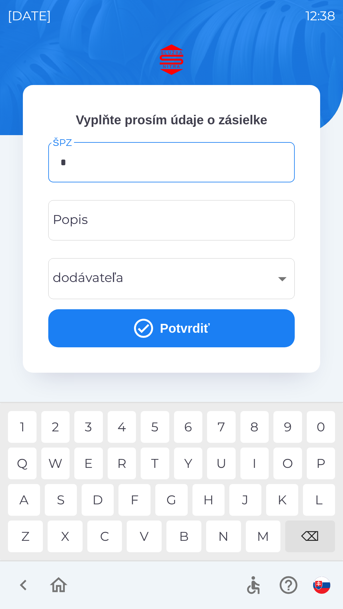
click at [189, 423] on div "6" at bounding box center [188, 427] width 29 height 32
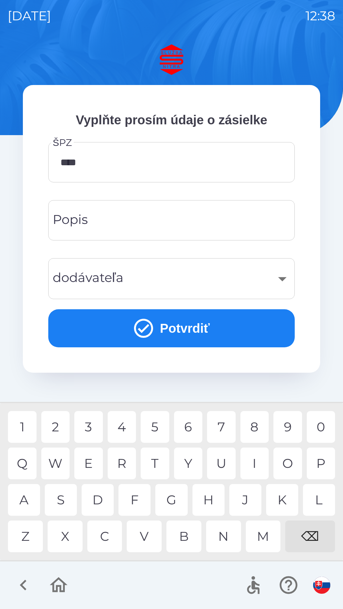
click at [125, 422] on div "4" at bounding box center [122, 427] width 29 height 32
click at [226, 424] on div "7" at bounding box center [221, 427] width 29 height 32
type input "*******"
click at [193, 221] on input "Popis" at bounding box center [171, 220] width 231 height 25
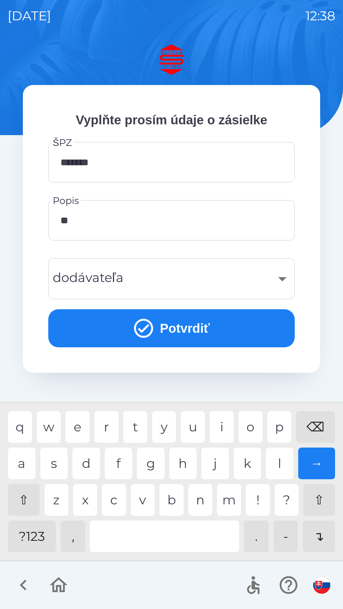
type input "***"
click at [233, 283] on div "​" at bounding box center [171, 279] width 231 height 26
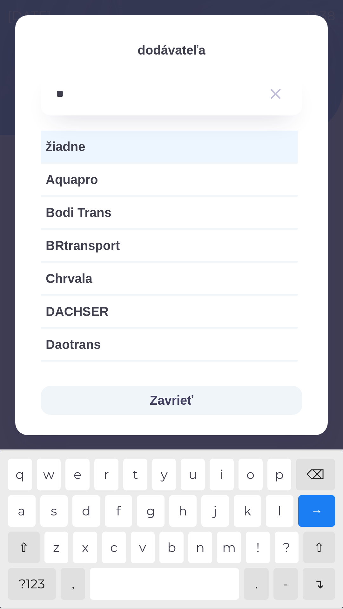
type input "***"
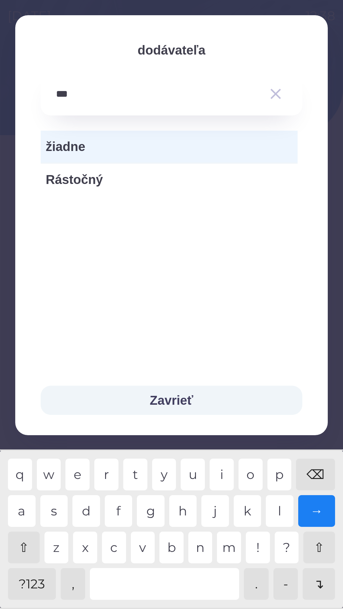
click at [62, 507] on div "s" at bounding box center [54, 511] width 28 height 32
click at [105, 184] on span "Rástočný" at bounding box center [169, 179] width 247 height 19
type input "***"
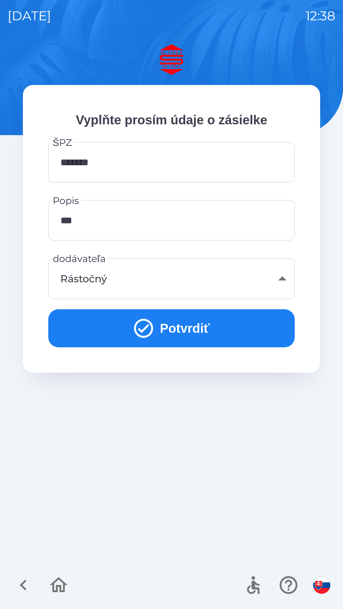
click at [197, 329] on button "Potvrdiť" at bounding box center [171, 328] width 246 height 38
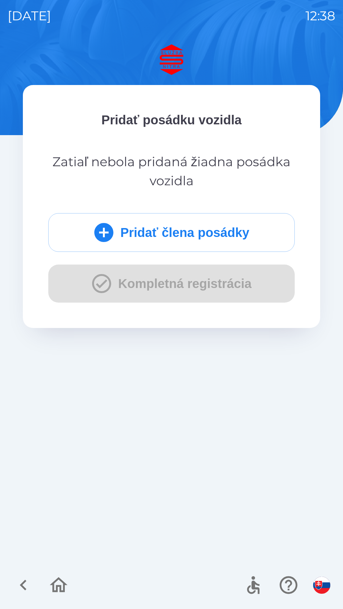
click at [216, 231] on button "Pridať člena posádky" at bounding box center [171, 232] width 246 height 39
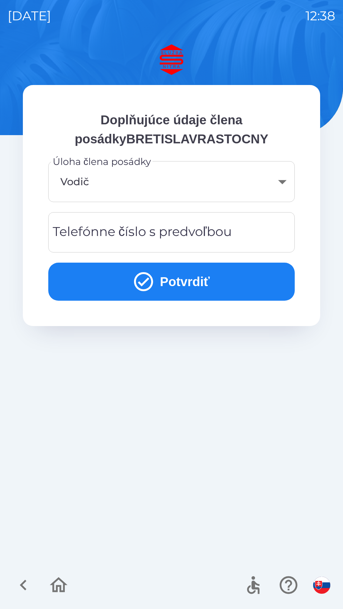
click at [185, 281] on button "Potvrdiť" at bounding box center [171, 282] width 246 height 38
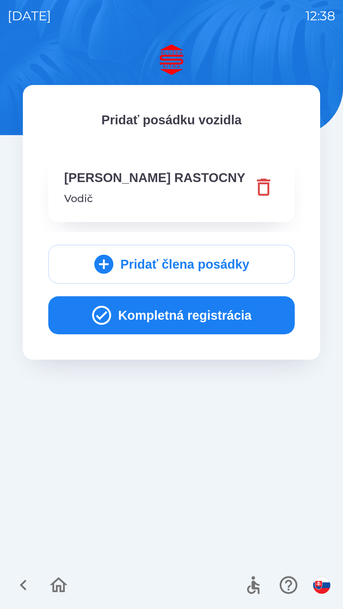
click at [190, 313] on button "Kompletná registrácia" at bounding box center [171, 315] width 246 height 38
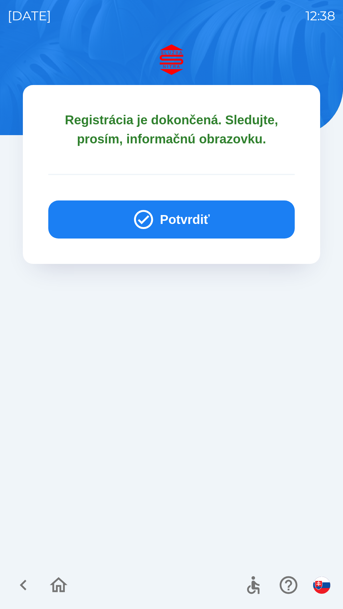
click at [180, 209] on button "Potvrdiť" at bounding box center [171, 220] width 246 height 38
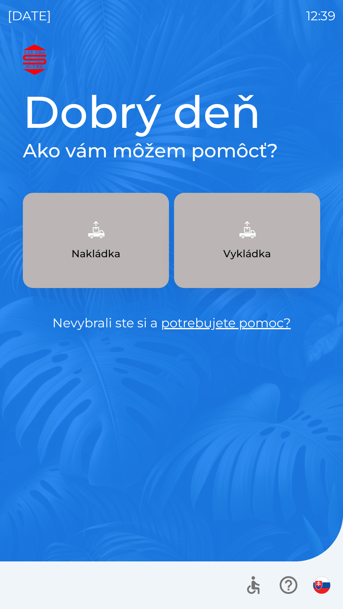
click at [253, 240] on img "button" at bounding box center [247, 230] width 28 height 28
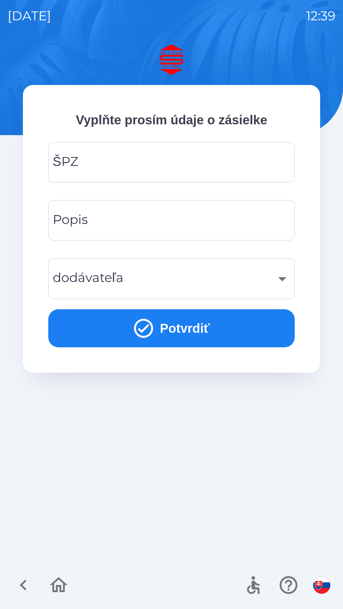
click at [192, 159] on input "ŠPZ" at bounding box center [171, 162] width 231 height 25
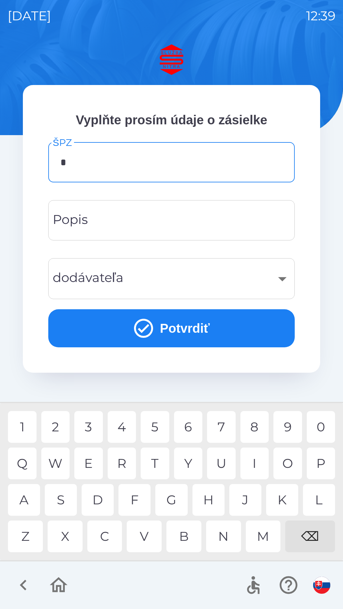
click at [22, 499] on div "A" at bounding box center [24, 500] width 32 height 32
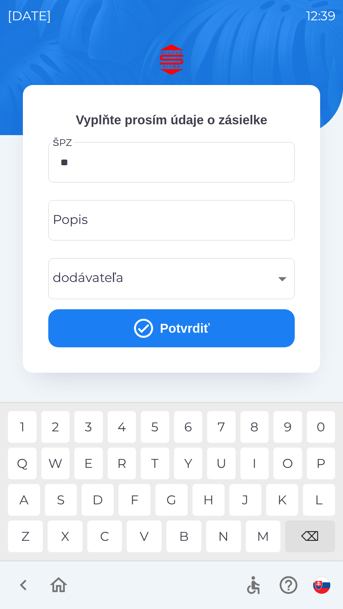
click at [22, 503] on div "A" at bounding box center [24, 500] width 32 height 32
click at [120, 430] on div "4" at bounding box center [122, 427] width 29 height 32
type input "*******"
click at [281, 503] on div "K" at bounding box center [282, 500] width 32 height 32
click at [184, 226] on input "Popis" at bounding box center [171, 220] width 231 height 25
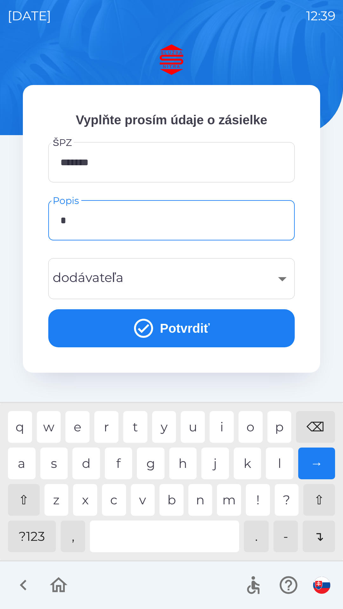
click at [135, 431] on div "t" at bounding box center [135, 427] width 24 height 32
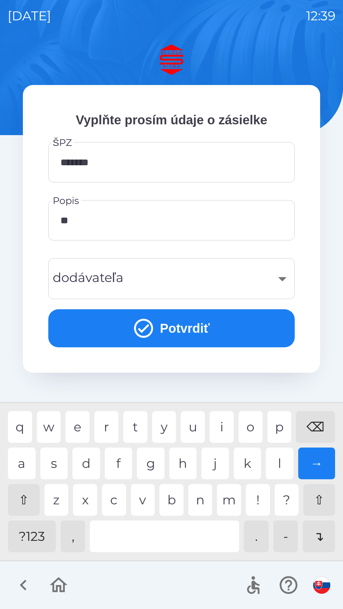
click at [256, 424] on div "o" at bounding box center [250, 427] width 24 height 32
click at [146, 499] on div "v" at bounding box center [143, 500] width 24 height 32
type input "*"
click at [320, 426] on div "⌫" at bounding box center [315, 427] width 39 height 32
type input "*"
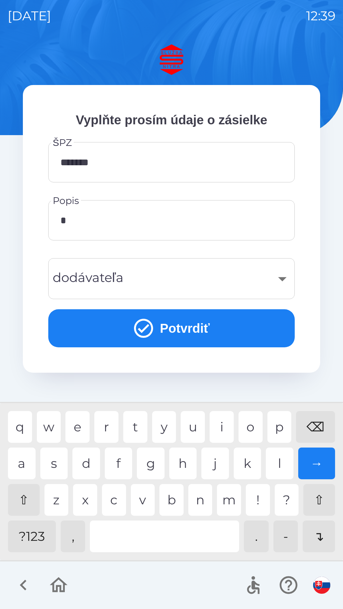
click at [227, 507] on div "m" at bounding box center [229, 500] width 24 height 32
click at [30, 503] on div "⇧" at bounding box center [24, 500] width 32 height 32
click at [56, 459] on div "s" at bounding box center [54, 464] width 28 height 32
click at [27, 490] on div "⇧" at bounding box center [24, 500] width 32 height 32
click at [25, 499] on div "⇧" at bounding box center [24, 500] width 32 height 32
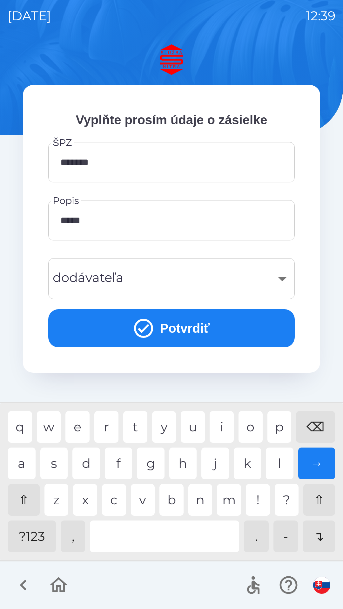
click at [18, 469] on div "a" at bounding box center [22, 464] width 28 height 32
click at [319, 426] on div "⌫" at bounding box center [315, 427] width 39 height 32
click at [144, 467] on div "G" at bounding box center [151, 464] width 28 height 32
click at [160, 540] on div at bounding box center [164, 537] width 149 height 32
click at [277, 421] on div "P" at bounding box center [279, 427] width 24 height 32
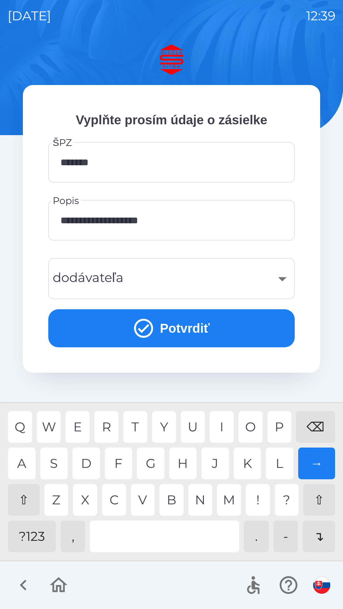
click at [257, 539] on div "." at bounding box center [256, 537] width 25 height 32
click at [186, 541] on div at bounding box center [164, 537] width 149 height 32
click at [25, 504] on div "⇧" at bounding box center [24, 500] width 32 height 32
click at [140, 502] on div "v" at bounding box center [143, 500] width 24 height 32
click at [27, 466] on div "a" at bounding box center [22, 464] width 28 height 32
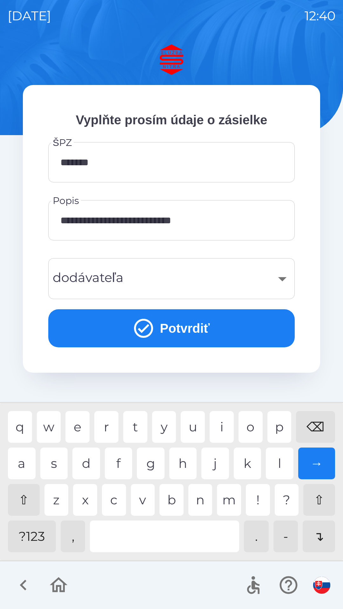
click at [61, 498] on div "z" at bounding box center [56, 500] width 24 height 32
click at [148, 532] on div at bounding box center [164, 537] width 149 height 32
click at [219, 426] on div "i" at bounding box center [221, 427] width 24 height 32
click at [322, 420] on div "⌫" at bounding box center [315, 427] width 39 height 32
click at [25, 502] on div "⇧" at bounding box center [24, 500] width 32 height 32
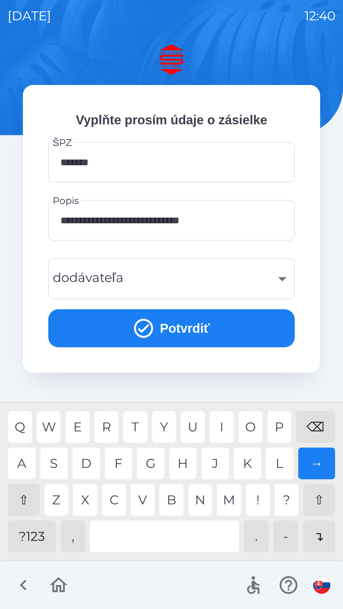
type input "**********"
click at [132, 426] on div "T" at bounding box center [135, 427] width 24 height 32
click at [214, 279] on div "​" at bounding box center [171, 279] width 231 height 26
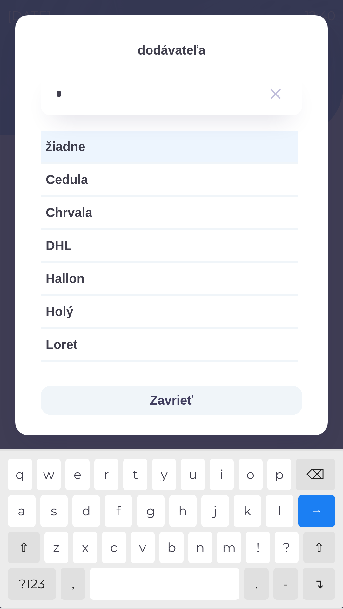
click at [276, 509] on div "l" at bounding box center [280, 511] width 28 height 32
type input "*"
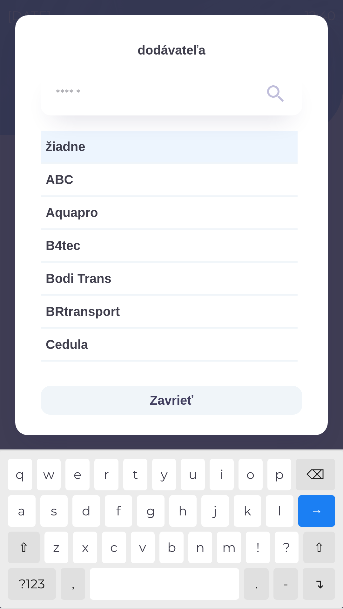
click at [323, 470] on div "⌫" at bounding box center [315, 475] width 39 height 32
type input "*"
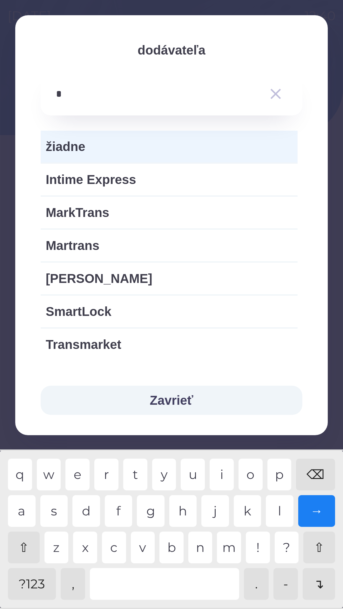
click at [231, 550] on div "m" at bounding box center [229, 548] width 24 height 32
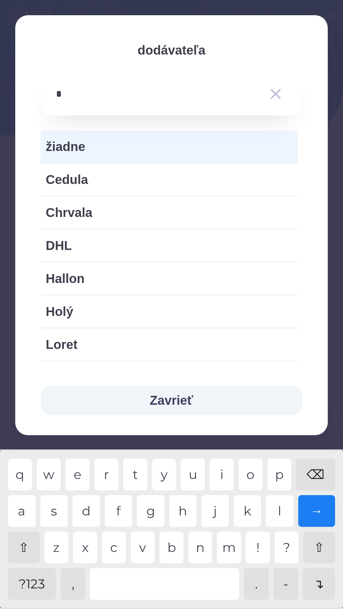
click at [275, 508] on div "l" at bounding box center [280, 511] width 28 height 32
click at [248, 473] on div "o" at bounding box center [250, 475] width 24 height 32
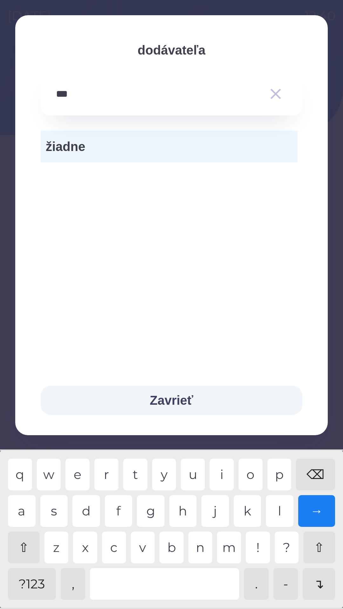
click at [30, 516] on div "a" at bounding box center [22, 511] width 28 height 32
type input "*******"
click at [113, 551] on div "c" at bounding box center [114, 548] width 24 height 32
click at [321, 512] on div "→" at bounding box center [316, 511] width 37 height 32
click at [326, 514] on div "→" at bounding box center [316, 511] width 37 height 32
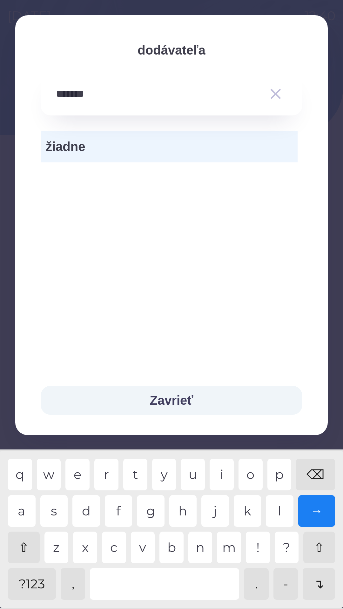
click at [277, 98] on icon "button" at bounding box center [275, 94] width 18 height 18
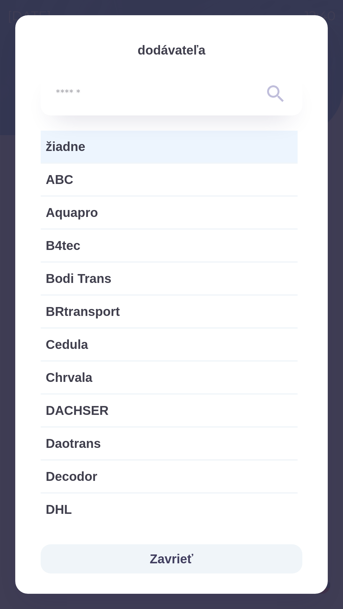
click at [108, 184] on span "ABC" at bounding box center [169, 179] width 247 height 19
type input "***"
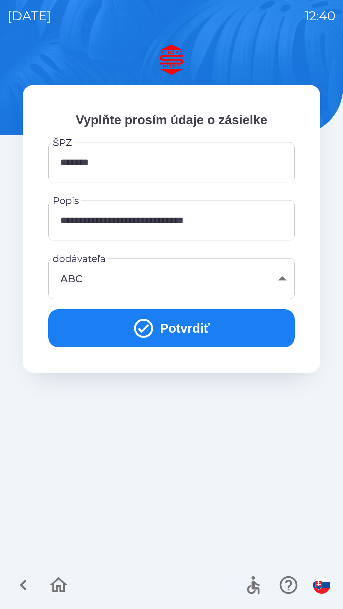
click at [143, 289] on div "ABC" at bounding box center [171, 279] width 231 height 26
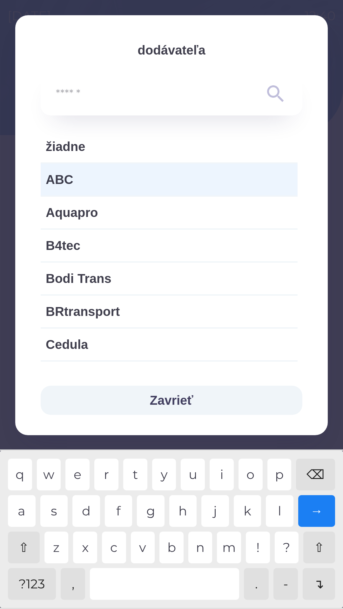
click at [321, 508] on div "→" at bounding box center [316, 511] width 37 height 32
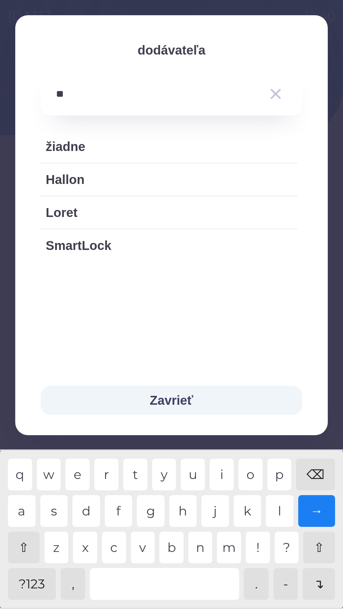
type input "*"
click at [312, 470] on div "⌫" at bounding box center [315, 475] width 39 height 32
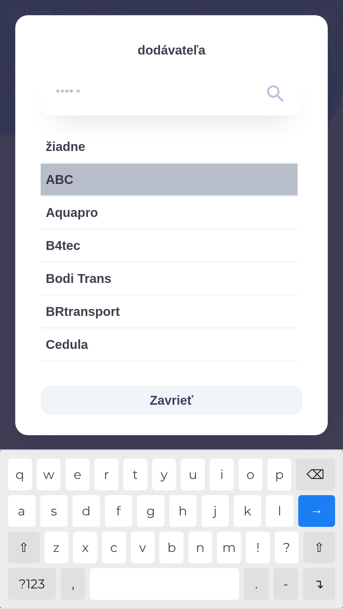
click at [177, 181] on span "ABC" at bounding box center [169, 179] width 247 height 19
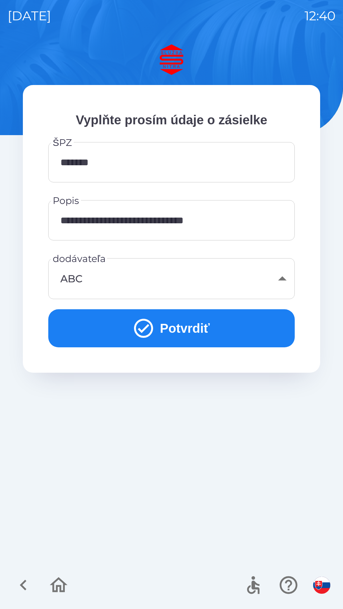
click at [156, 332] on button "Potvrdiť" at bounding box center [171, 328] width 246 height 38
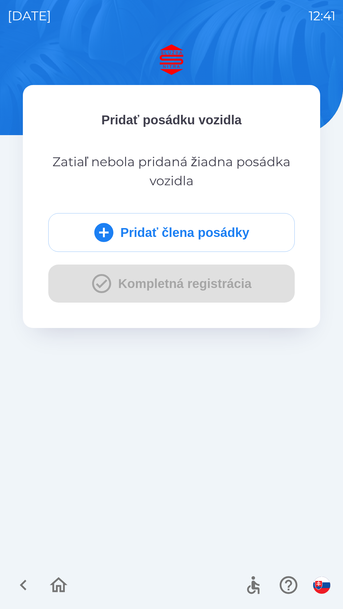
click at [210, 188] on p "Zatiaľ nebola pridaná žiadna posádka vozidla" at bounding box center [171, 171] width 246 height 38
click at [223, 288] on div "Pridať člena posádky Kompletná registrácia" at bounding box center [171, 257] width 246 height 89
click at [180, 239] on button "Pridať člena posádky" at bounding box center [171, 232] width 246 height 39
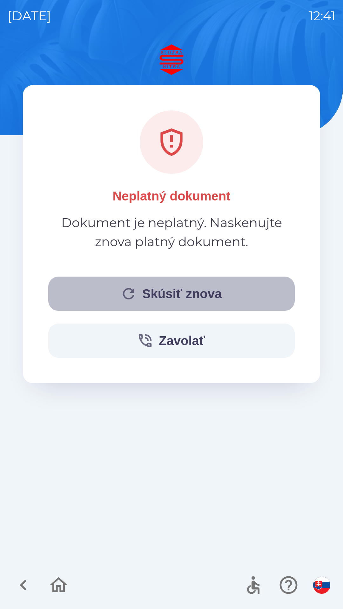
click at [168, 292] on button "Skúsiť znova" at bounding box center [171, 294] width 246 height 34
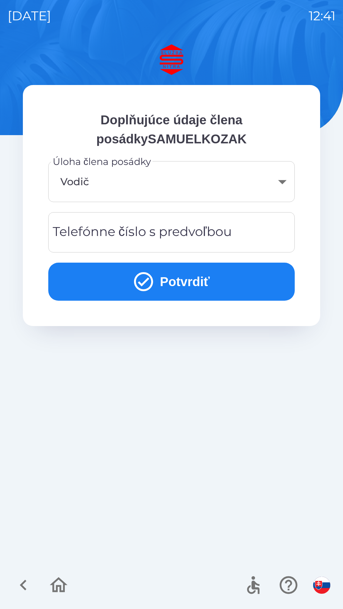
click at [177, 191] on body "streda 1. 10. 2025 12:41 Doplňujúce údaje člena posádkySAMUELKOZAK Úloha člena …" at bounding box center [171, 304] width 343 height 609
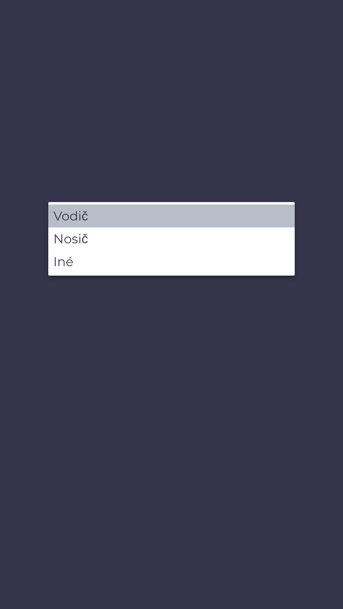
click at [130, 218] on li "Vodič" at bounding box center [171, 216] width 246 height 23
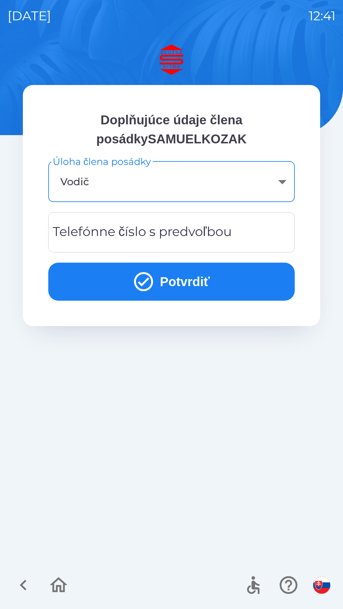
click at [161, 235] on div "Telefónne číslo s predvoľbou Telefónne číslo s predvoľbou" at bounding box center [171, 232] width 246 height 40
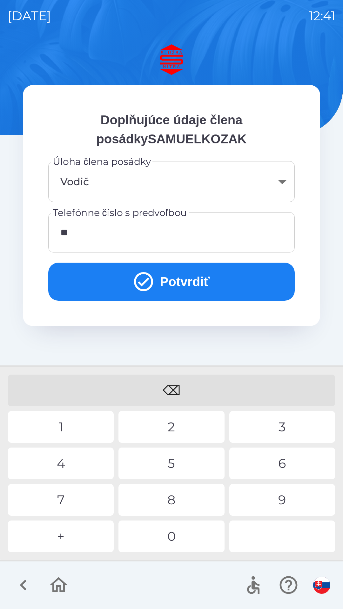
click at [65, 461] on div "4" at bounding box center [61, 464] width 106 height 32
click at [68, 504] on div "7" at bounding box center [61, 500] width 106 height 32
click at [178, 498] on div "8" at bounding box center [171, 500] width 106 height 32
type input "**********"
click at [179, 510] on div "8" at bounding box center [171, 500] width 106 height 32
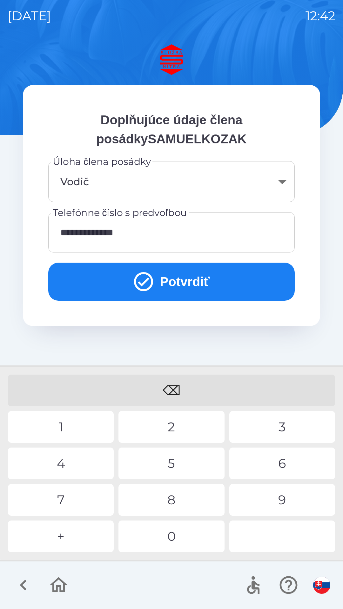
click at [224, 281] on button "Potvrdiť" at bounding box center [171, 282] width 246 height 38
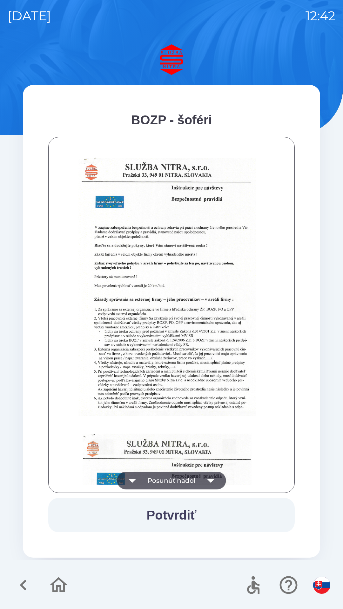
click at [202, 476] on icon "button" at bounding box center [211, 481] width 18 height 18
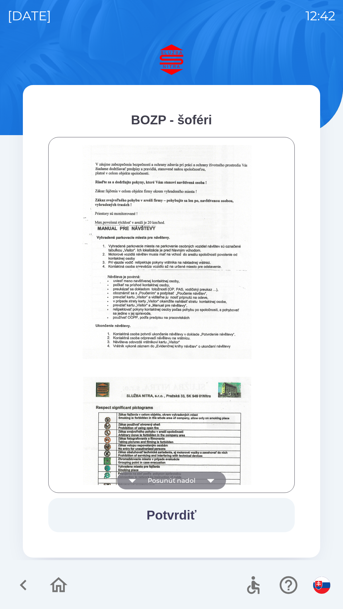
click at [202, 482] on icon "button" at bounding box center [211, 481] width 18 height 18
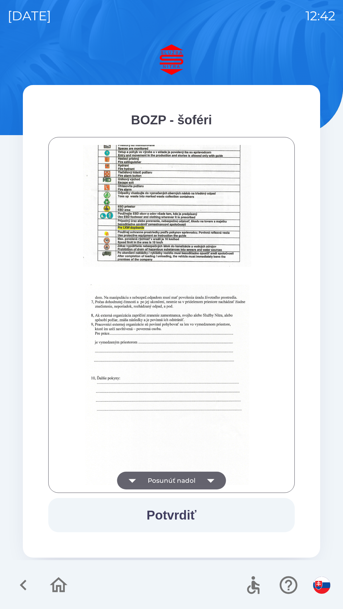
click at [194, 481] on button "Posunúť nadol" at bounding box center [171, 481] width 109 height 18
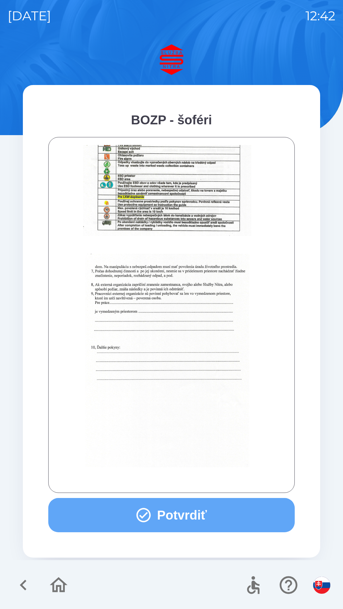
click at [182, 518] on button "Potvrdiť" at bounding box center [171, 515] width 246 height 34
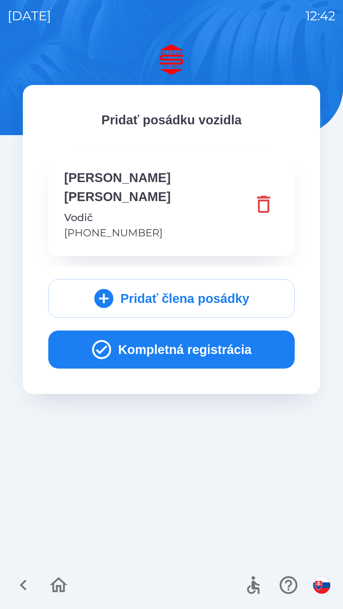
click at [206, 336] on button "Kompletná registrácia" at bounding box center [171, 350] width 246 height 38
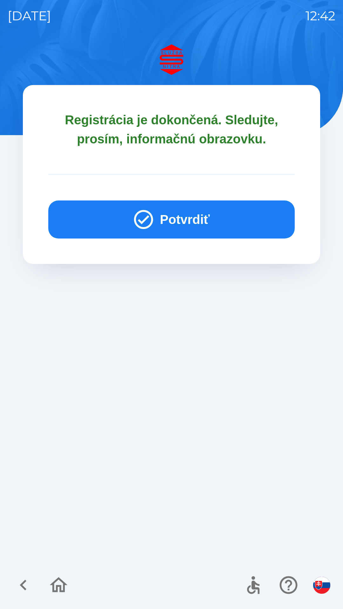
click at [225, 220] on button "Potvrdiť" at bounding box center [171, 220] width 246 height 38
